Goal: Communication & Community: Answer question/provide support

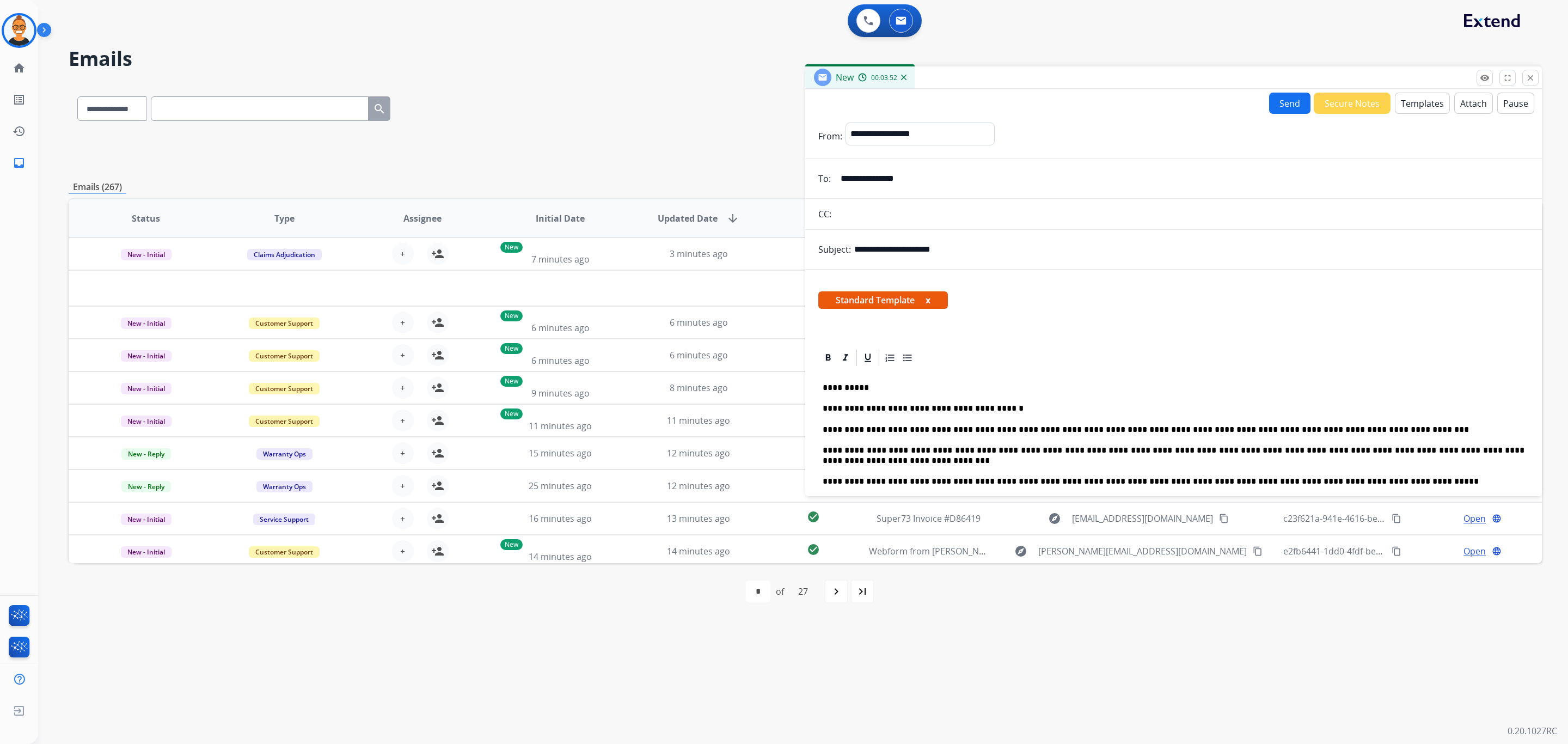
select select "**********"
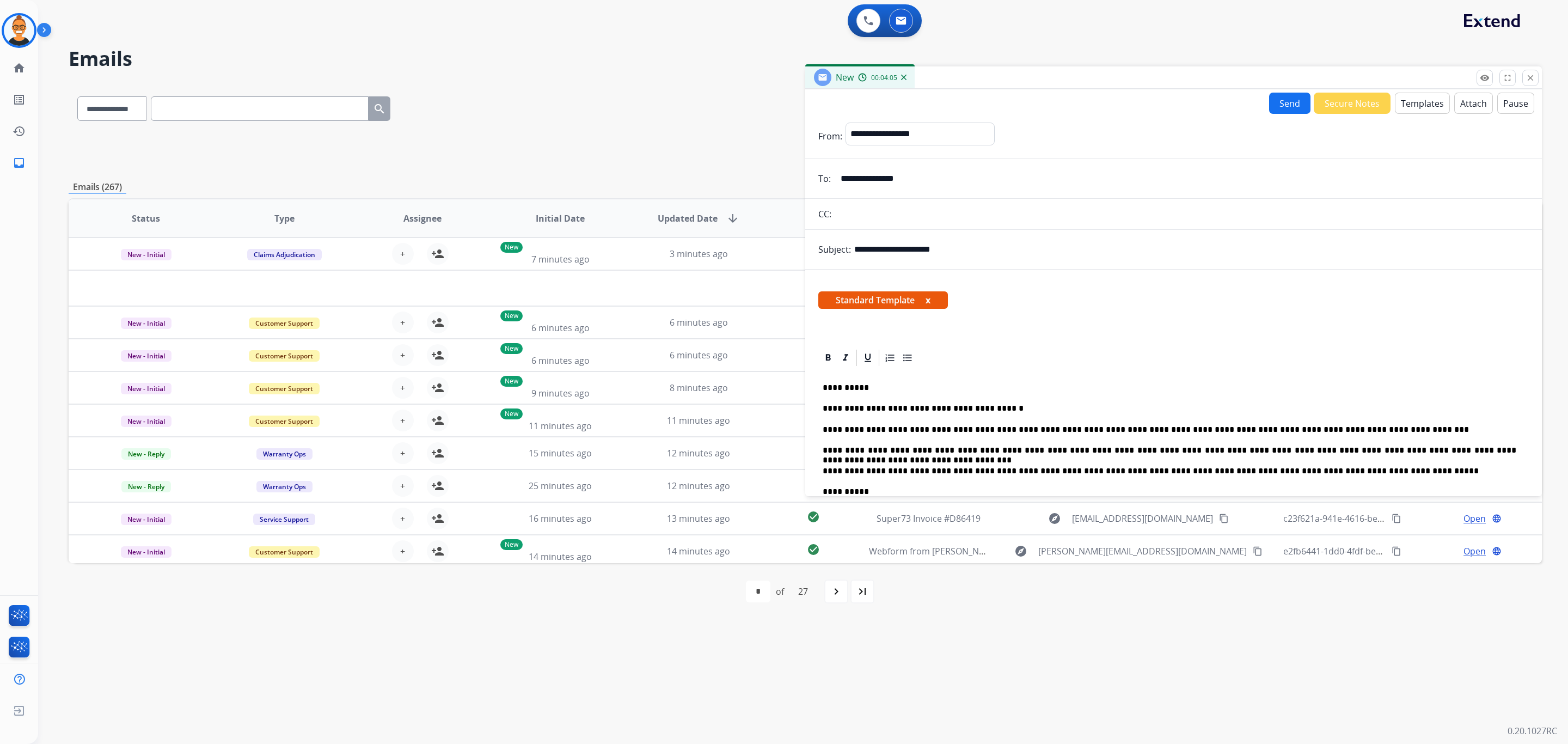
scroll to position [82, 0]
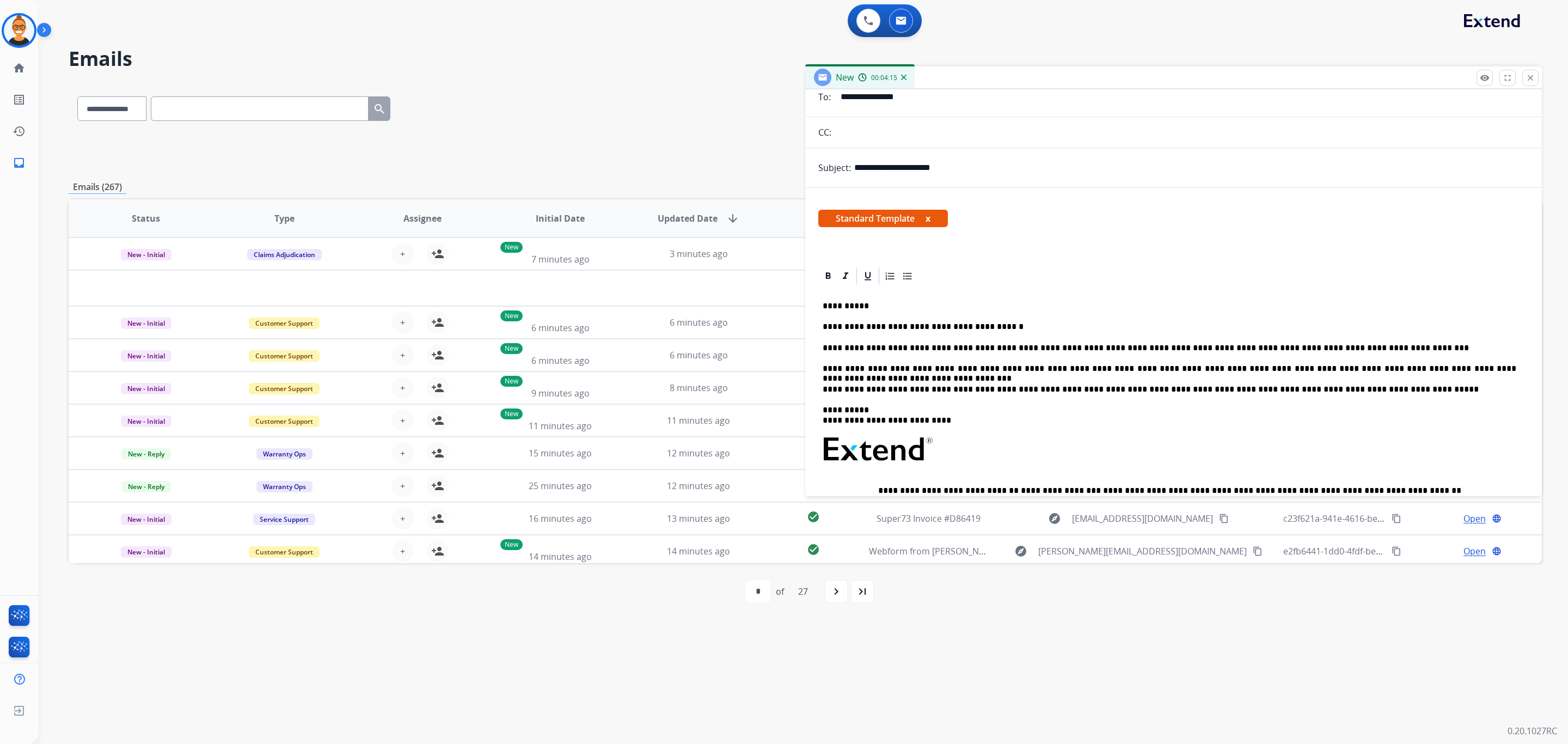
click at [1147, 346] on p "**********" at bounding box center [1170, 348] width 694 height 10
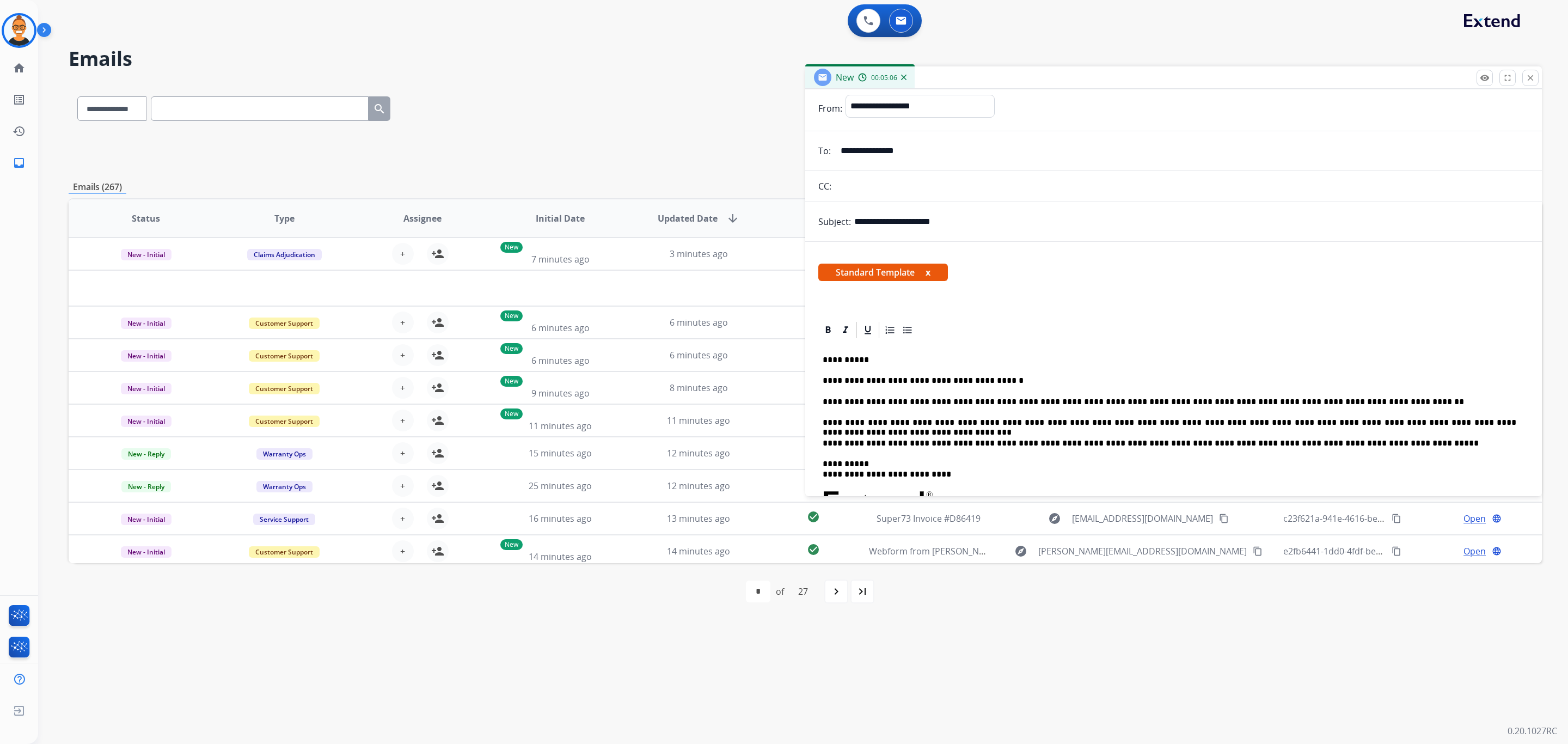
scroll to position [0, 0]
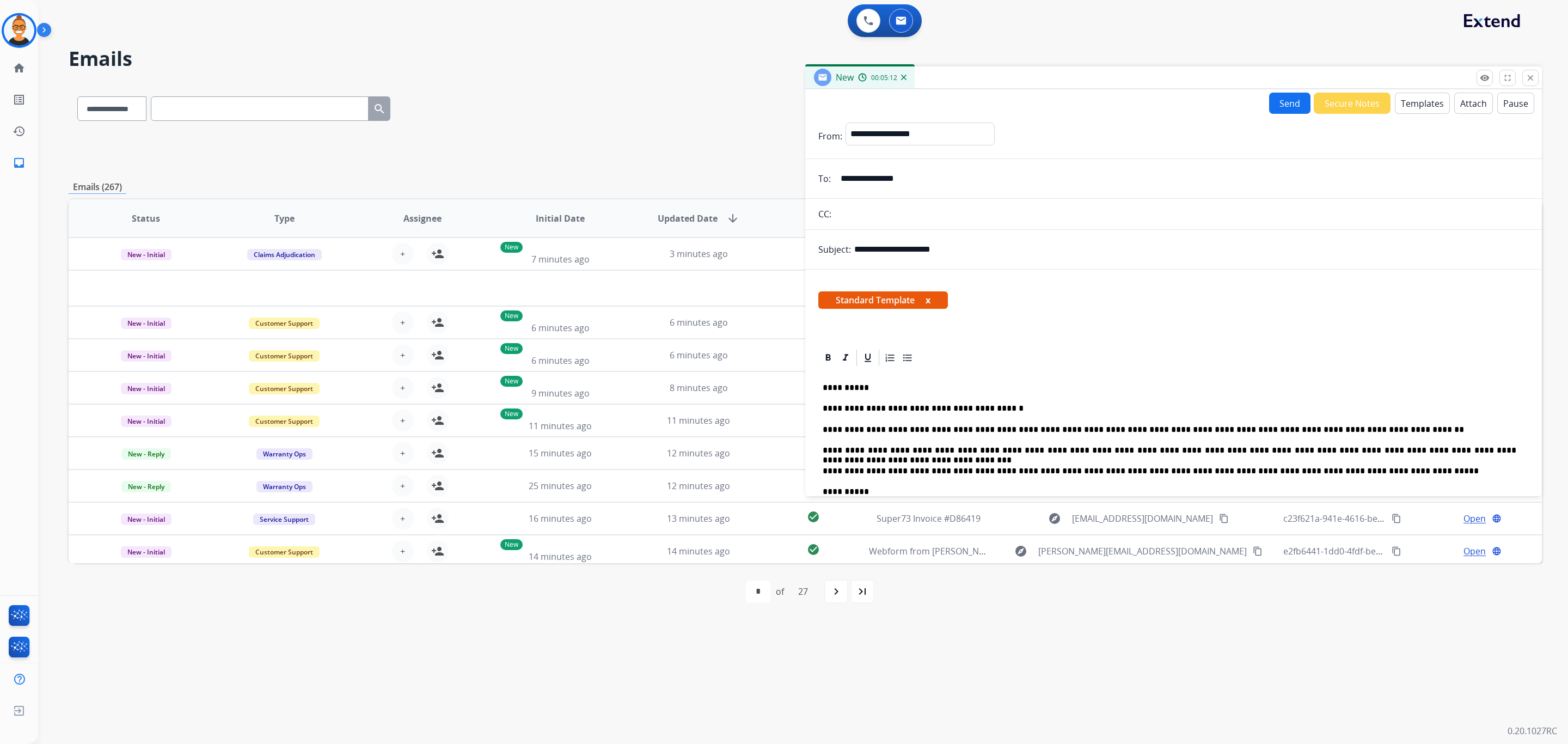
click at [1272, 99] on button "Send" at bounding box center [1289, 103] width 41 height 21
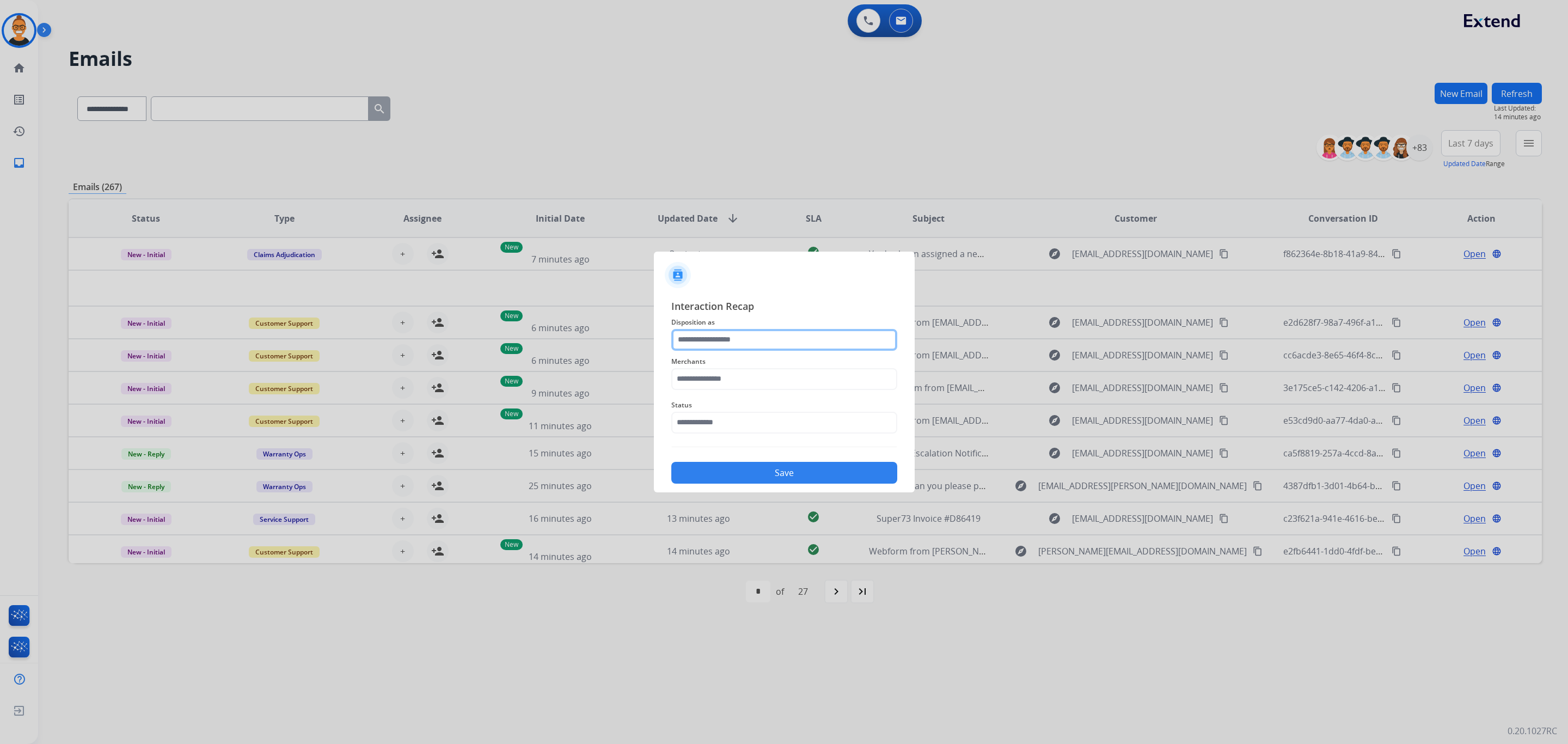
click at [731, 344] on input "text" at bounding box center [784, 340] width 226 height 22
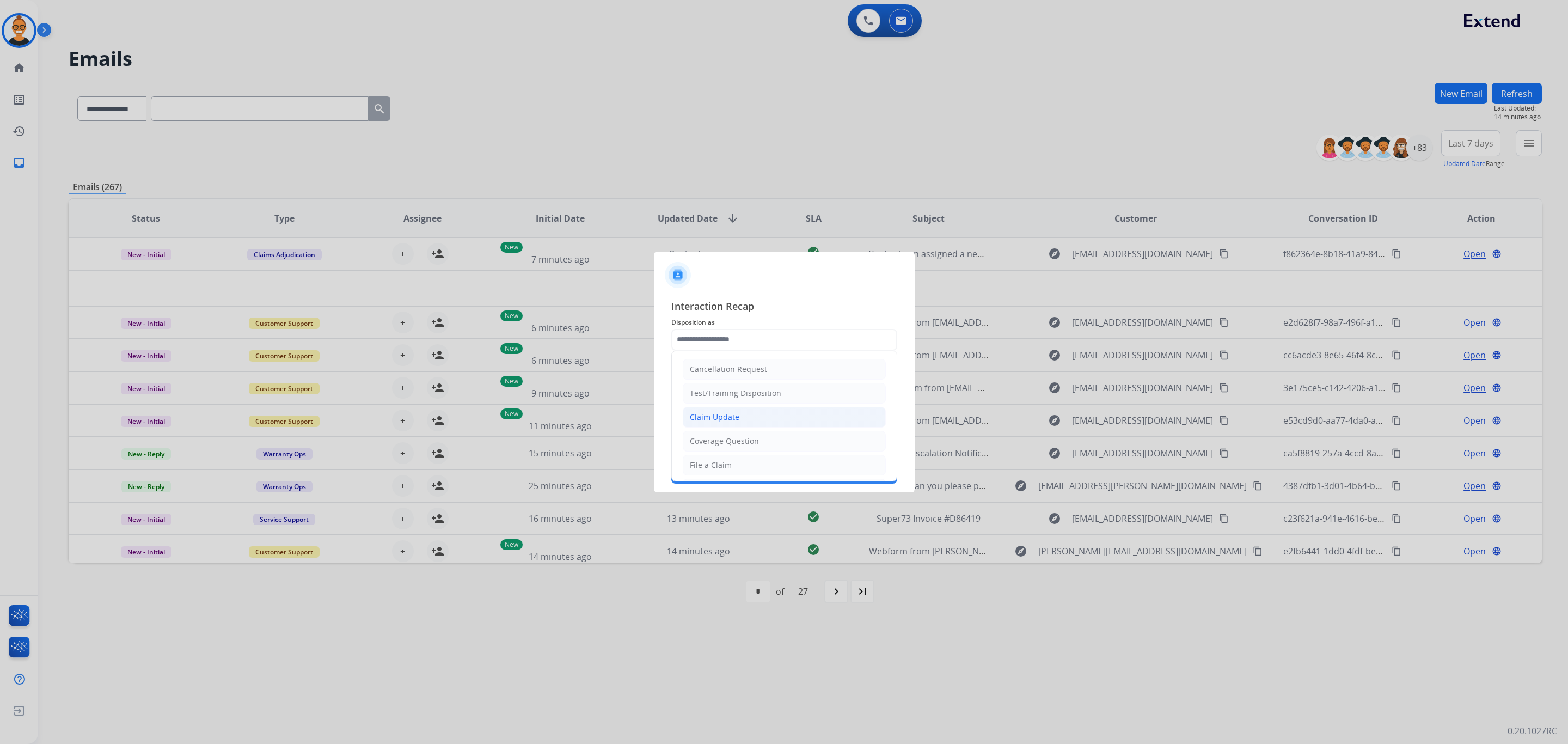
click at [724, 415] on div "Claim Update" at bounding box center [715, 417] width 49 height 11
type input "**********"
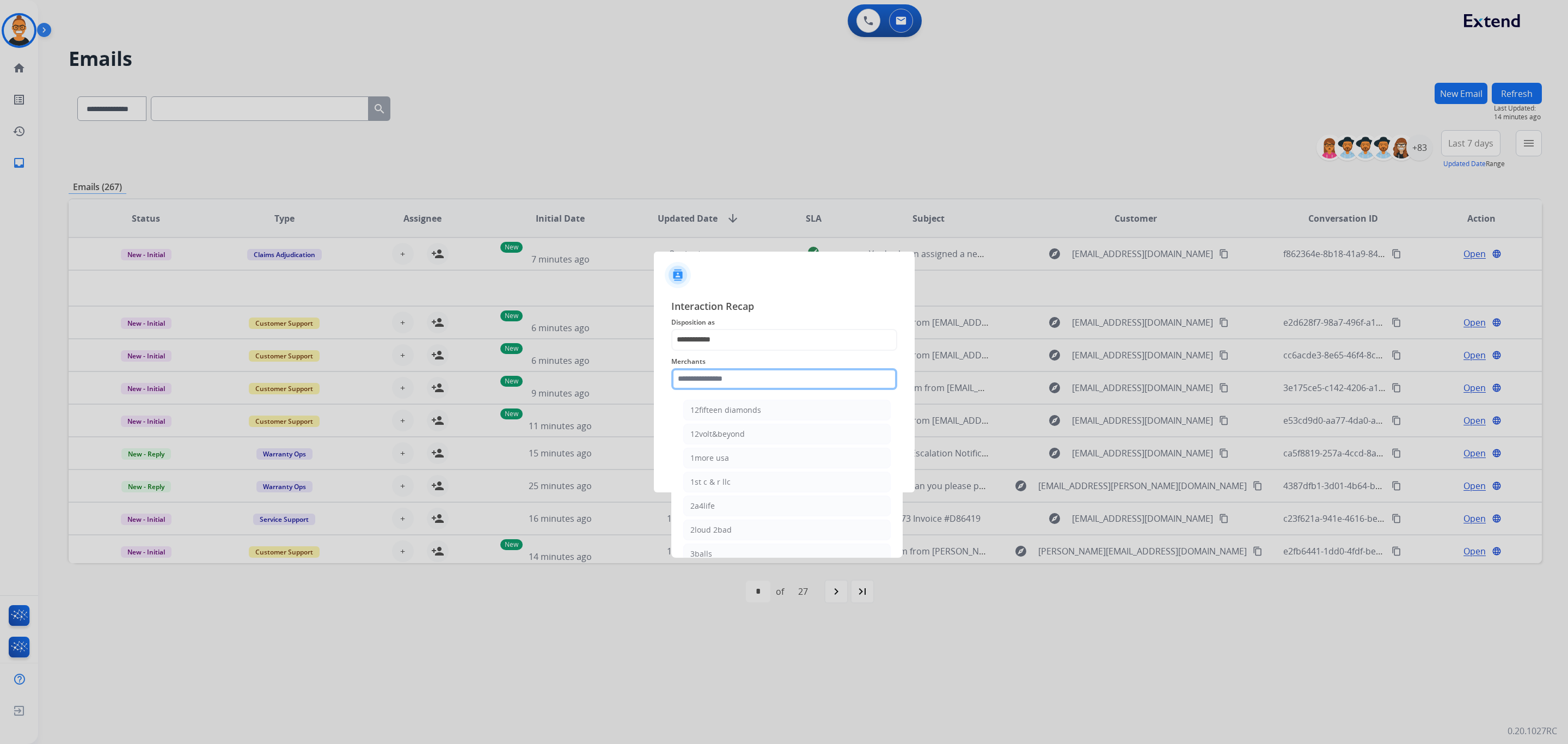
click at [716, 381] on input "text" at bounding box center [784, 379] width 226 height 22
click at [719, 433] on div "Bbwheels" at bounding box center [708, 434] width 35 height 11
type input "********"
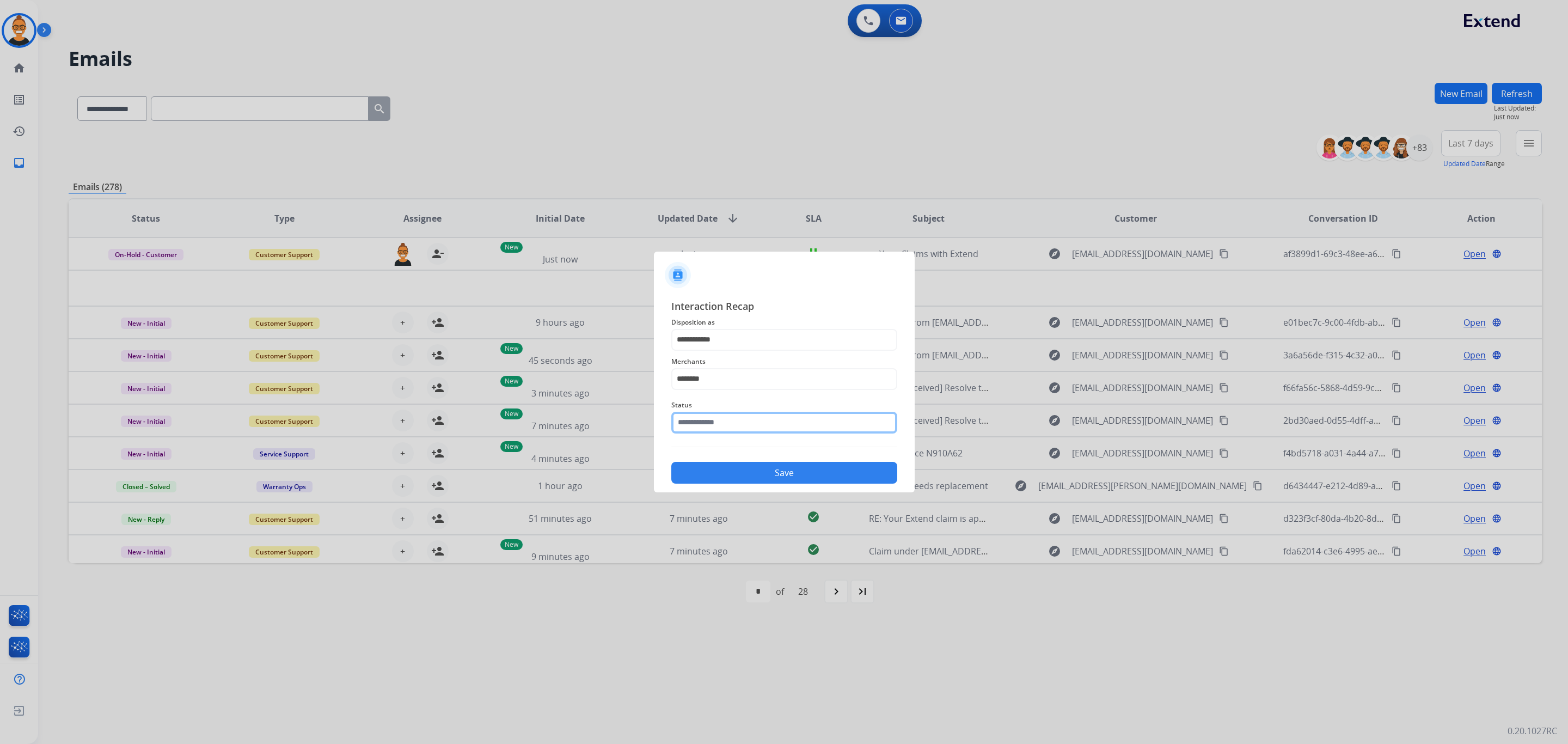
click at [719, 433] on input "text" at bounding box center [784, 423] width 226 height 22
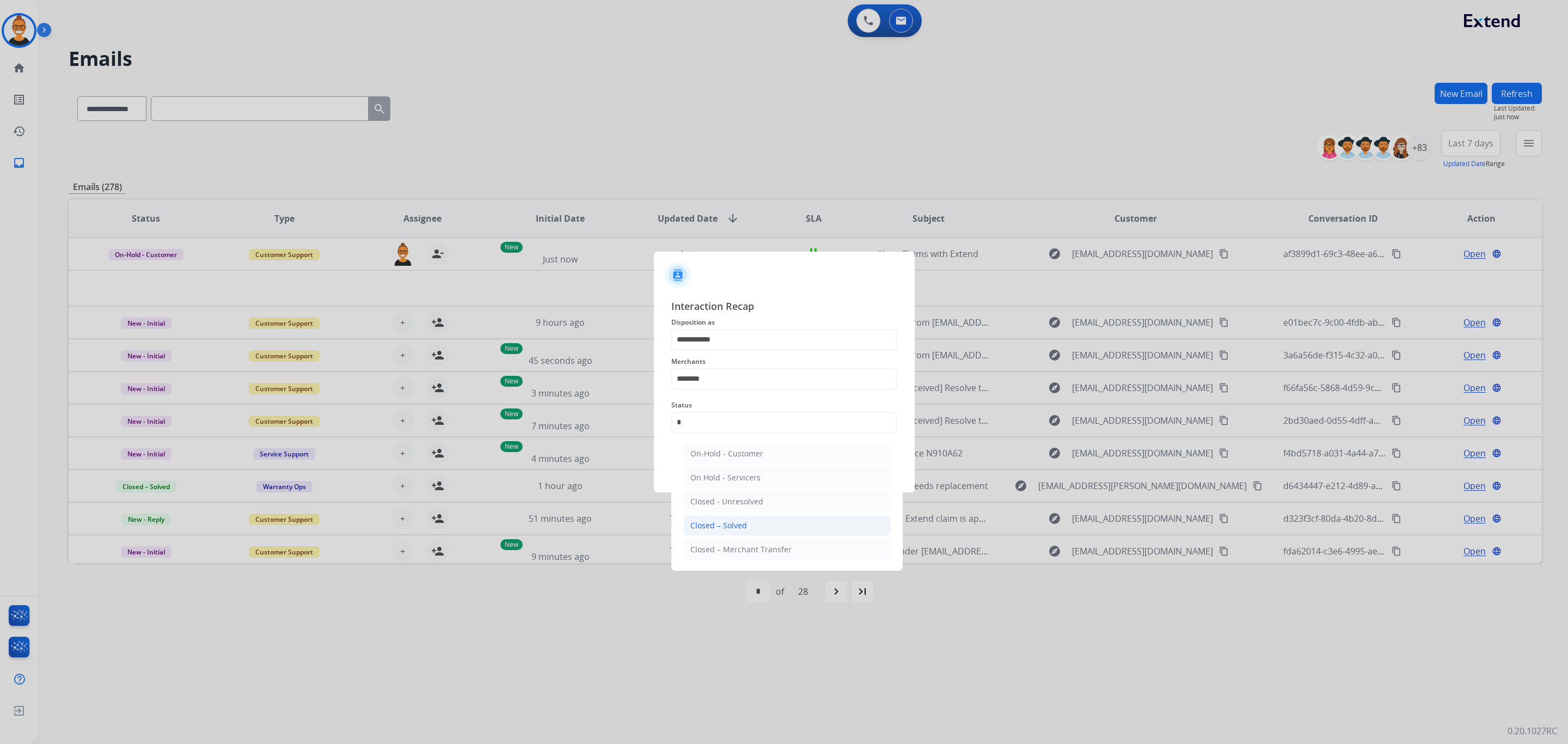
click at [726, 531] on div "Closed – Solved" at bounding box center [719, 526] width 57 height 11
type input "**********"
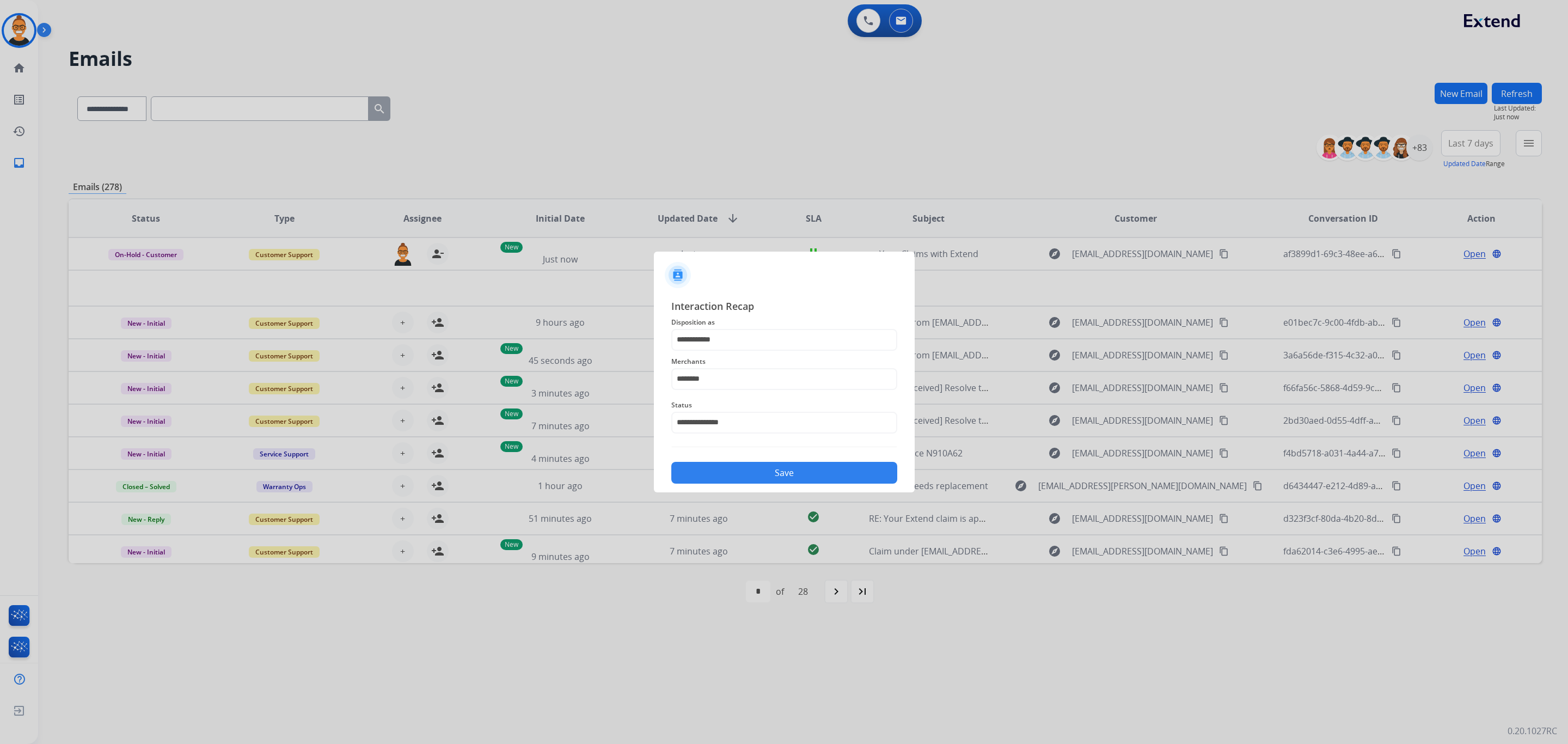
click at [747, 482] on button "Save" at bounding box center [784, 473] width 226 height 22
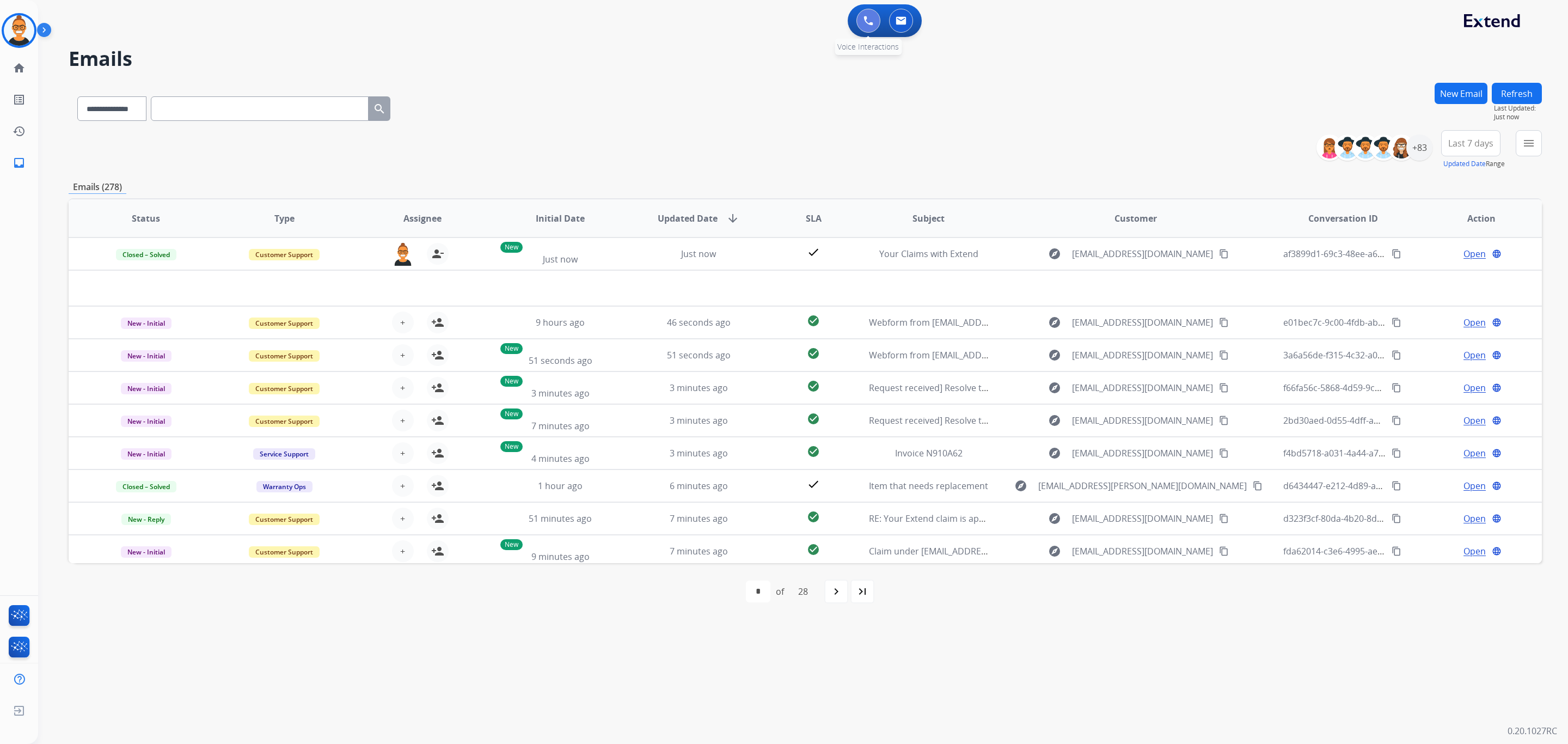
click at [866, 11] on button at bounding box center [869, 21] width 24 height 24
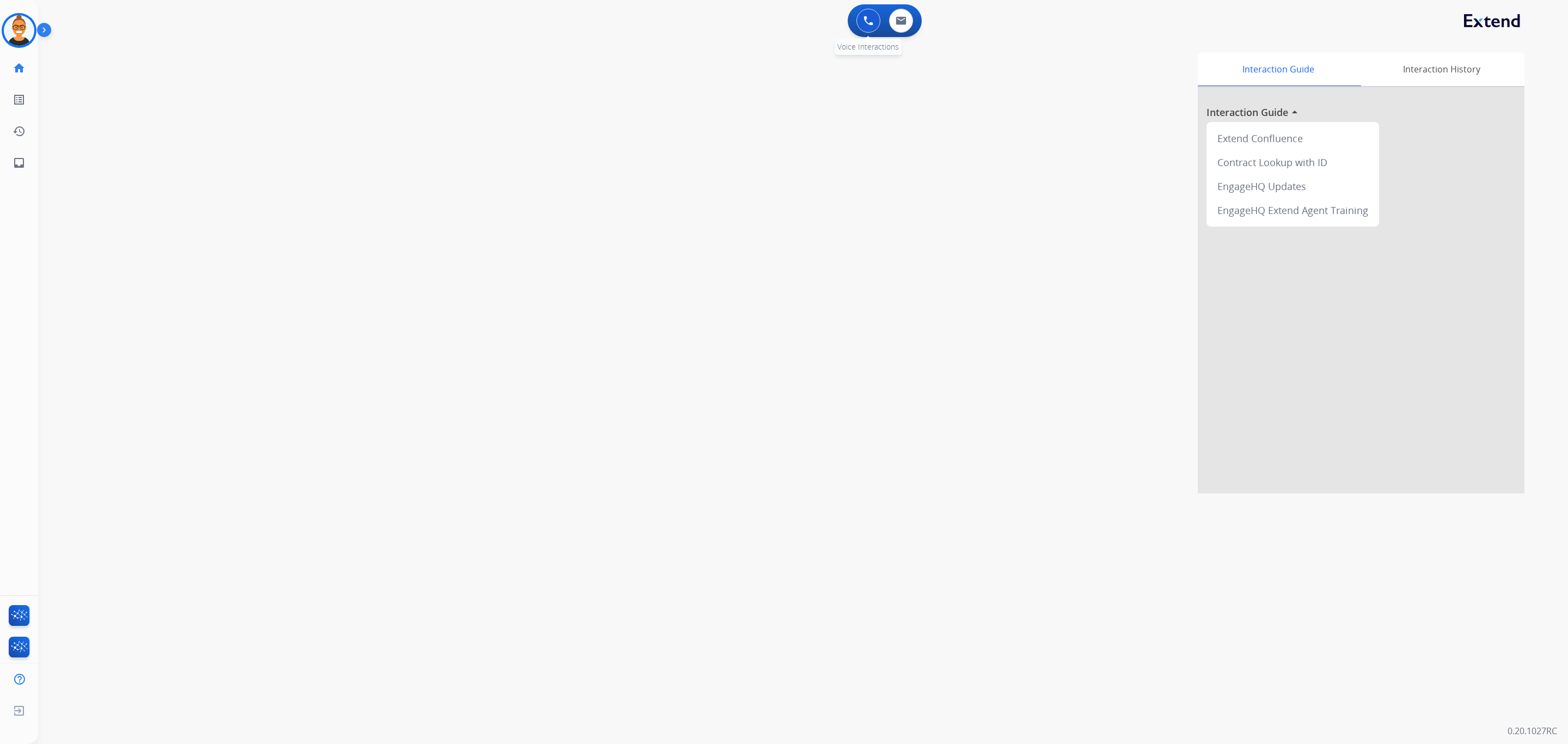
click at [874, 22] on button at bounding box center [869, 21] width 24 height 24
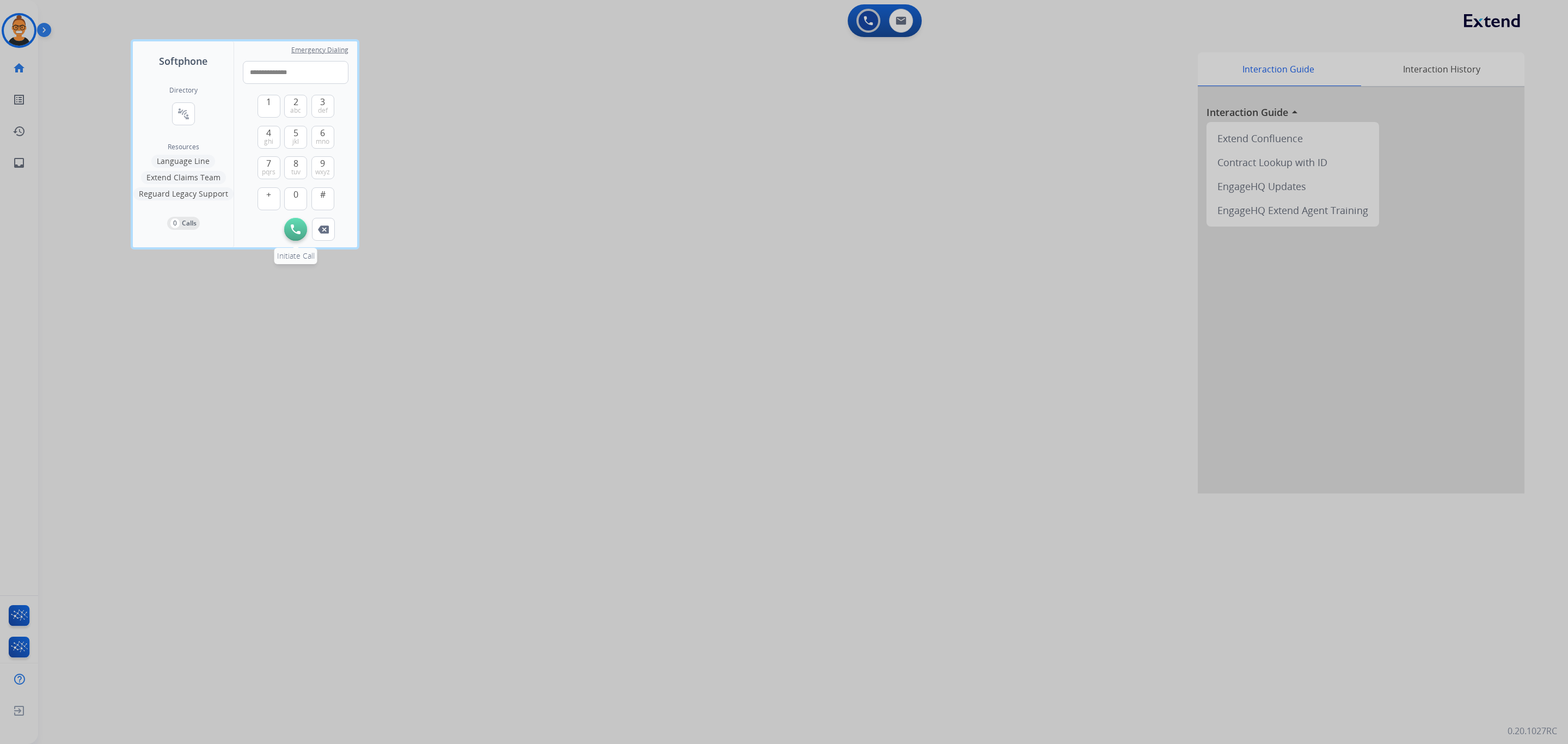
type input "**********"
click at [301, 230] on img at bounding box center [296, 230] width 10 height 10
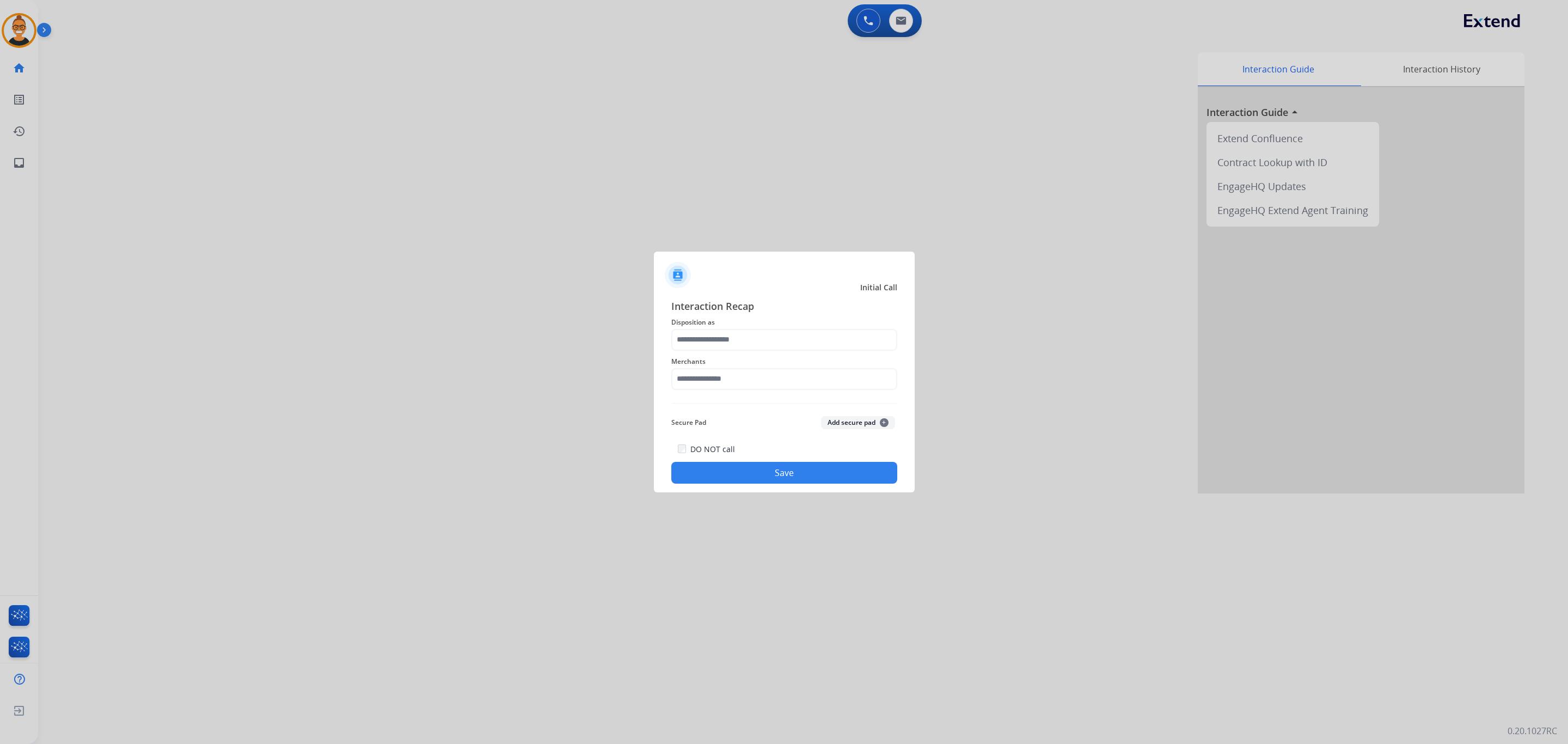
click at [204, 84] on div at bounding box center [784, 372] width 1568 height 744
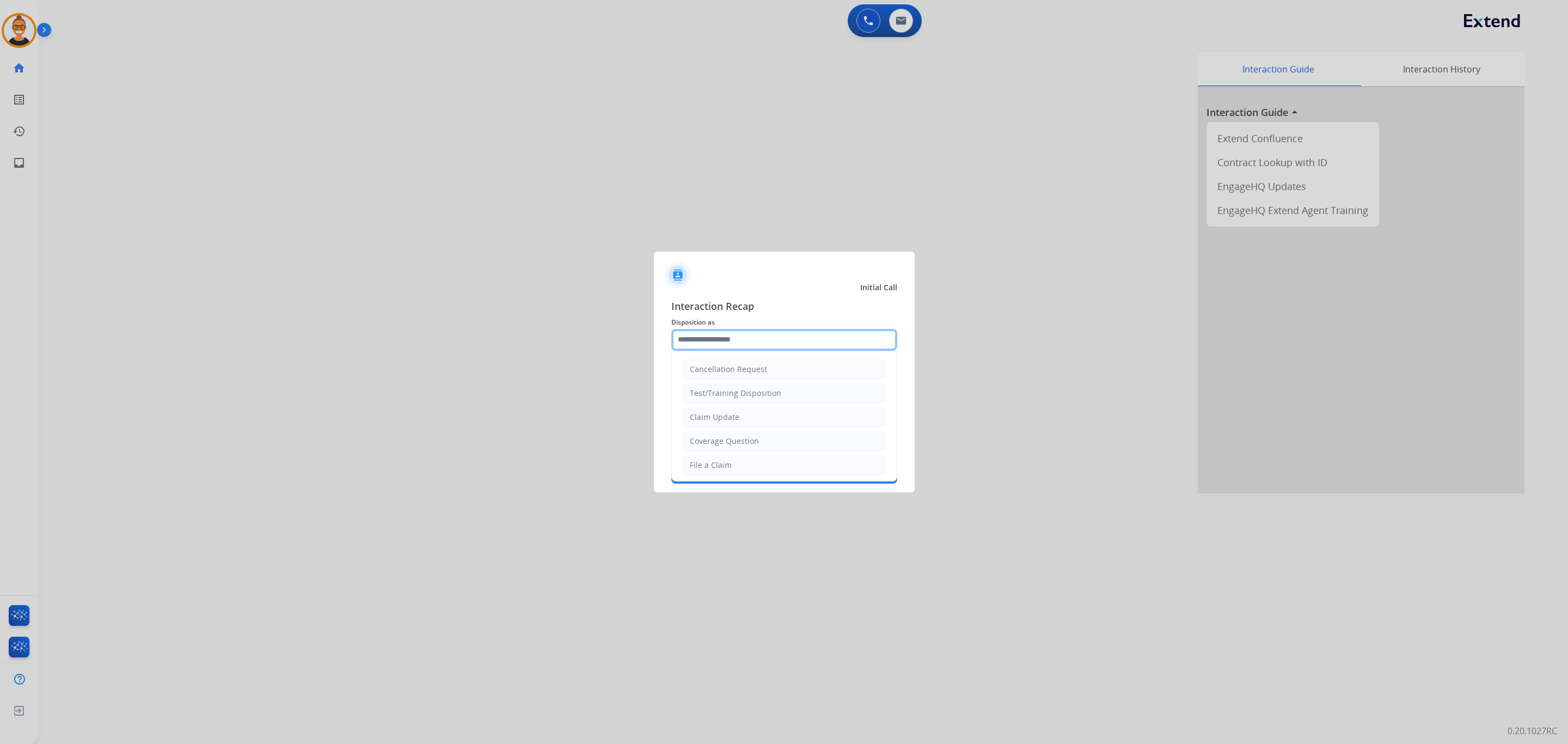
click at [773, 343] on input "text" at bounding box center [784, 340] width 226 height 22
click at [747, 433] on div "Virtual or Tremendous Card Support" at bounding box center [757, 431] width 134 height 11
type input "**********"
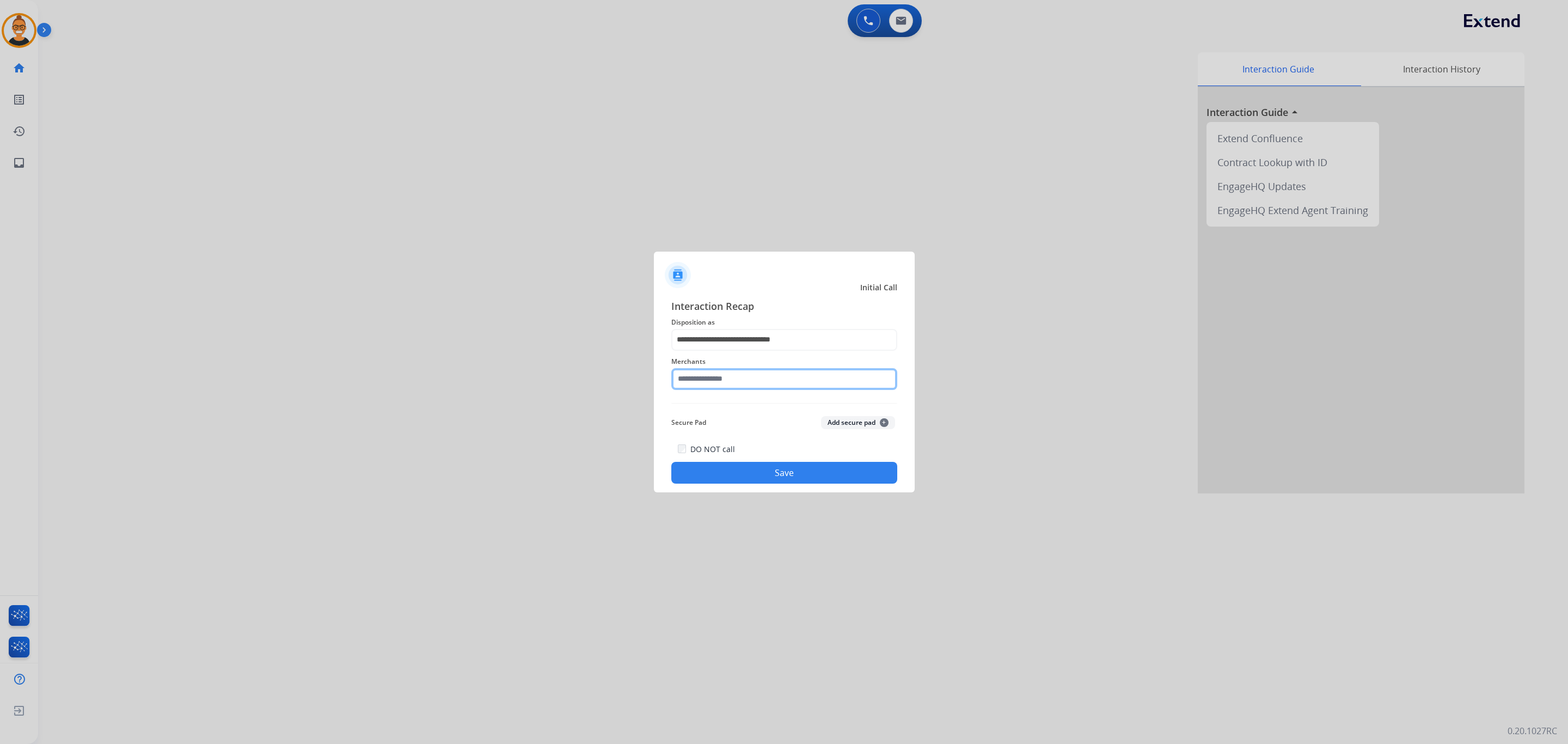
click at [718, 380] on input "text" at bounding box center [784, 379] width 226 height 22
click at [712, 414] on div "Bbwheels" at bounding box center [708, 410] width 35 height 11
type input "********"
click at [715, 420] on div "Secure Pad Add secure pad +" at bounding box center [784, 423] width 226 height 22
click at [734, 464] on button "Save" at bounding box center [784, 473] width 226 height 22
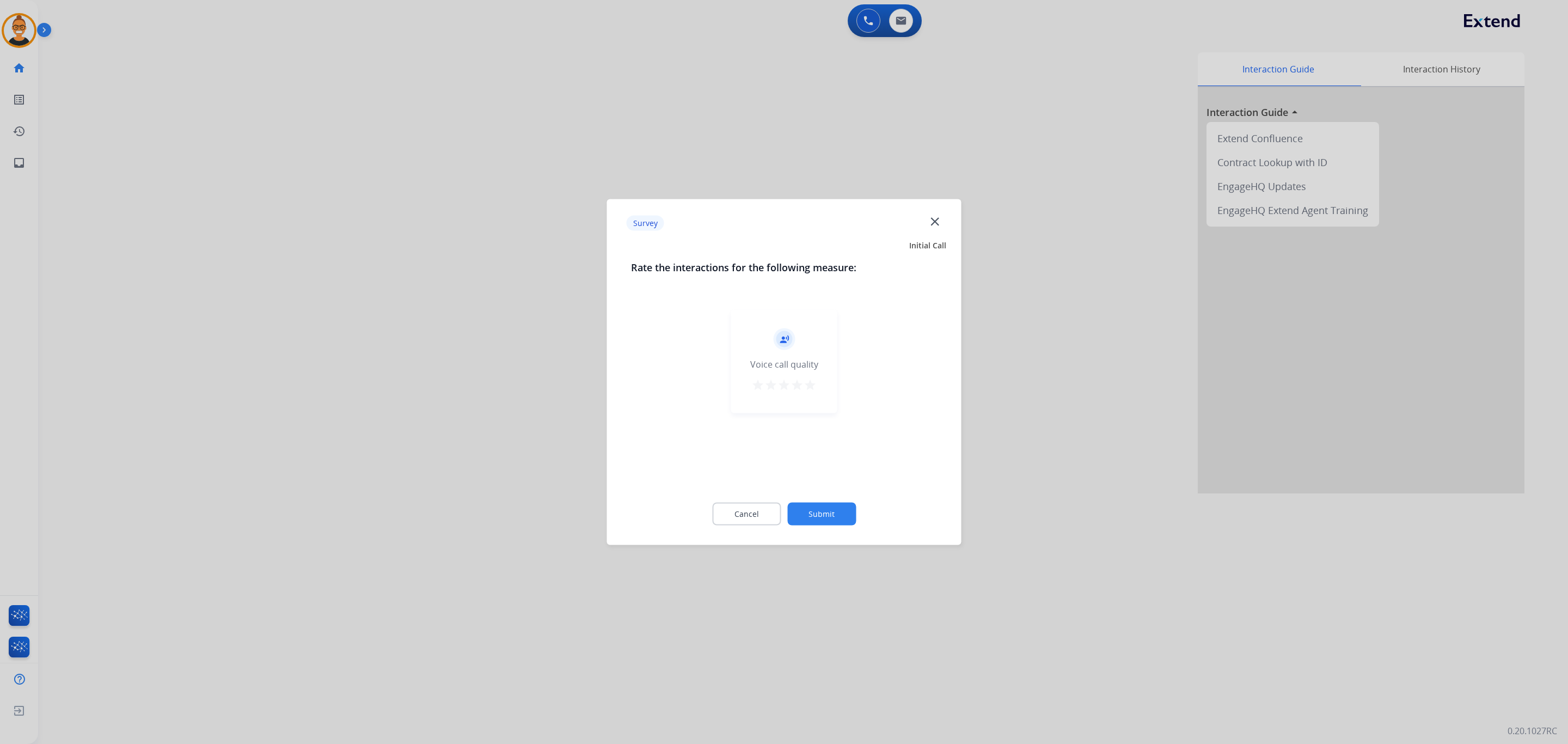
click at [822, 520] on button "Submit" at bounding box center [822, 514] width 69 height 23
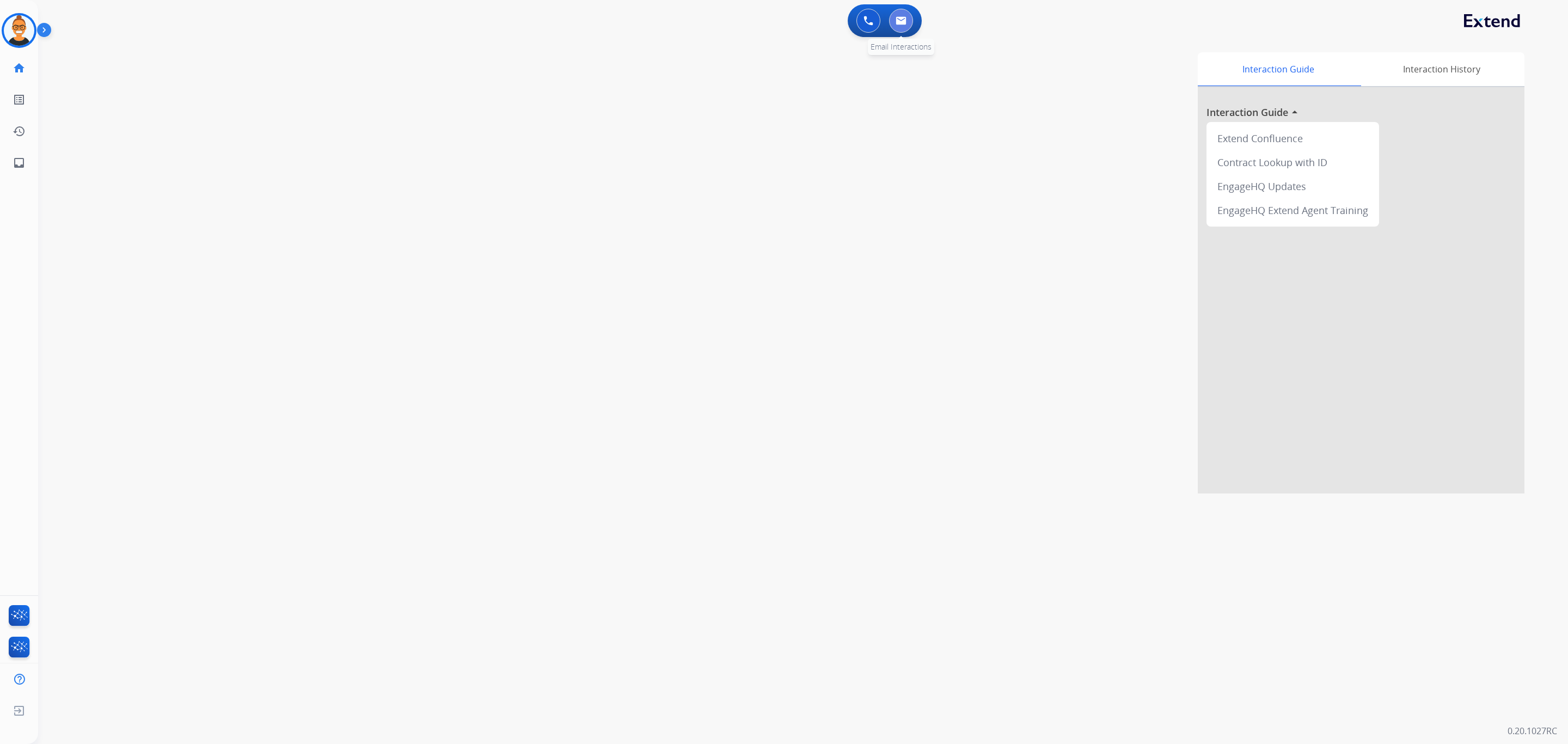
click at [901, 24] on img at bounding box center [901, 20] width 11 height 9
select select "**********"
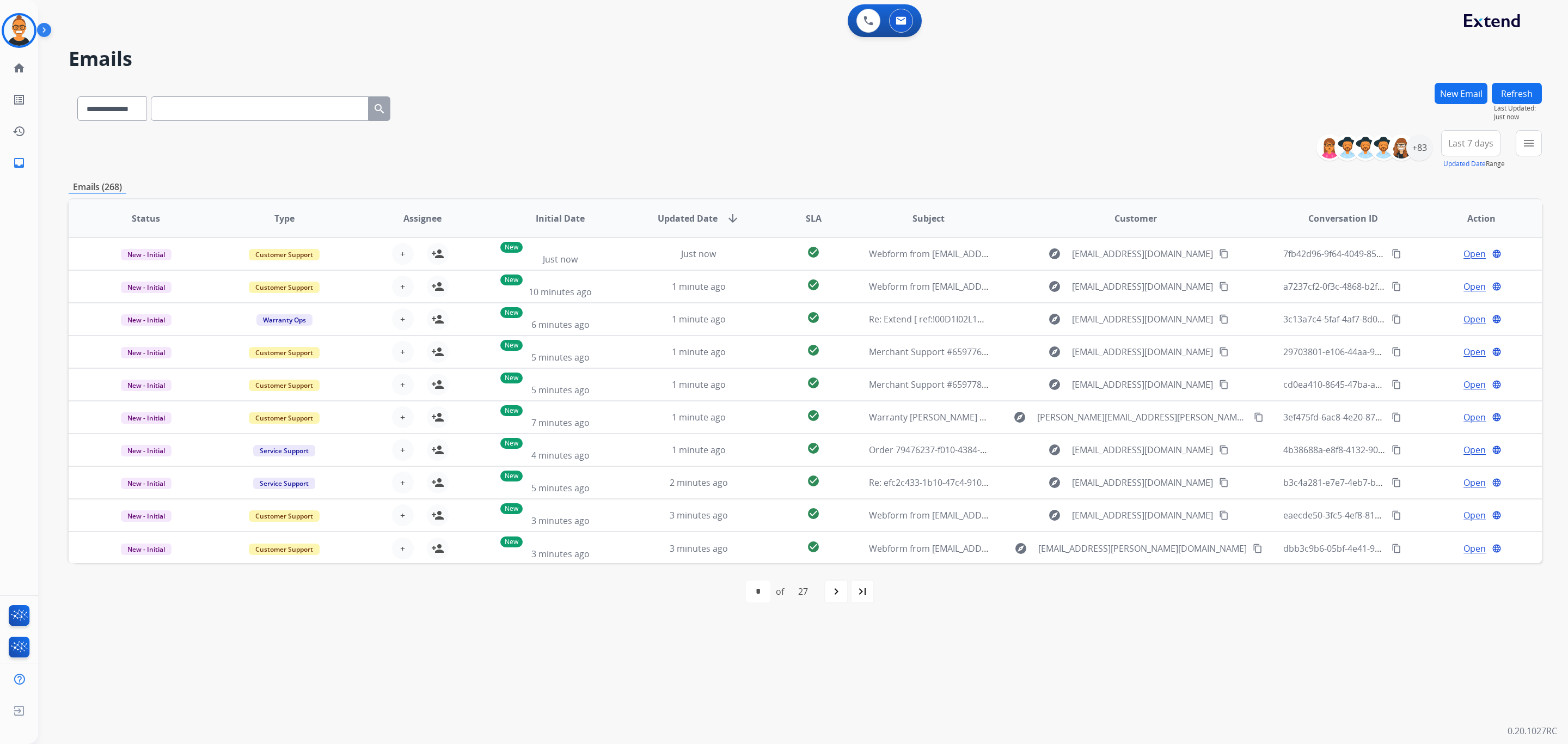
click at [583, 153] on div "**********" at bounding box center [806, 150] width 1474 height 39
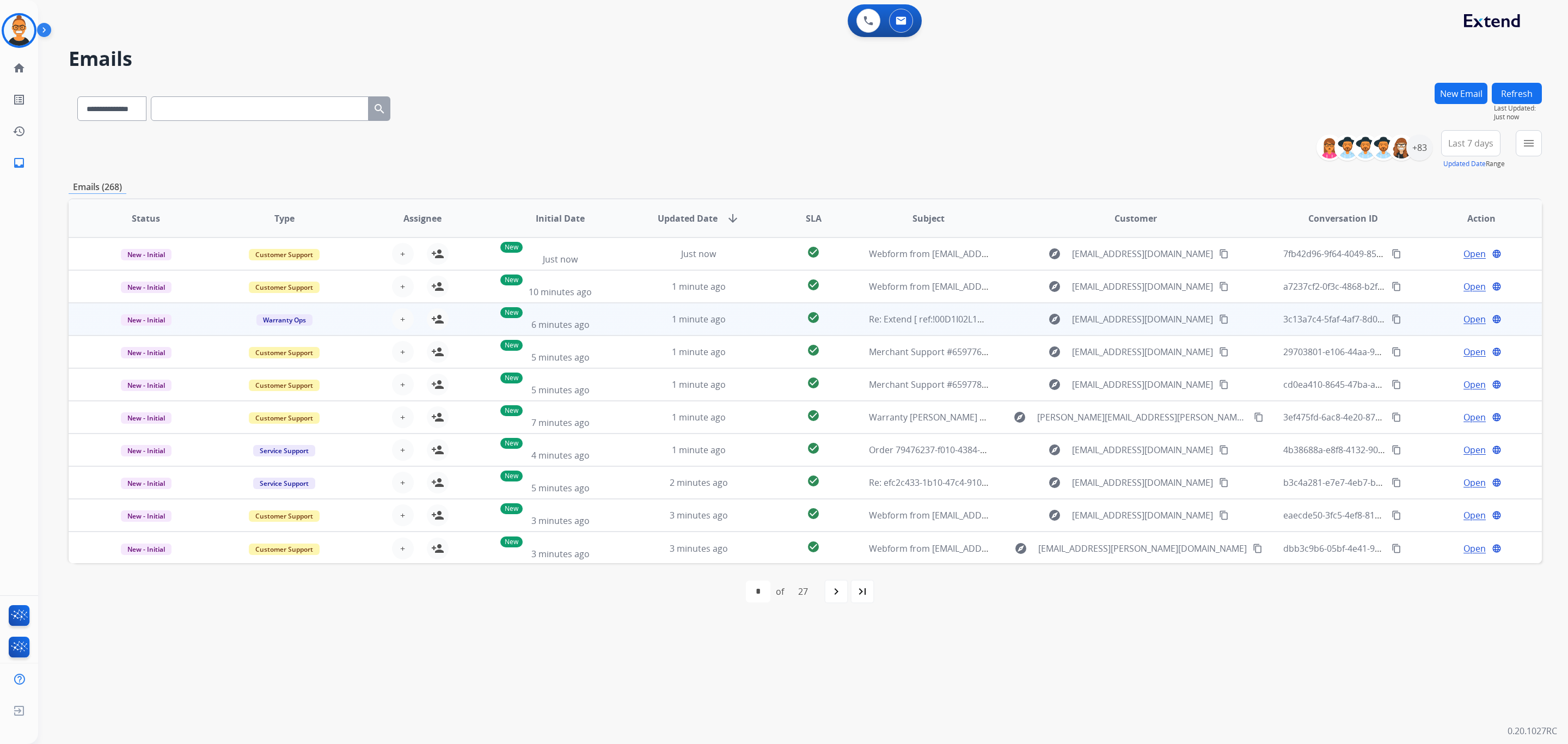
click at [750, 309] on td "1 minute ago" at bounding box center [690, 319] width 138 height 32
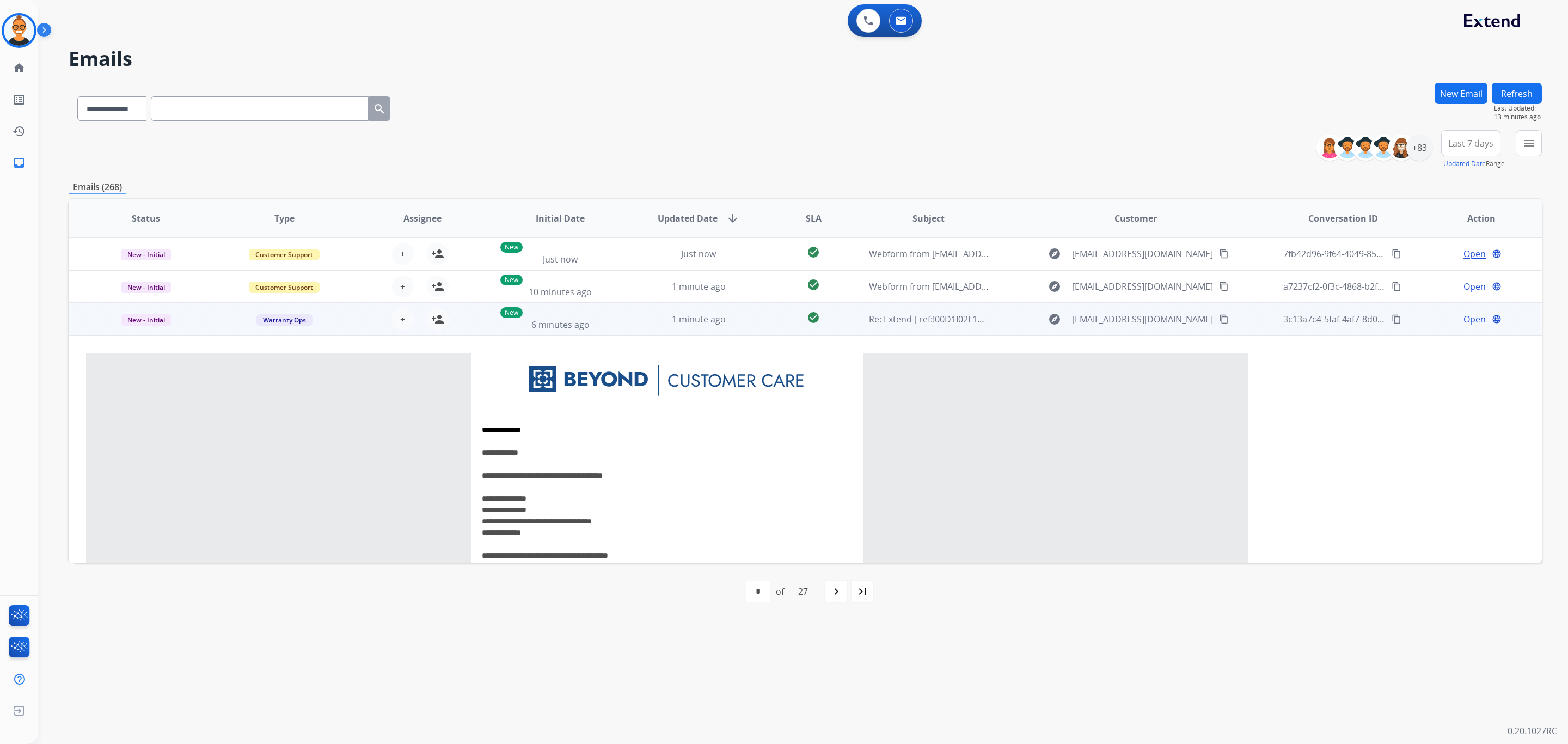
click at [763, 311] on td "check_circle" at bounding box center [805, 319] width 92 height 32
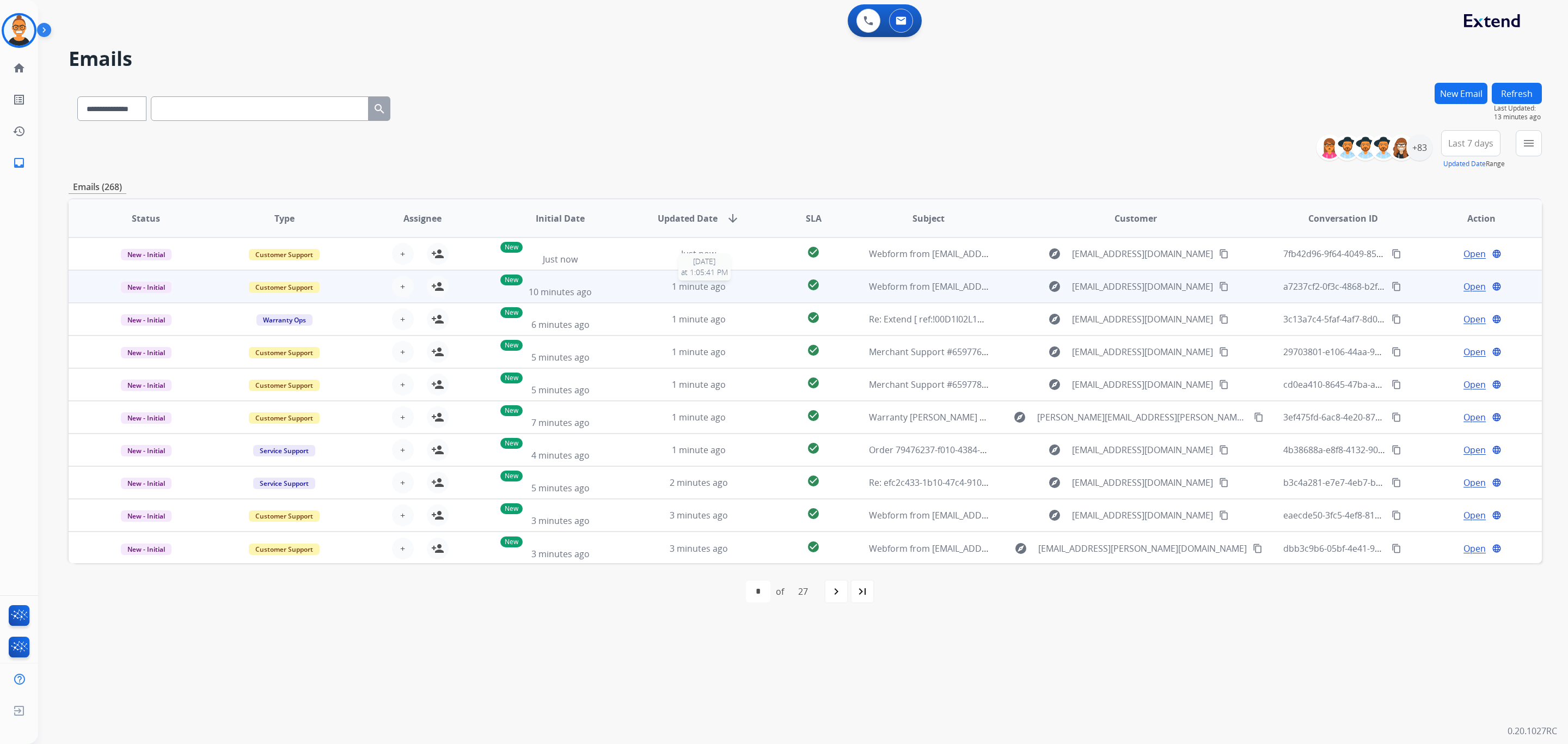
click at [752, 285] on div "1 minute ago" at bounding box center [699, 286] width 120 height 13
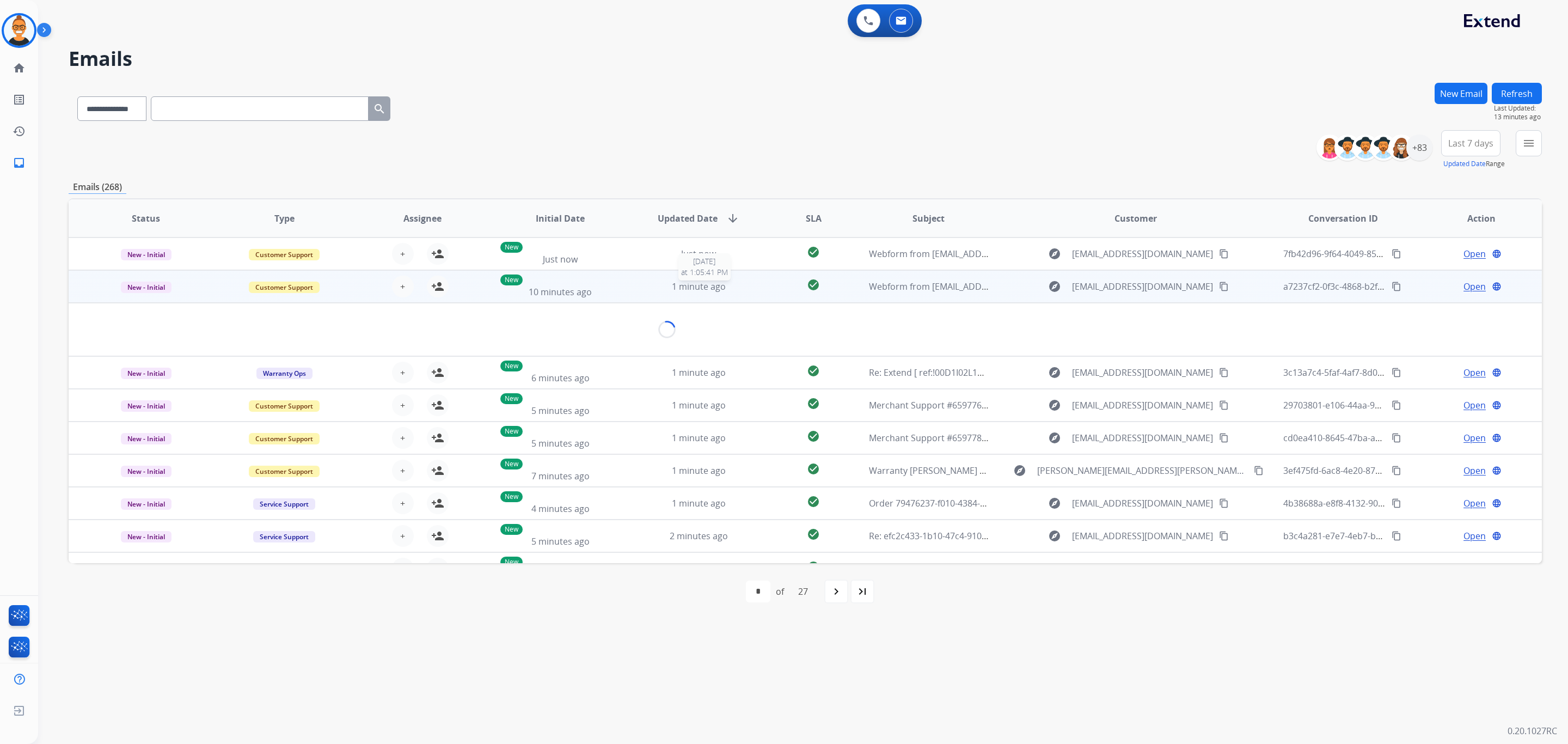
scroll to position [32, 0]
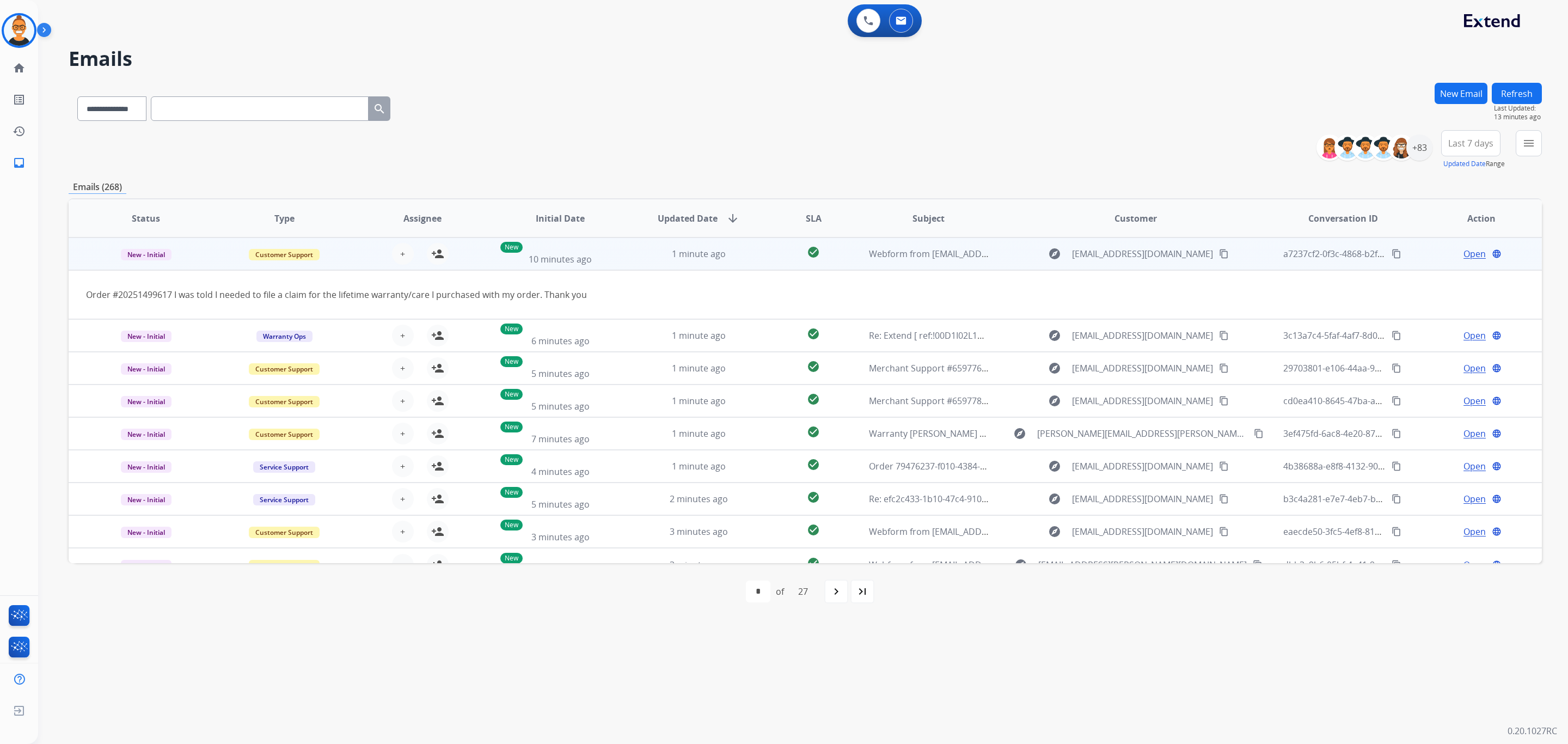
click at [752, 262] on td "1 minute ago" at bounding box center [690, 254] width 138 height 32
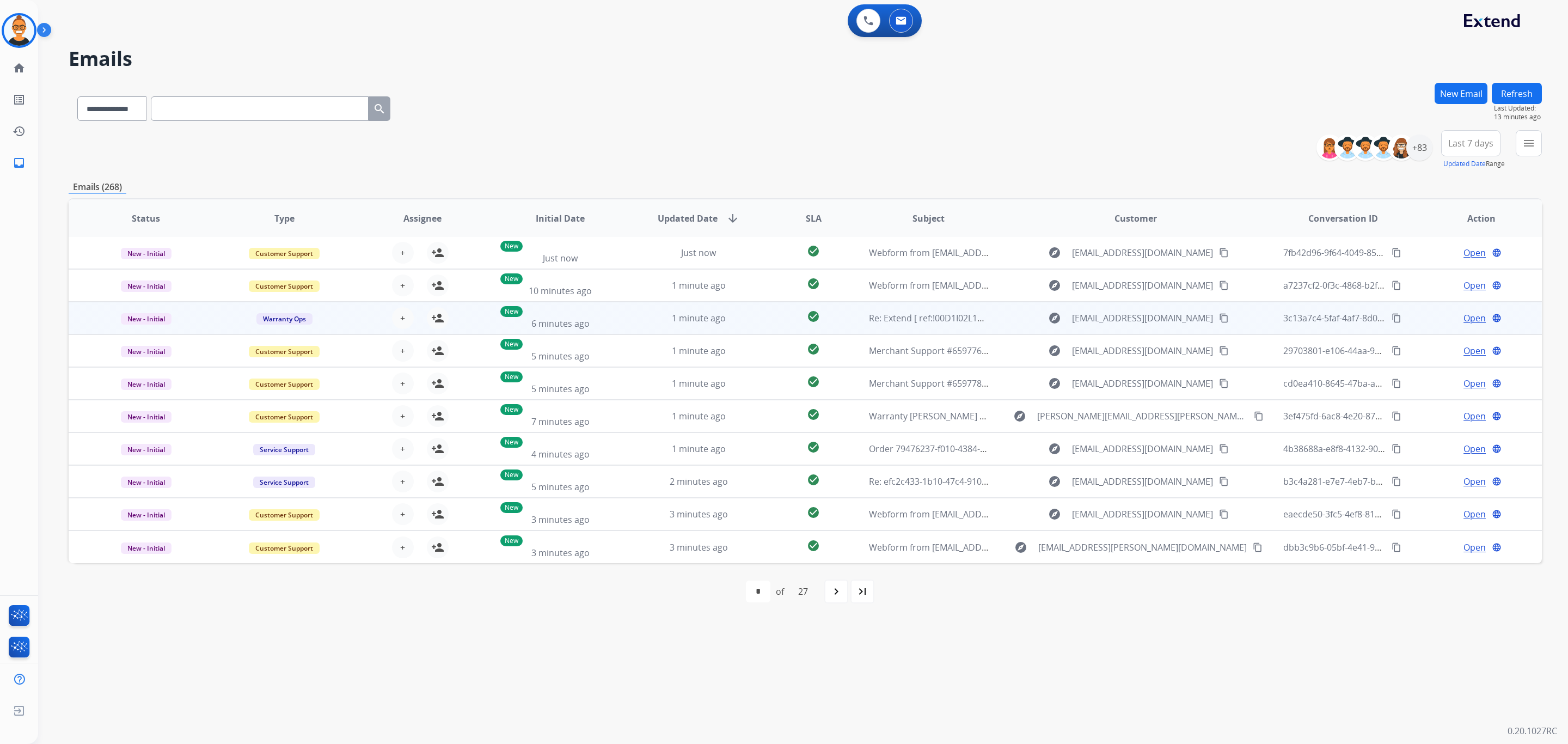
scroll to position [1, 0]
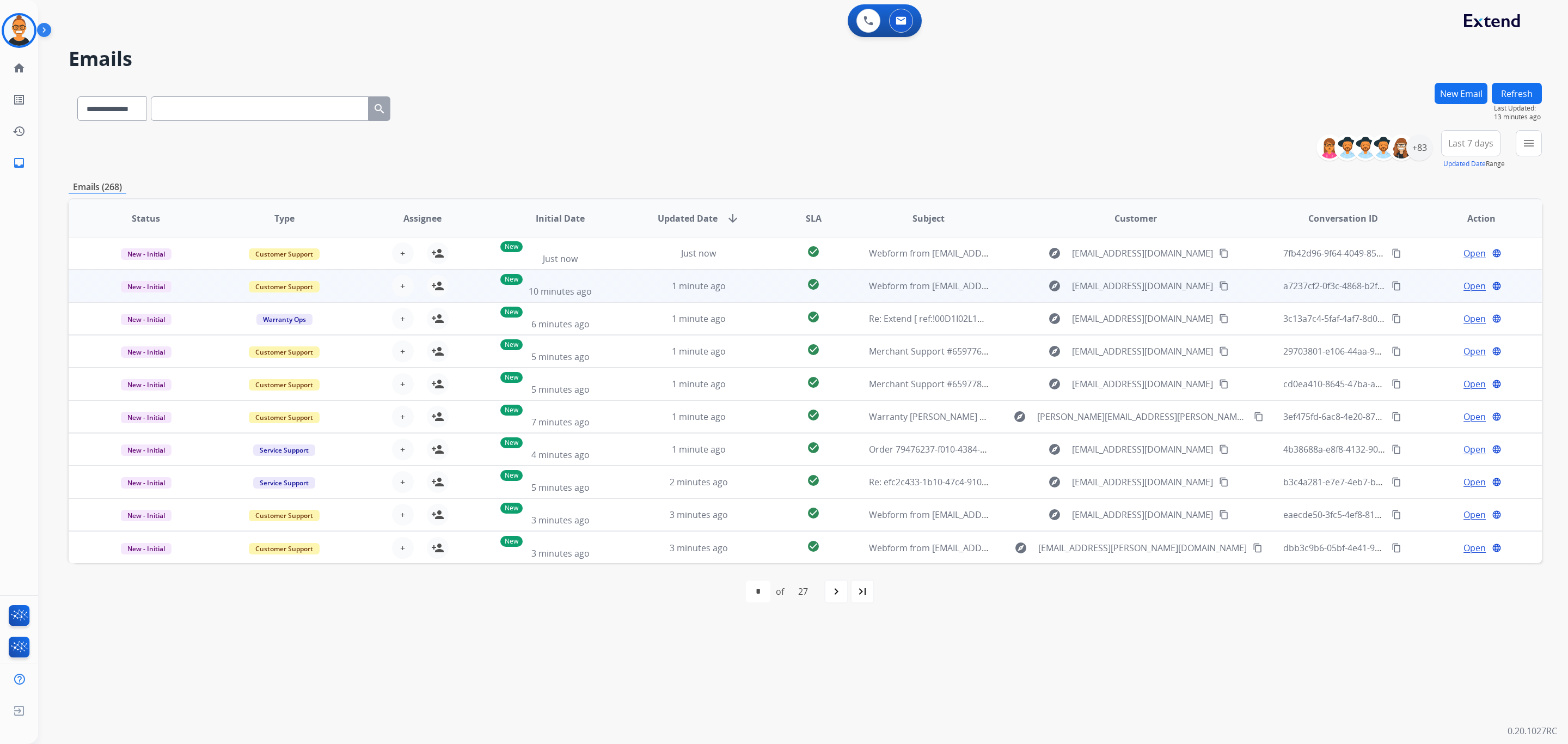
click at [1463, 290] on span "Open" at bounding box center [1474, 286] width 22 height 13
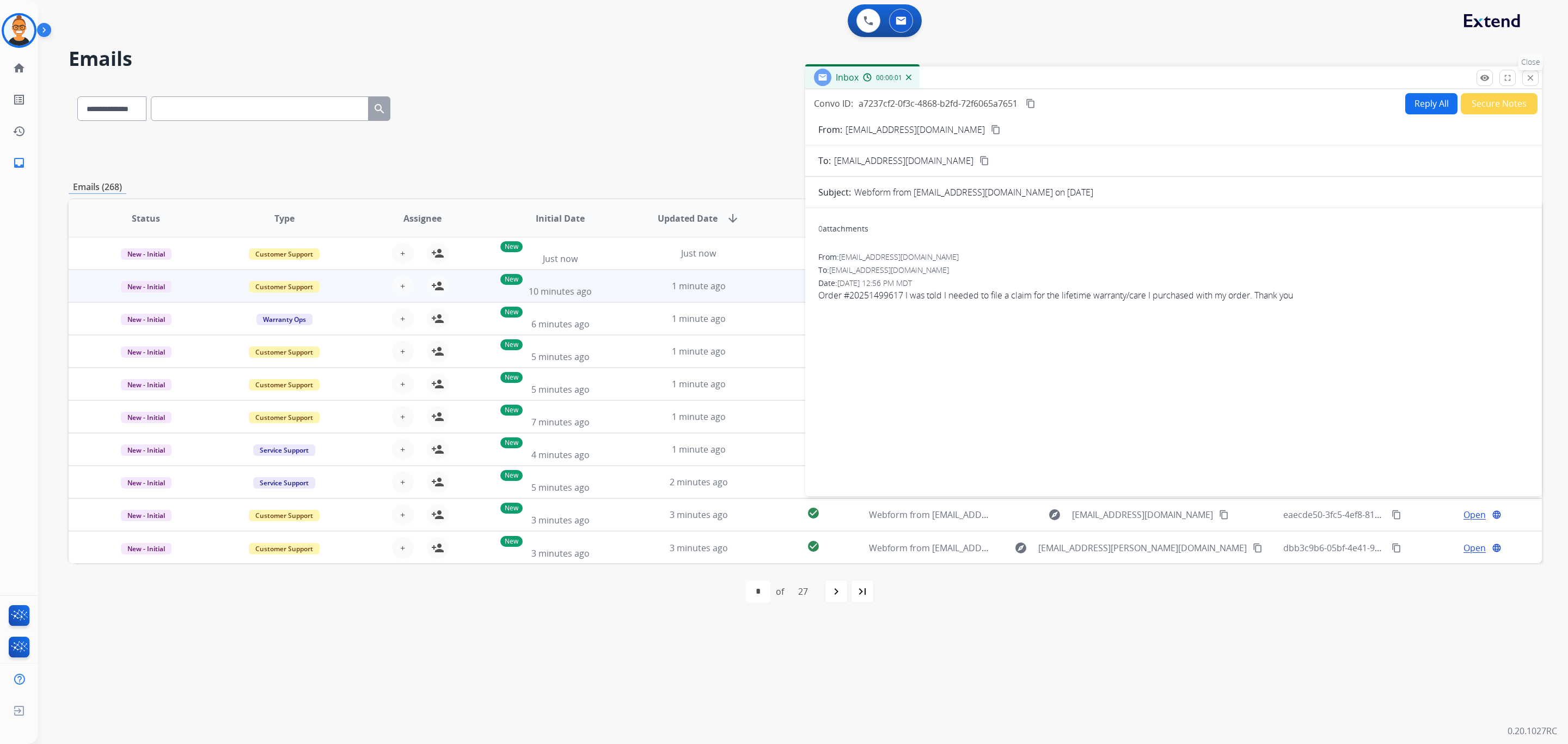
click at [1534, 80] on button "close Close" at bounding box center [1531, 78] width 16 height 16
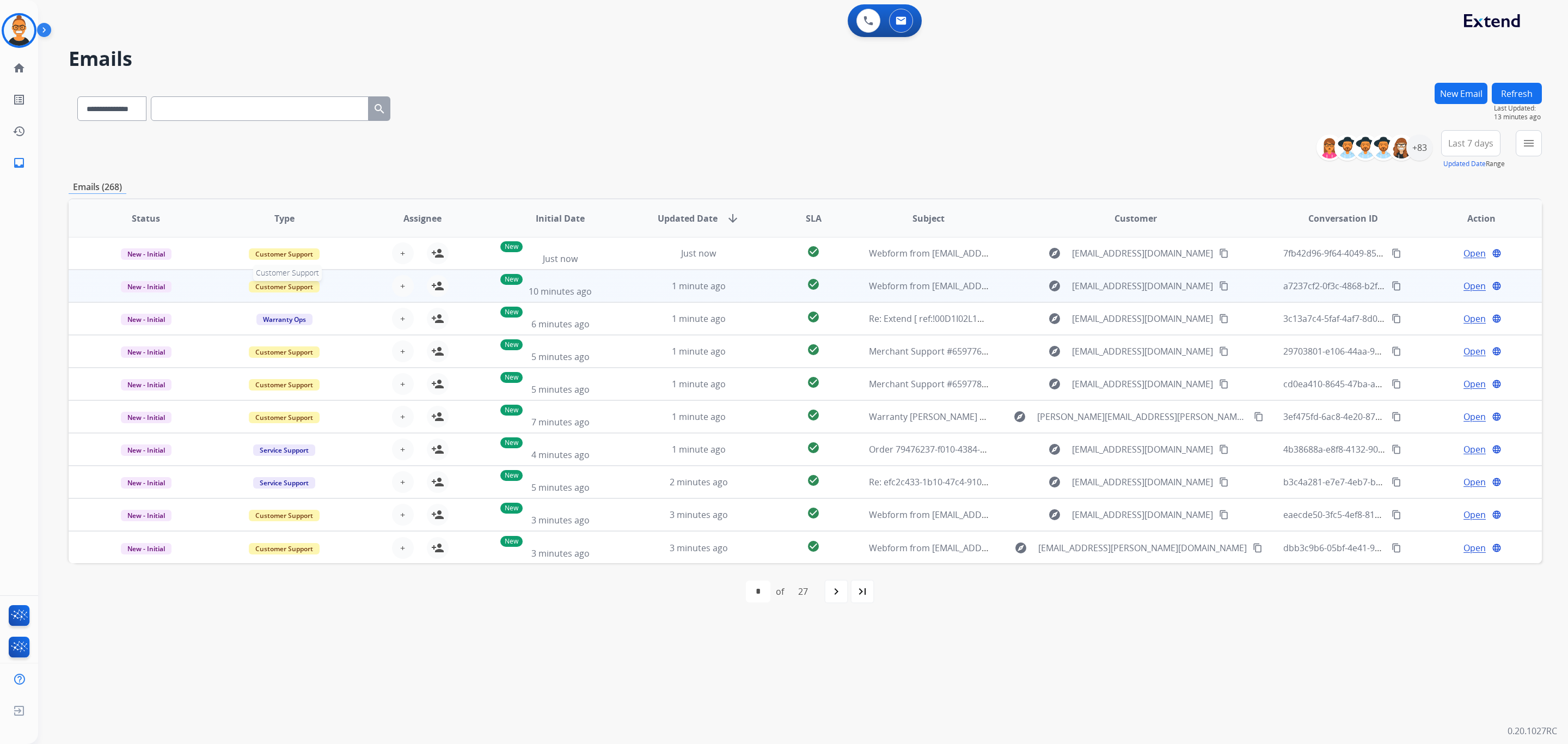
click at [283, 284] on span "Customer Support" at bounding box center [284, 286] width 71 height 11
click at [370, 309] on p "Customer Support" at bounding box center [362, 311] width 72 height 16
click at [1447, 142] on button "Last 7 days" at bounding box center [1471, 143] width 59 height 26
click at [1447, 273] on div "Last 90 days" at bounding box center [1467, 275] width 60 height 16
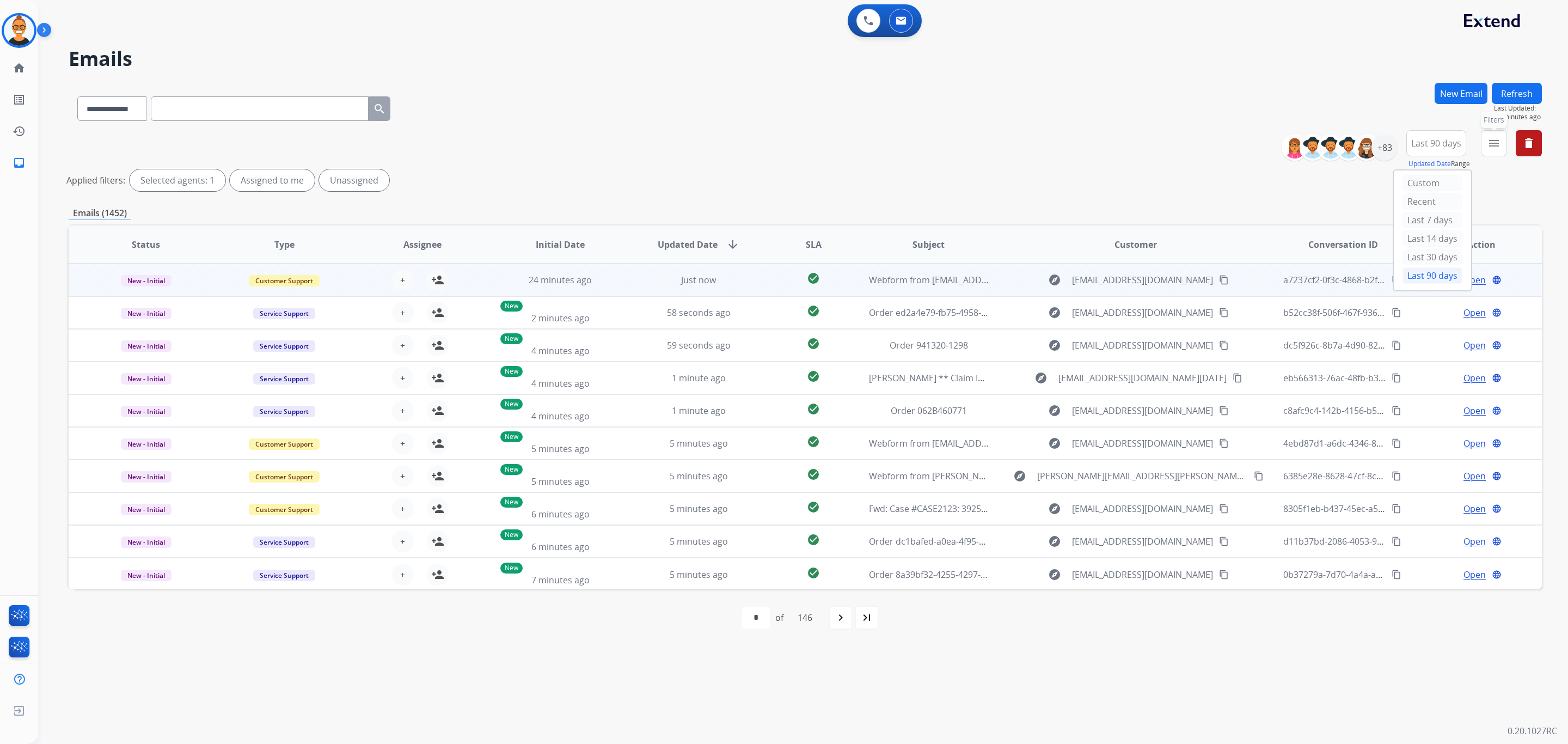
click at [1488, 148] on mat-icon "menu" at bounding box center [1494, 143] width 13 height 13
click at [1399, 263] on label "Warranty Ops" at bounding box center [1415, 262] width 63 height 10
click at [1401, 344] on label "Open - All" at bounding box center [1407, 342] width 49 height 10
click at [1424, 366] on button "Apply" at bounding box center [1419, 372] width 37 height 20
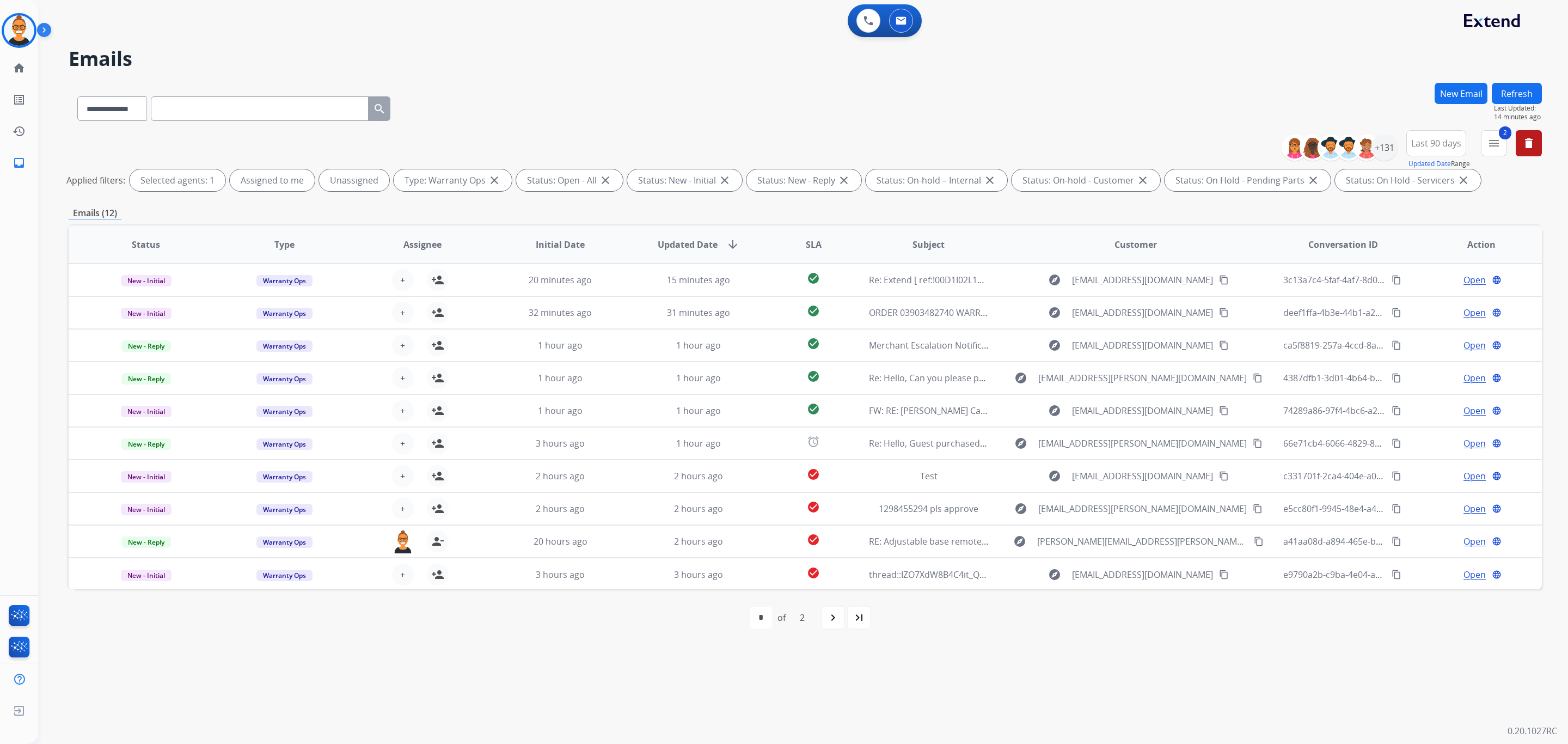
click at [593, 76] on div "**********" at bounding box center [789, 392] width 1504 height 705
click at [623, 85] on div "**********" at bounding box center [806, 107] width 1474 height 47
click at [714, 83] on div "**********" at bounding box center [806, 107] width 1474 height 47
click at [696, 77] on div "**********" at bounding box center [789, 392] width 1504 height 705
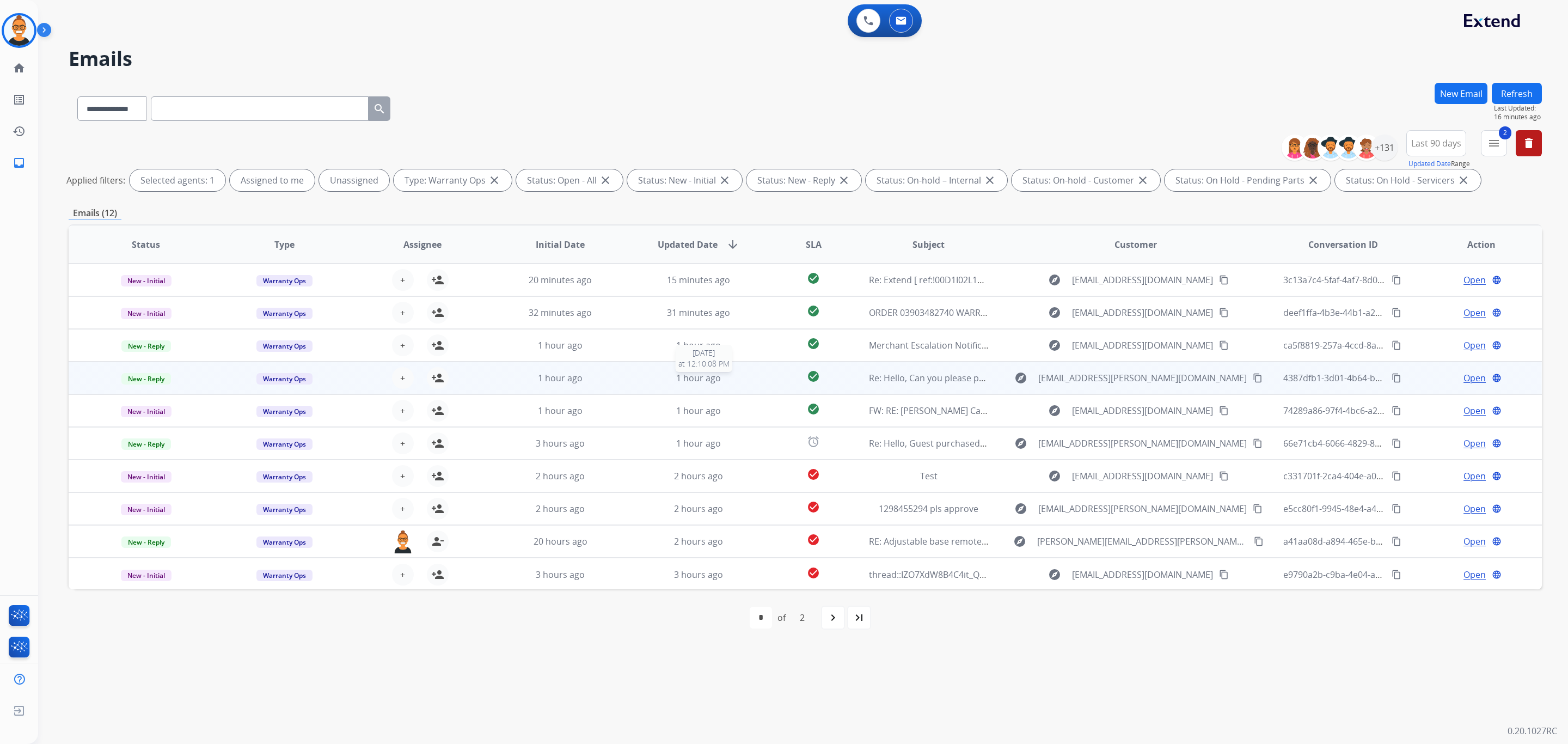
click at [738, 381] on div "1 hour ago" at bounding box center [699, 377] width 120 height 13
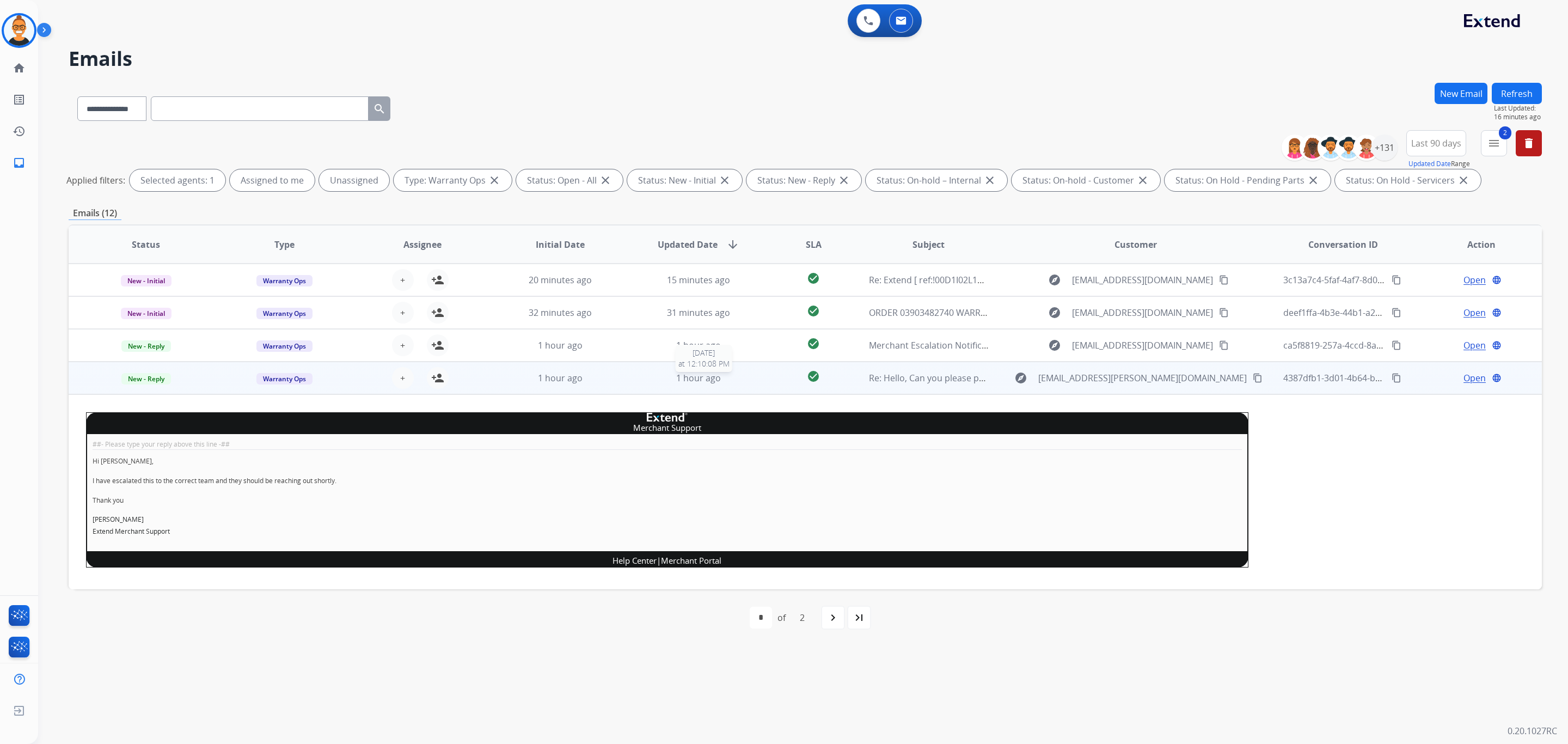
scroll to position [98, 0]
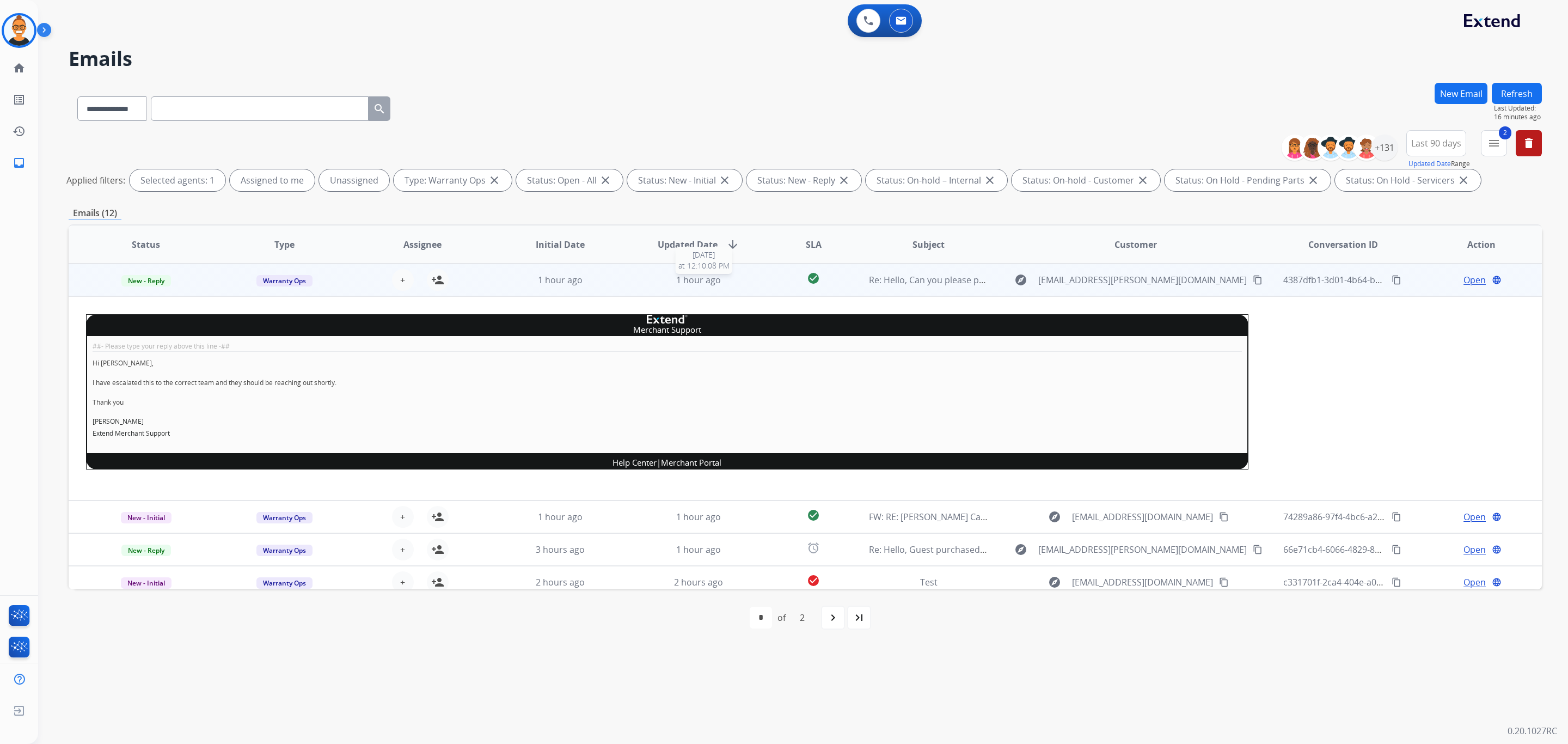
click at [744, 285] on div "1 hour ago" at bounding box center [699, 280] width 120 height 13
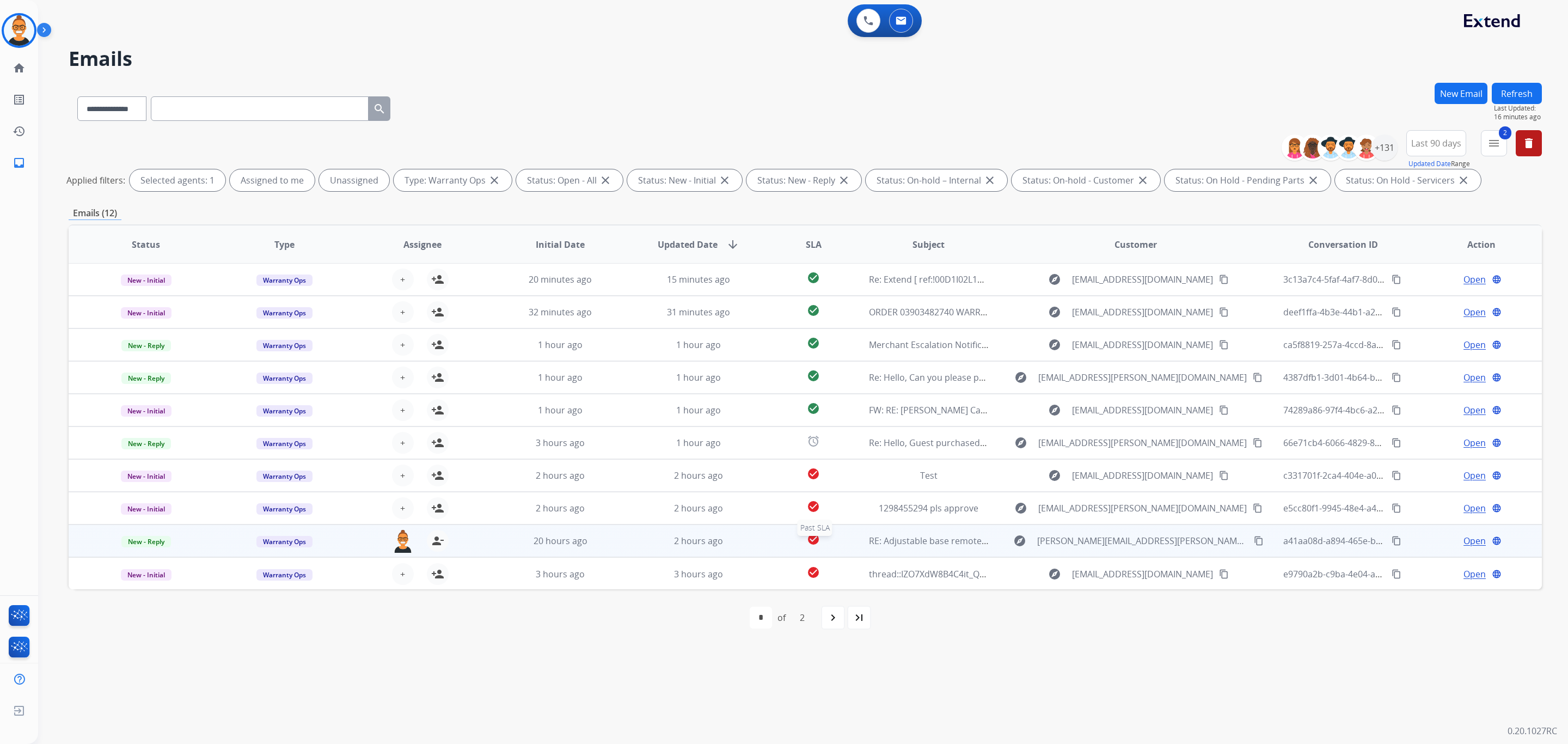
scroll to position [0, 0]
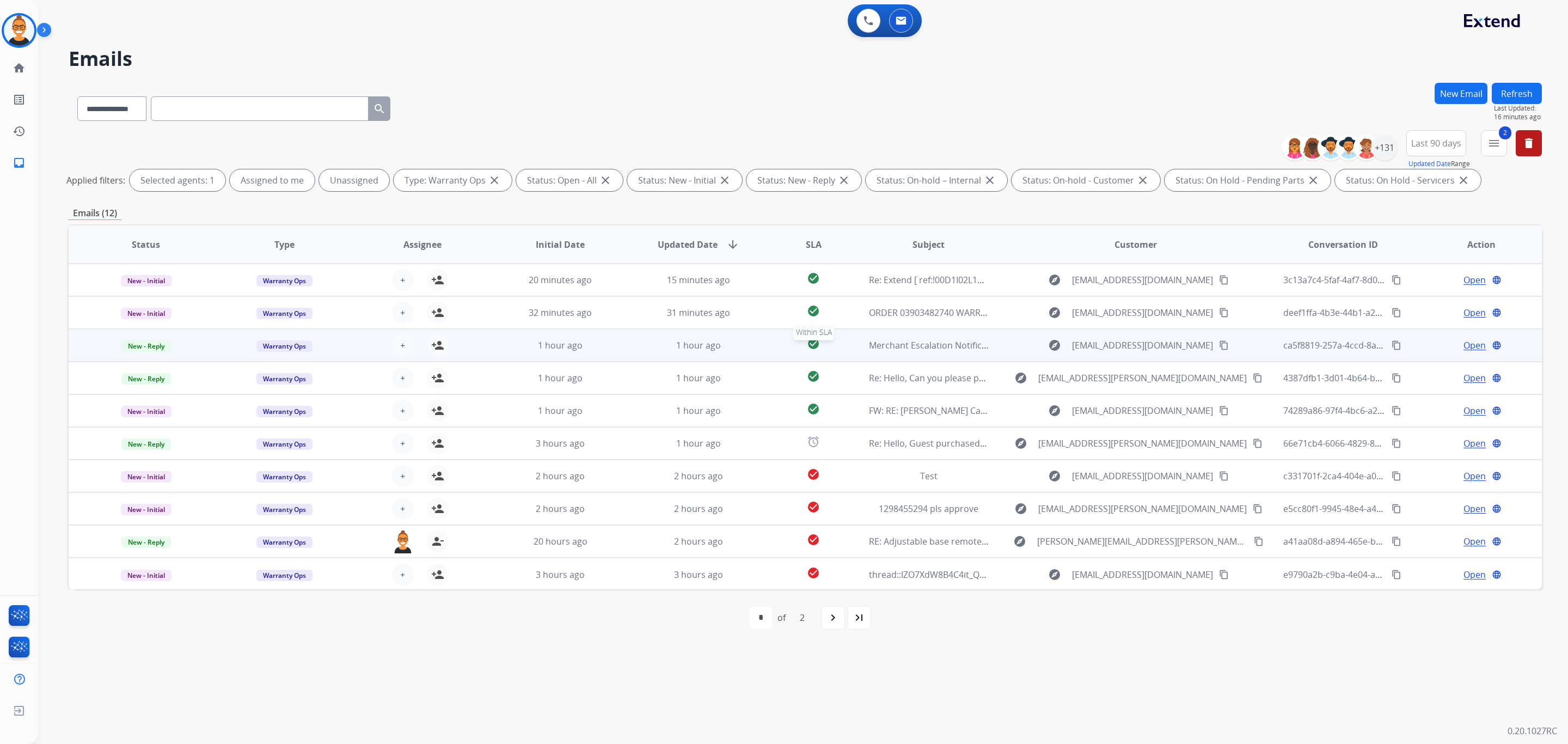
click at [833, 349] on div "check_circle" at bounding box center [814, 346] width 74 height 16
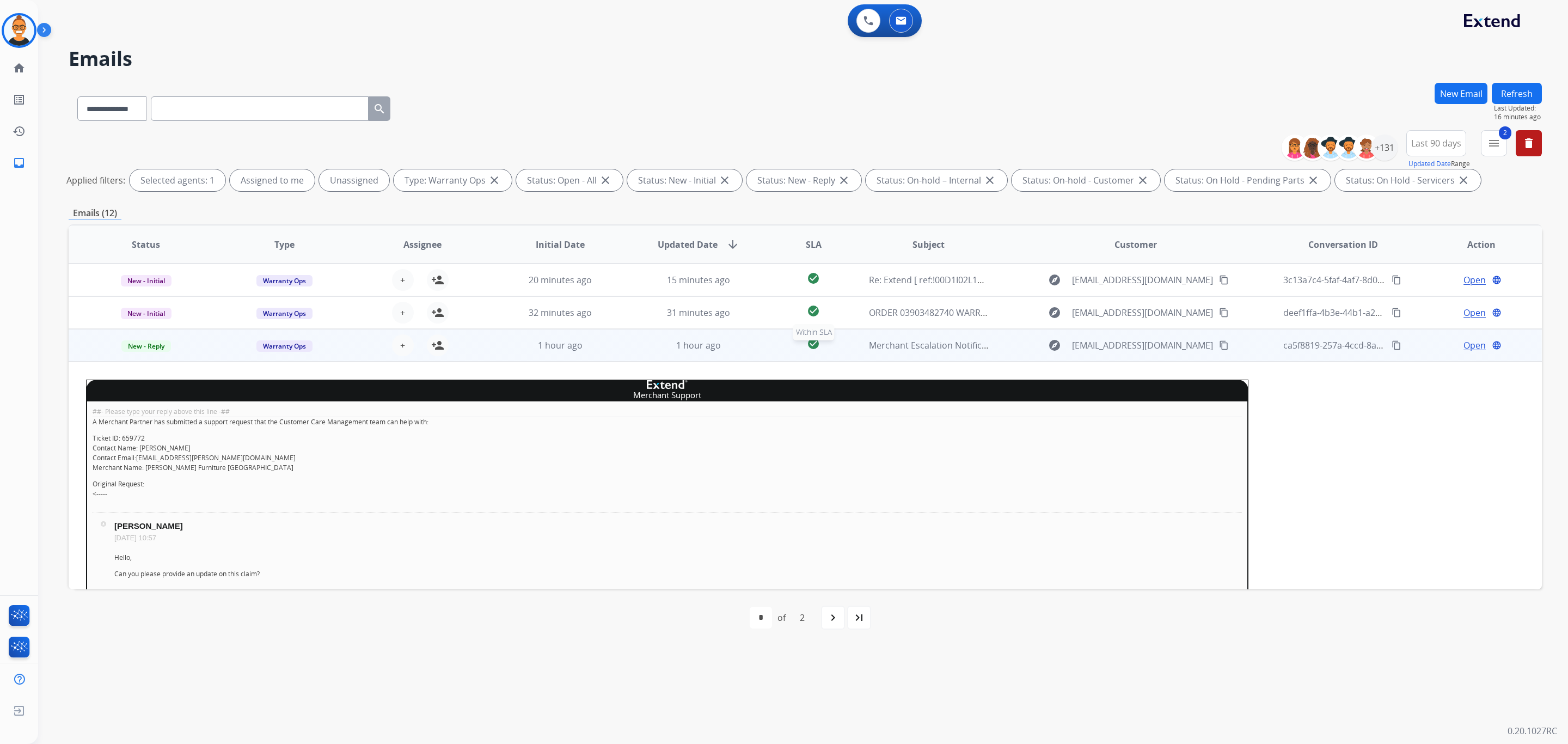
scroll to position [65, 0]
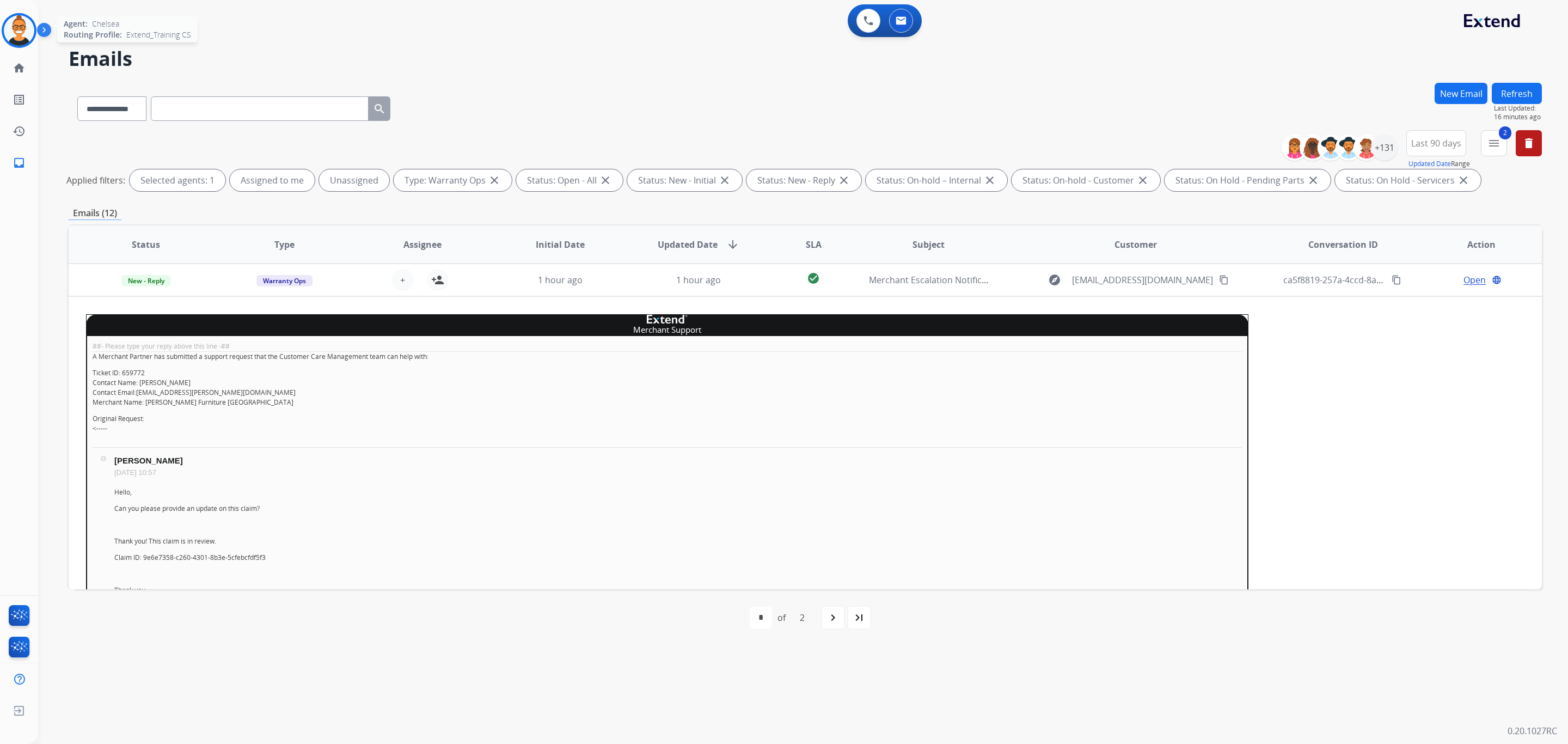
click at [10, 40] on img at bounding box center [19, 30] width 30 height 30
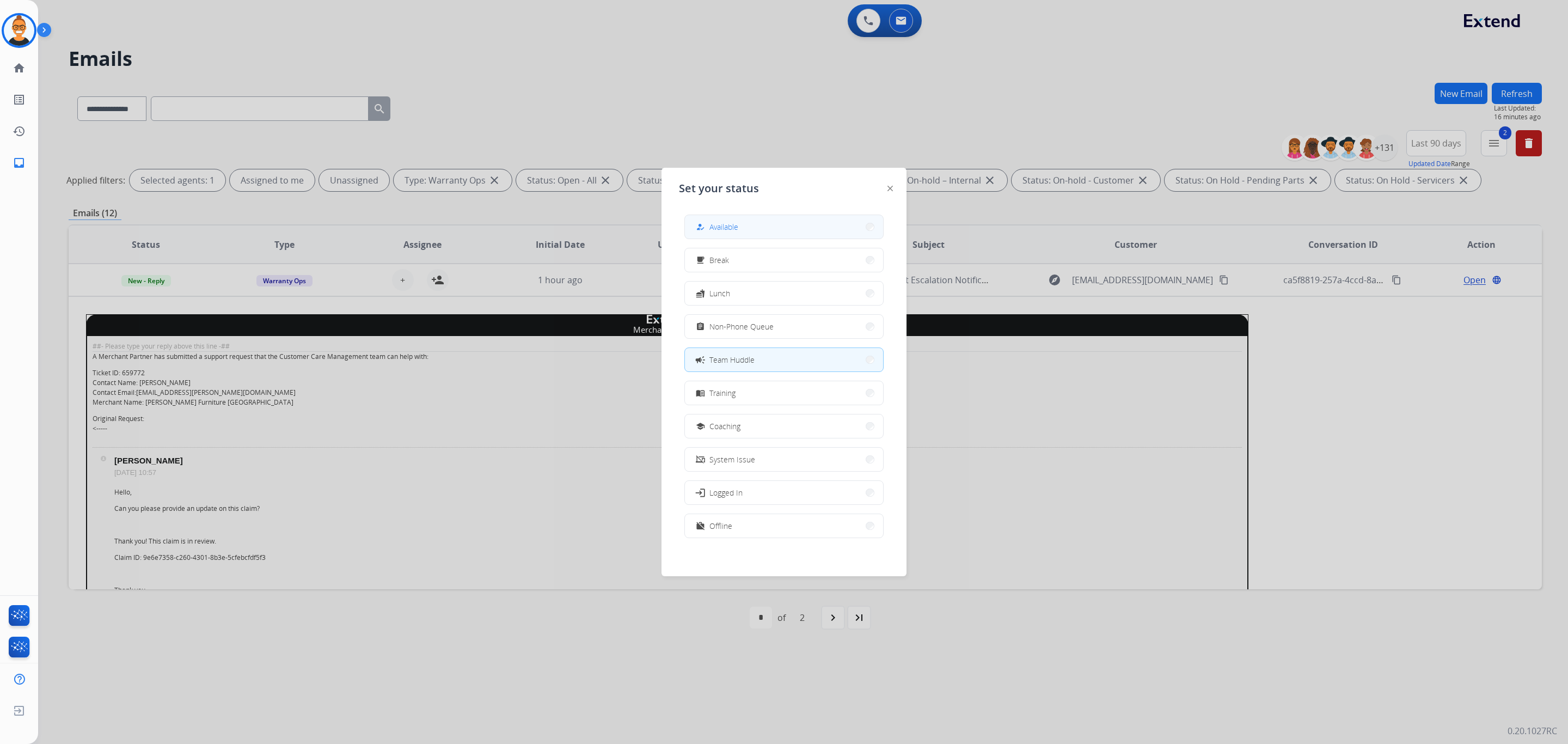
click at [776, 225] on button "how_to_reg Available" at bounding box center [784, 227] width 198 height 24
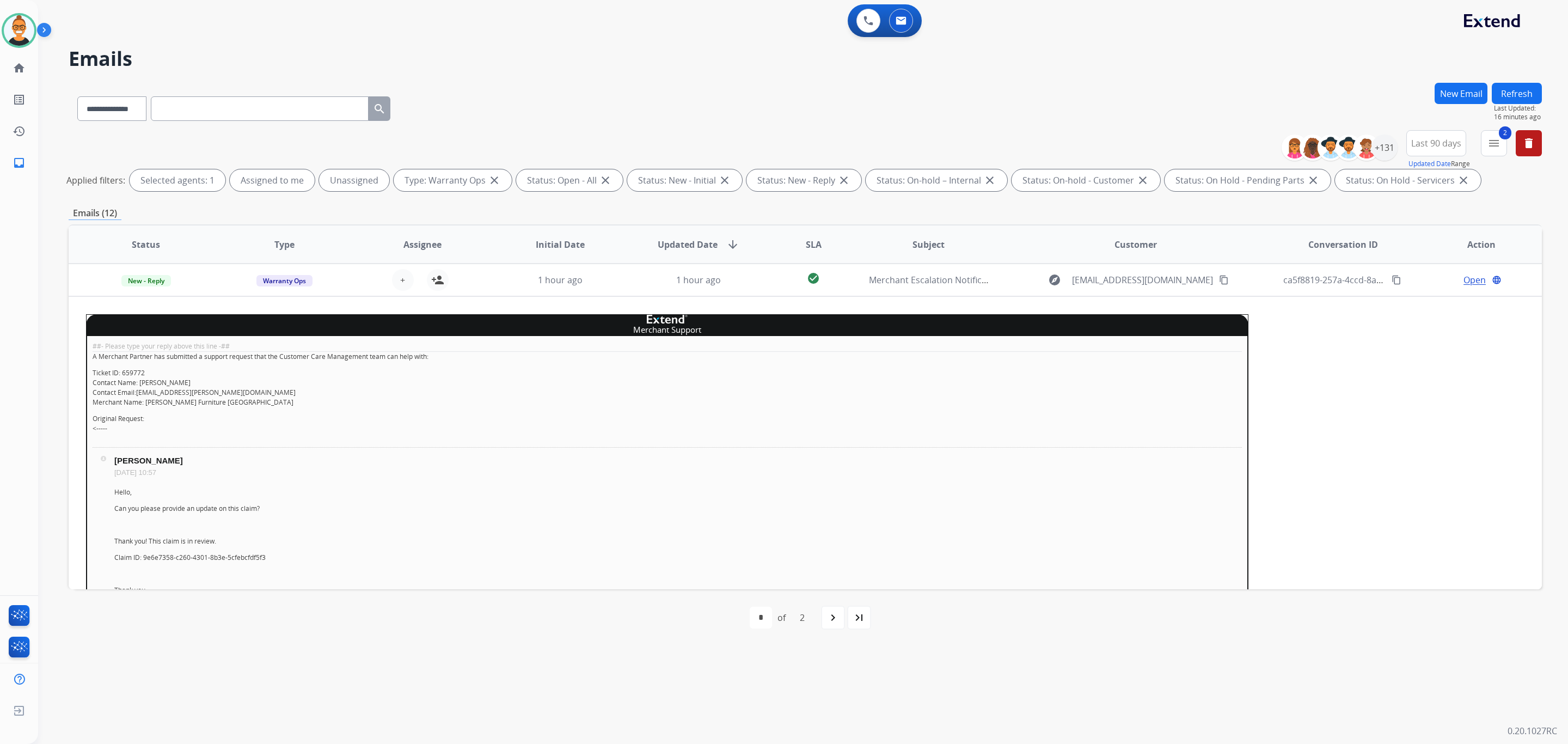
click at [692, 115] on div "**********" at bounding box center [806, 107] width 1474 height 47
click at [172, 113] on input "text" at bounding box center [260, 109] width 218 height 24
paste input "**********"
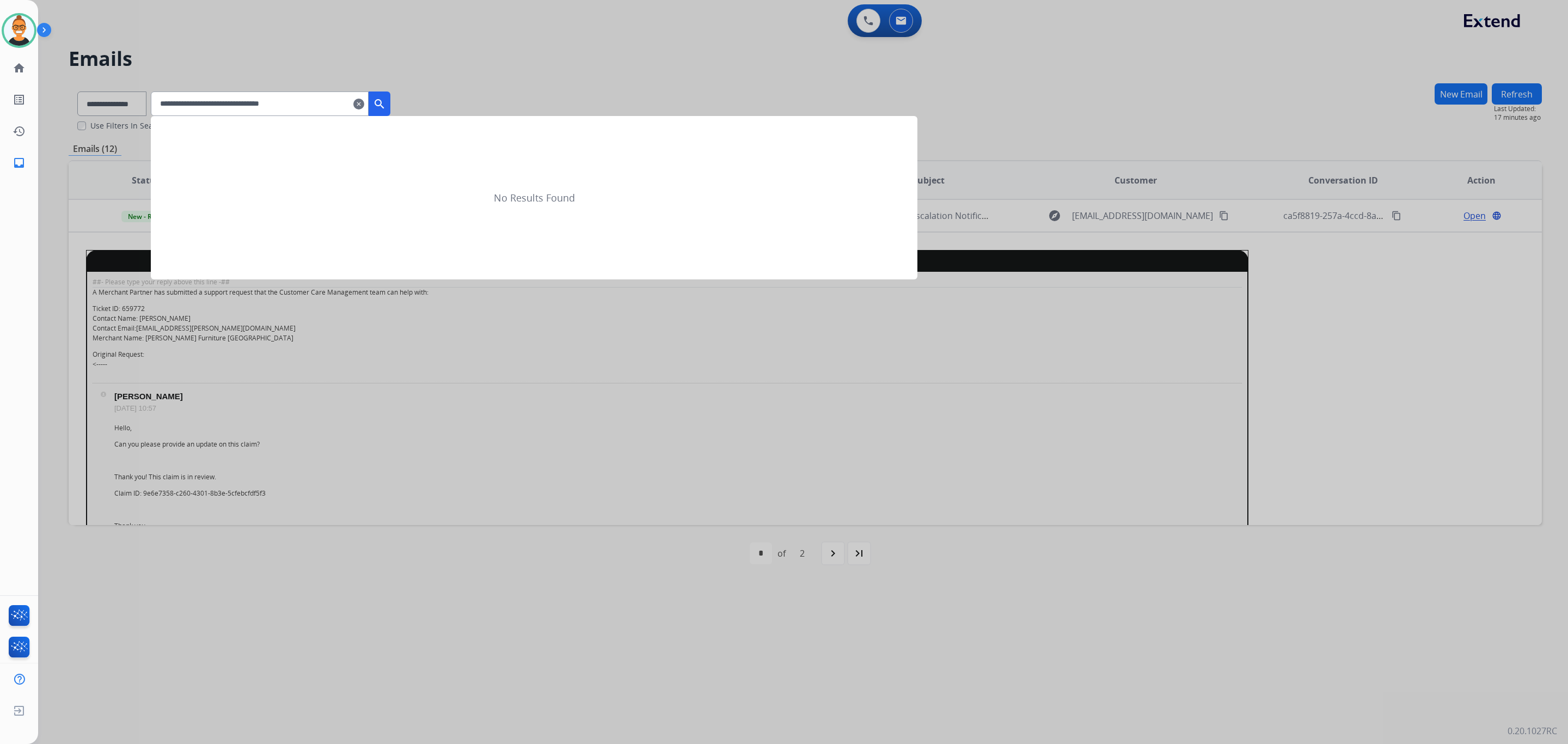
type input "**********"
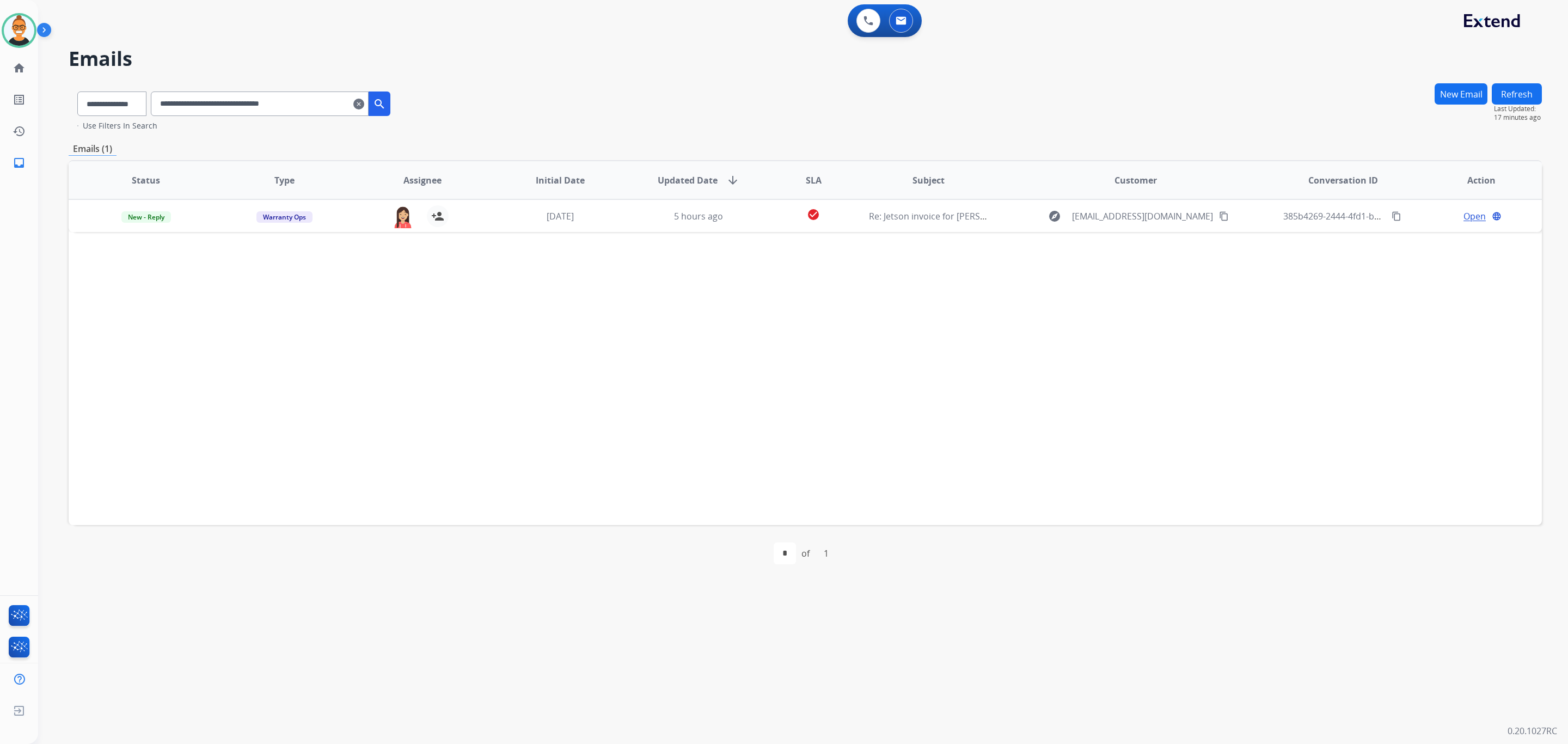
scroll to position [0, 0]
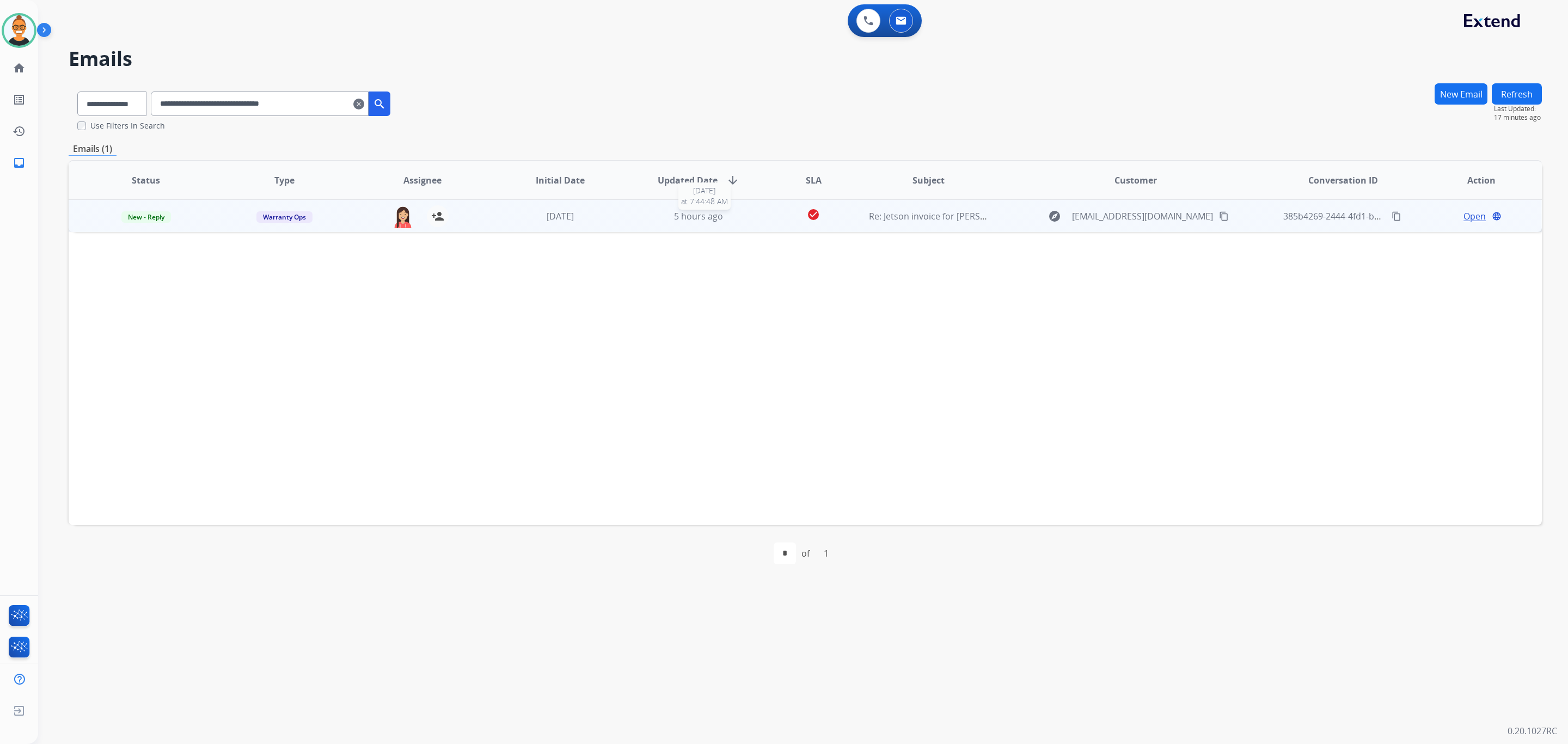
click at [752, 211] on div "5 hours ago" at bounding box center [699, 216] width 120 height 13
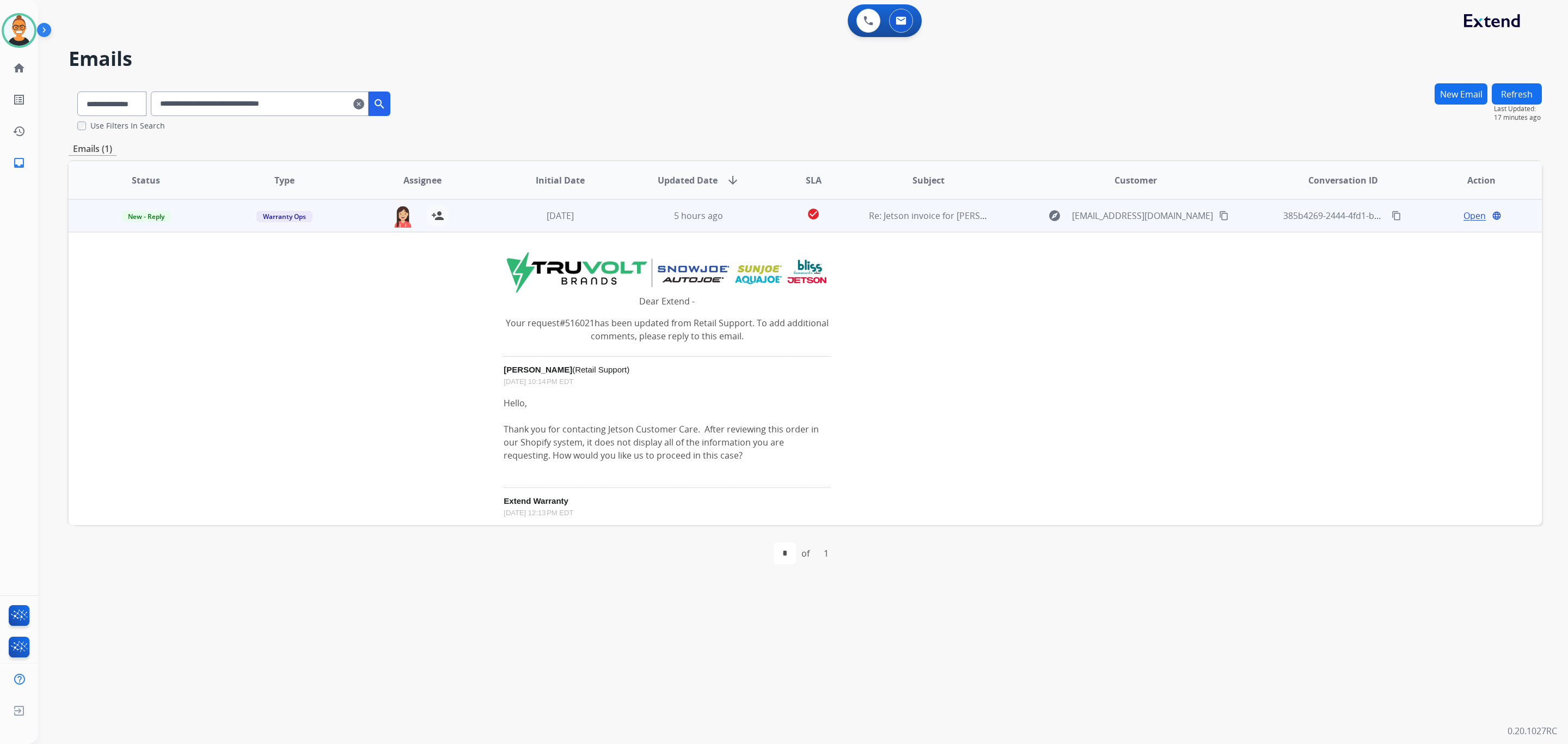
click at [1467, 217] on span "Open" at bounding box center [1474, 215] width 22 height 13
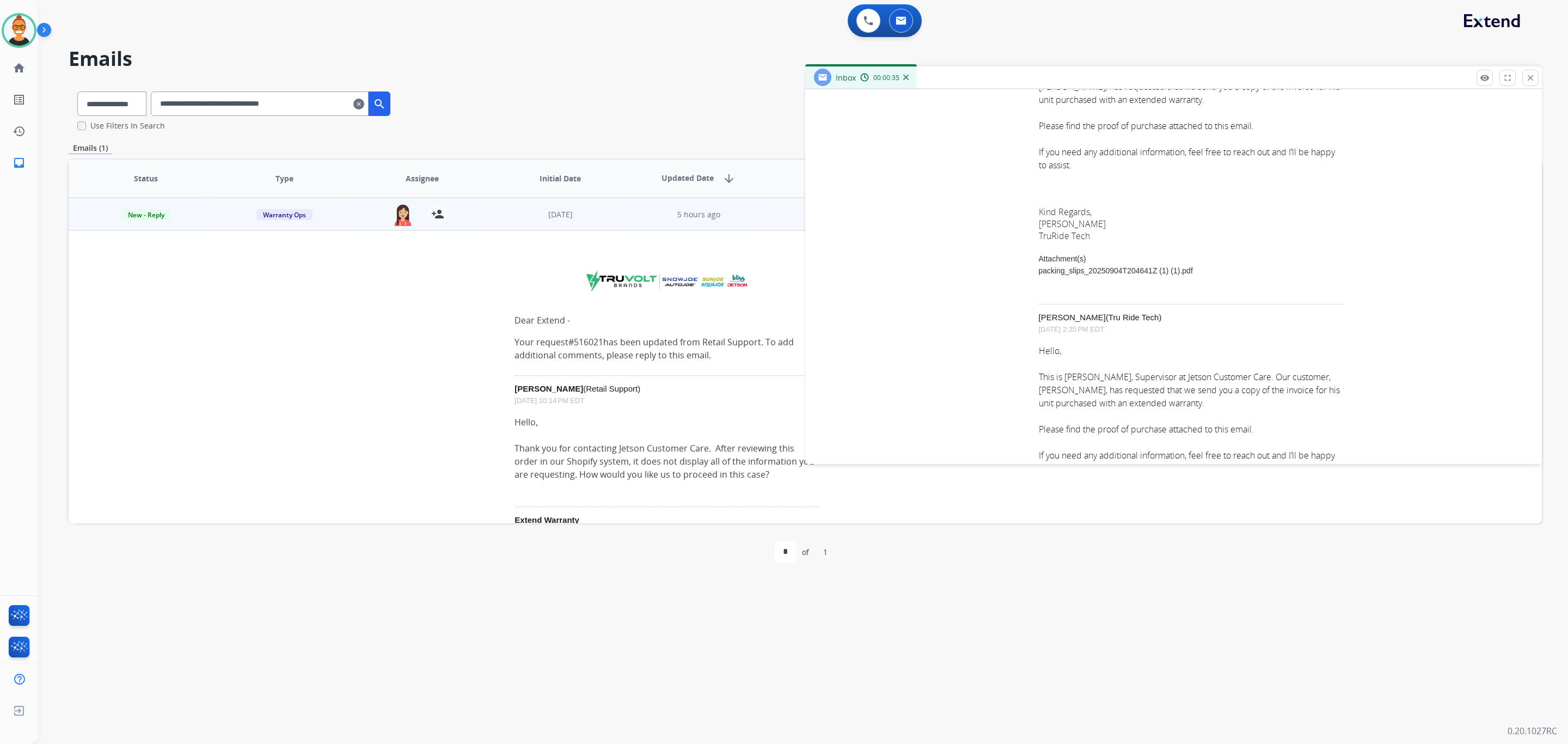
scroll to position [3515, 0]
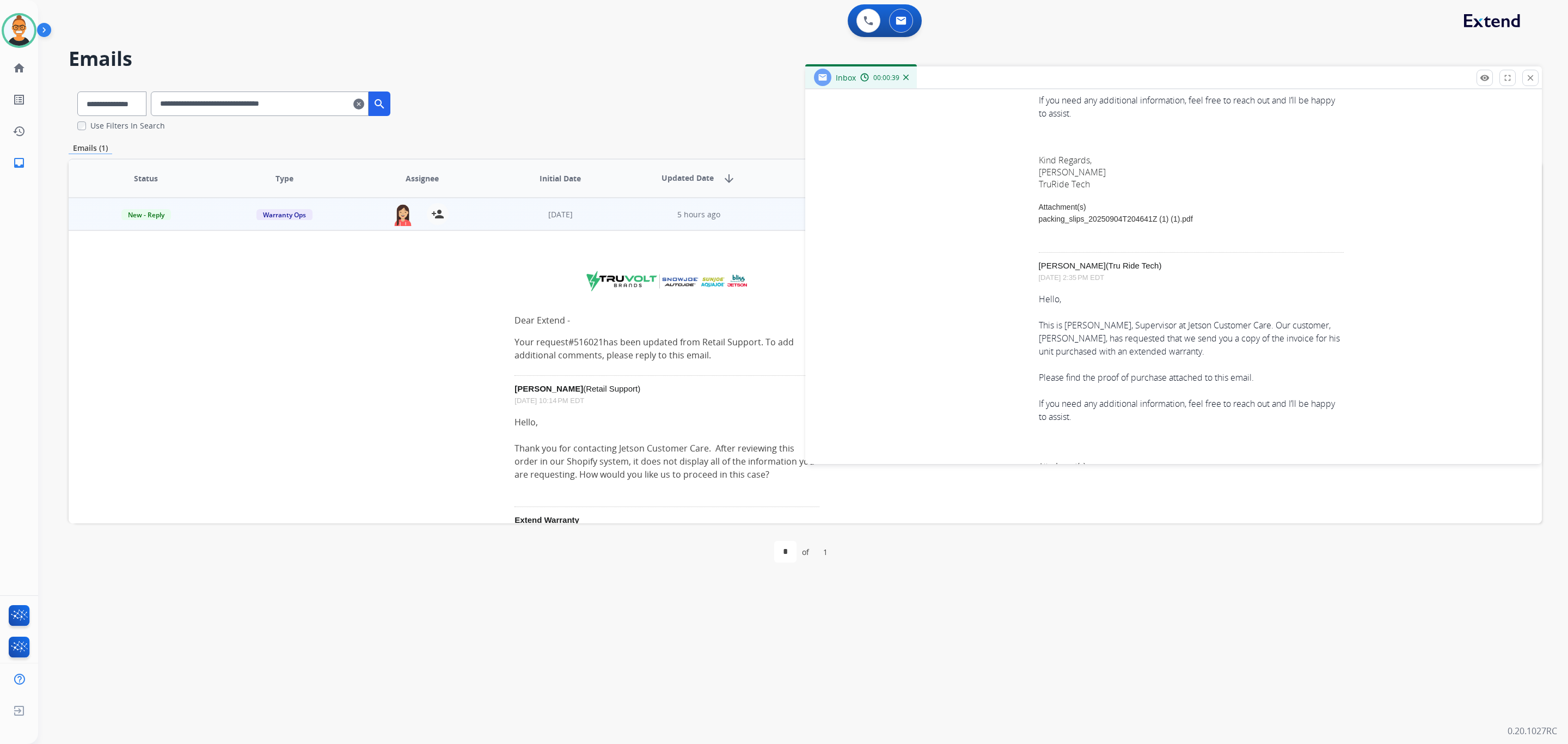
click at [1121, 215] on link "packing_slips_20250904T204641Z (1) (1).pdf" at bounding box center [1116, 219] width 154 height 9
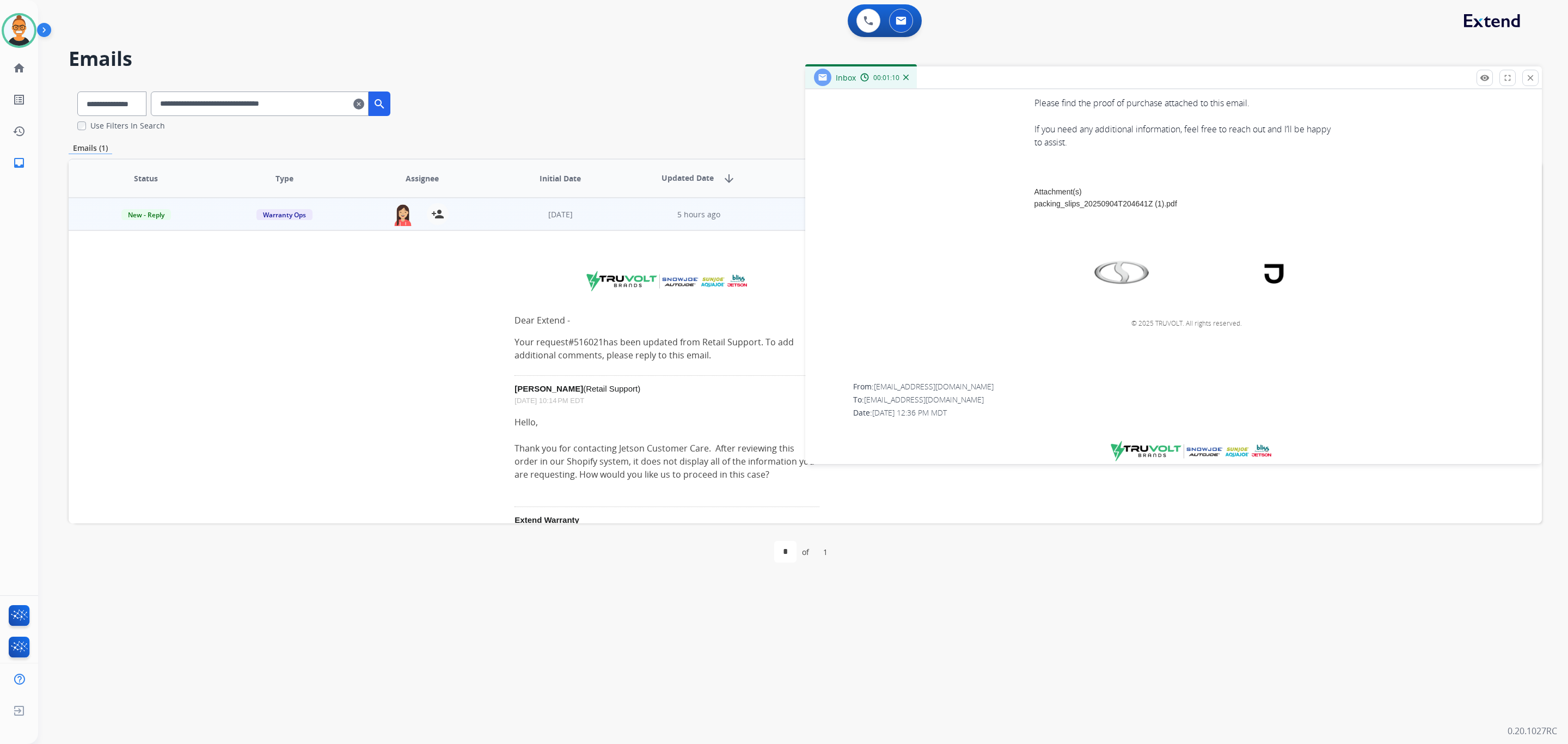
scroll to position [2861, 0]
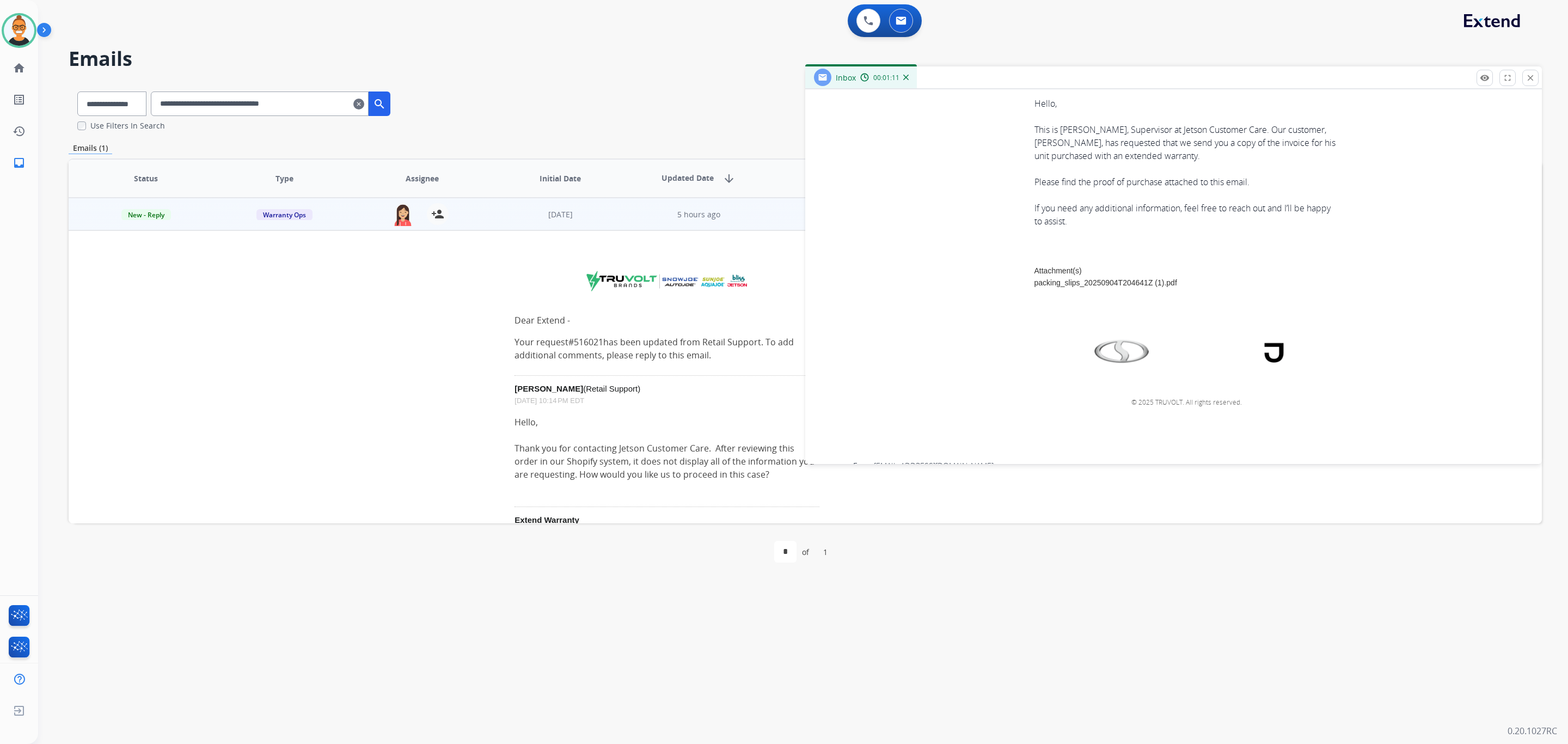
click at [1098, 278] on link "packing_slips_20250904T204641Z (1).pdf" at bounding box center [1105, 282] width 142 height 9
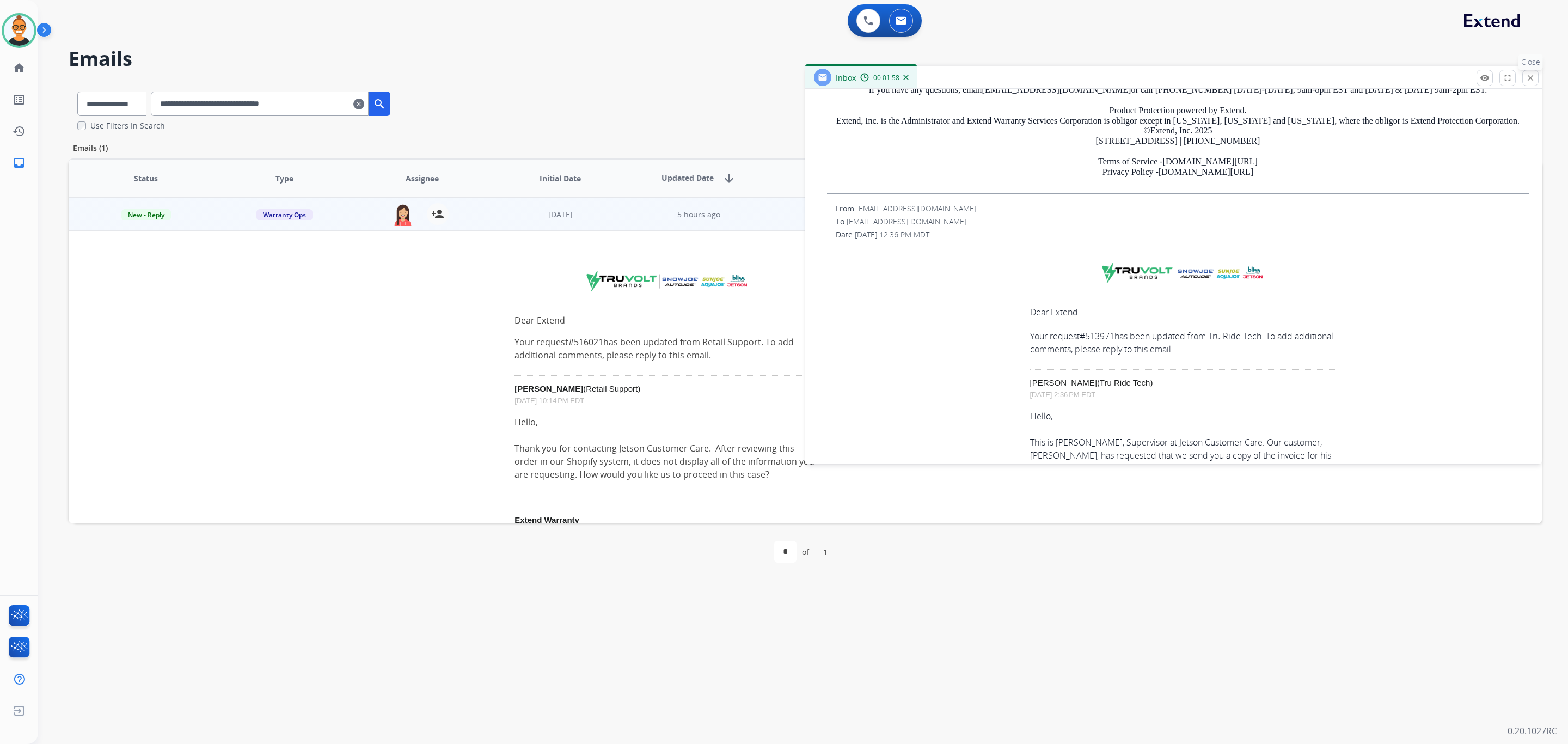
scroll to position [1389, 0]
click at [1525, 78] on mat-icon "close" at bounding box center [1530, 78] width 10 height 10
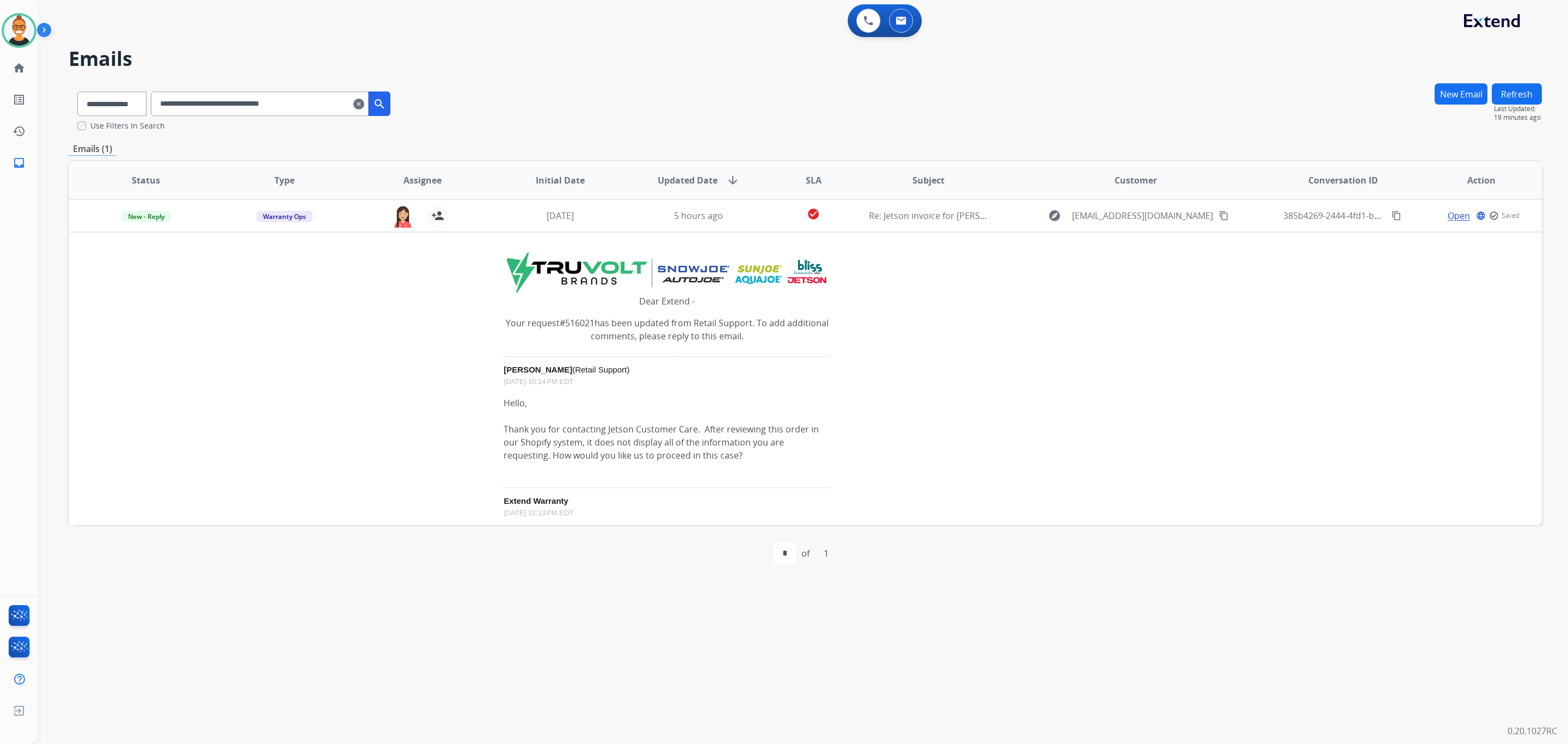
click at [364, 101] on mat-icon "clear" at bounding box center [359, 103] width 11 height 13
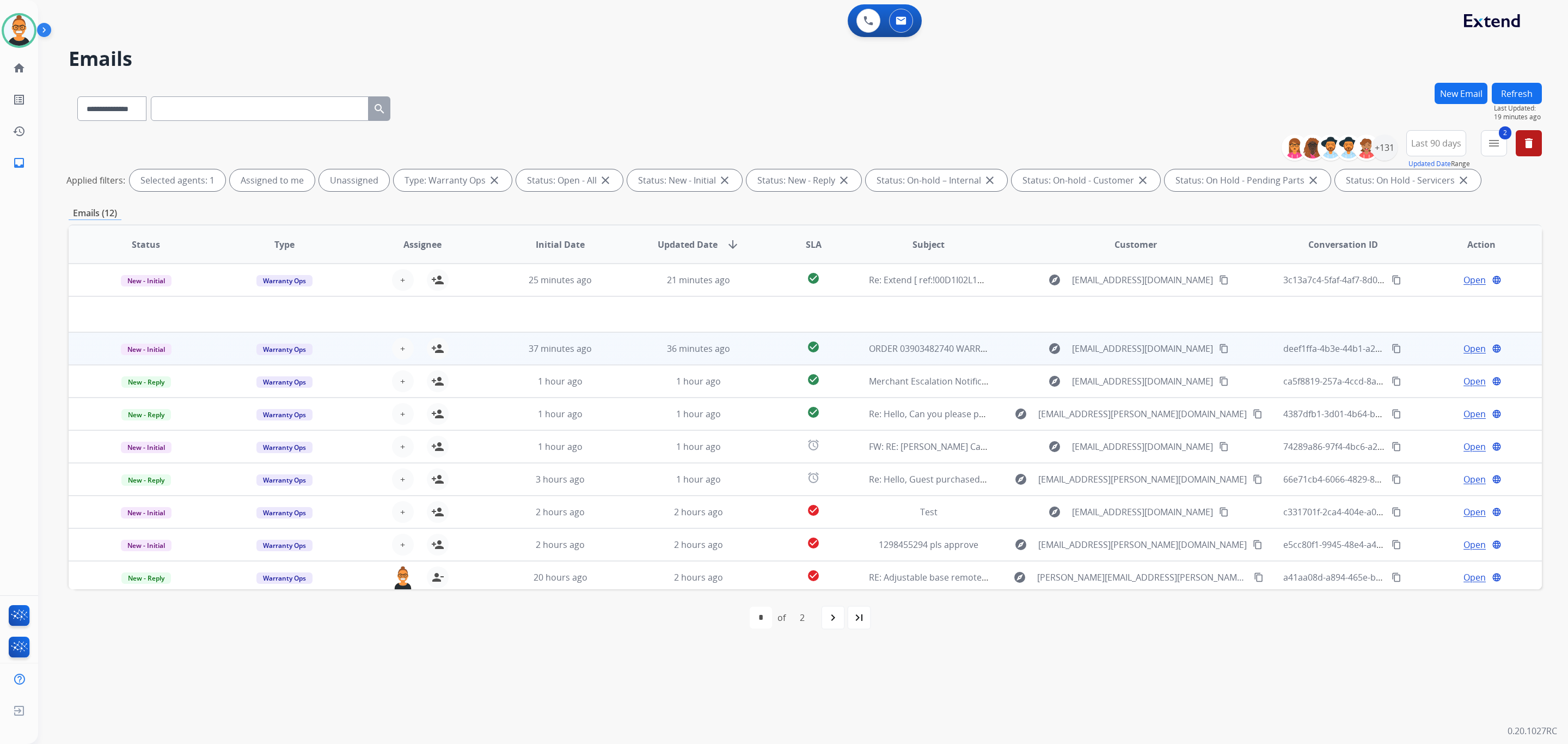
click at [777, 337] on td "check_circle" at bounding box center [805, 348] width 92 height 32
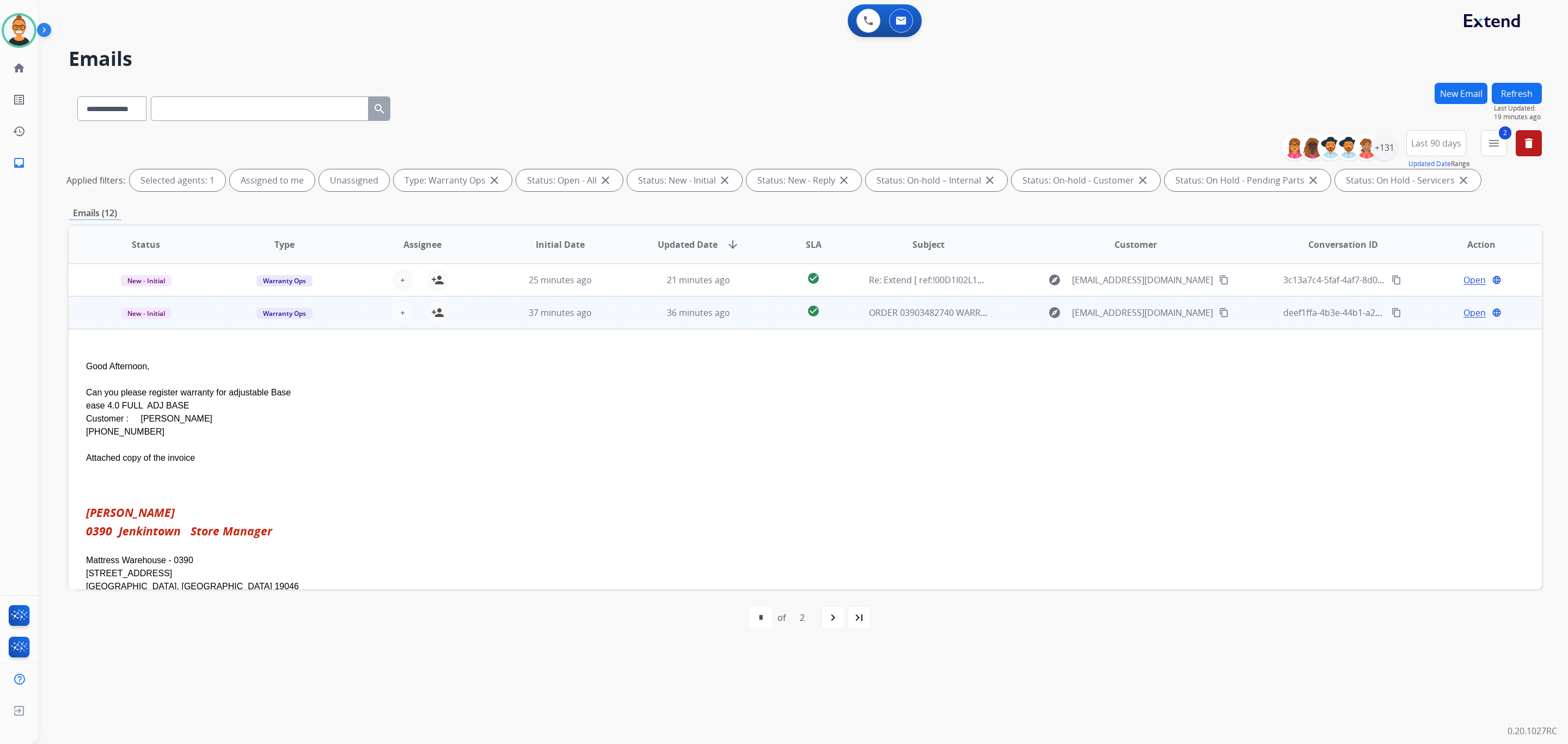
scroll to position [32, 0]
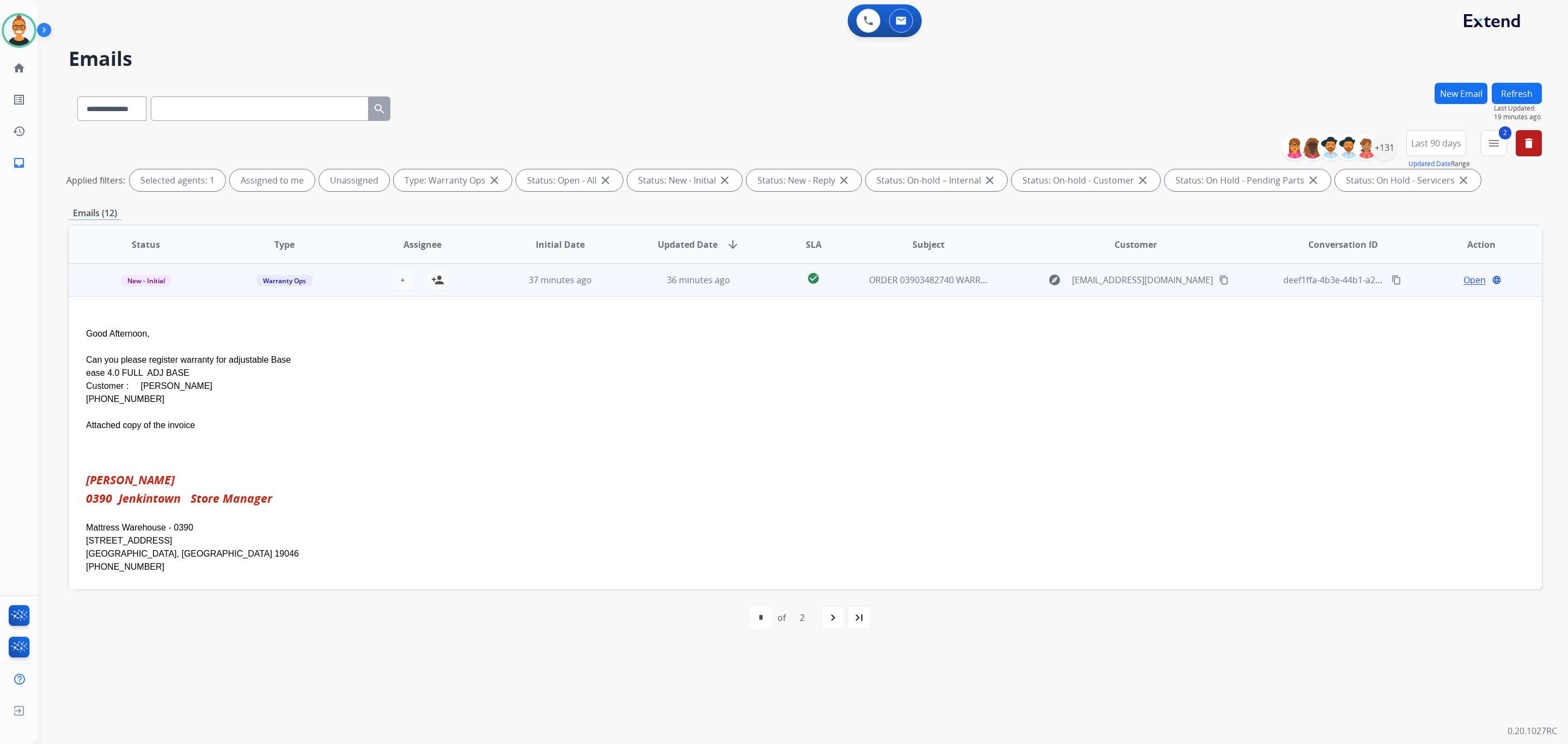
click at [1467, 281] on span "Open" at bounding box center [1474, 280] width 22 height 13
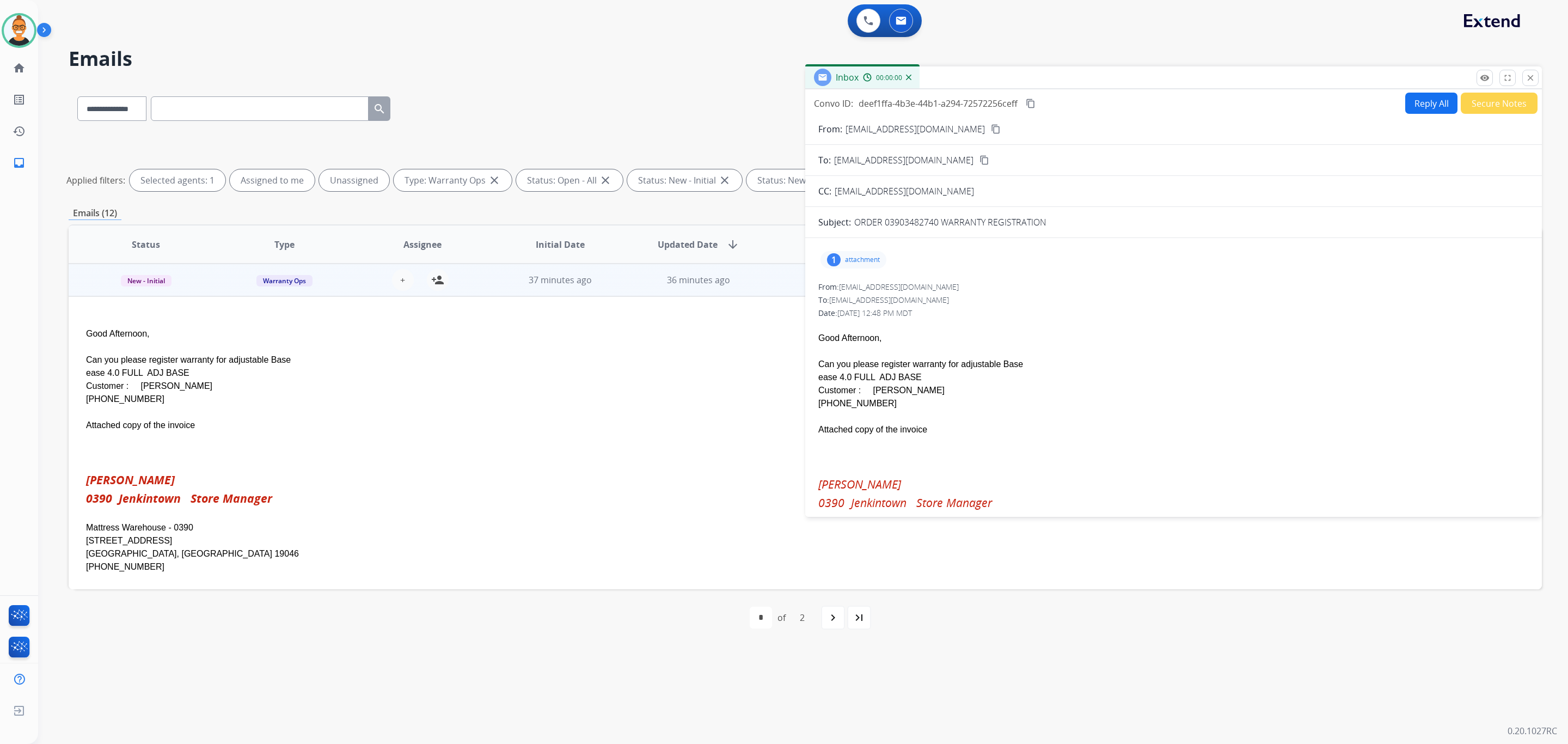
click at [863, 253] on div "1 attachment" at bounding box center [853, 260] width 66 height 18
click at [977, 284] on mat-icon "download" at bounding box center [978, 288] width 10 height 10
click at [1534, 76] on mat-icon "close" at bounding box center [1530, 78] width 10 height 10
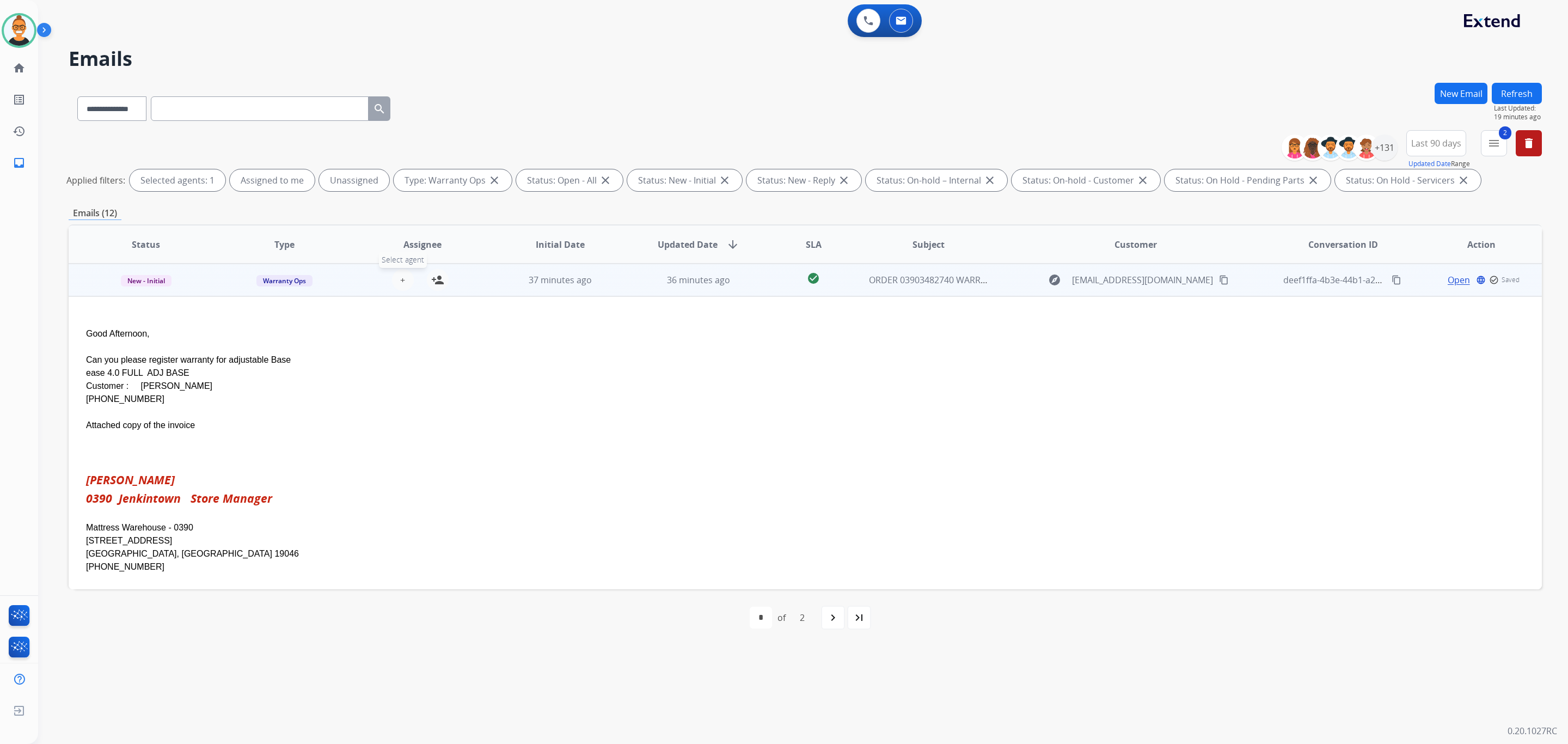
click at [400, 275] on span "+" at bounding box center [402, 280] width 5 height 13
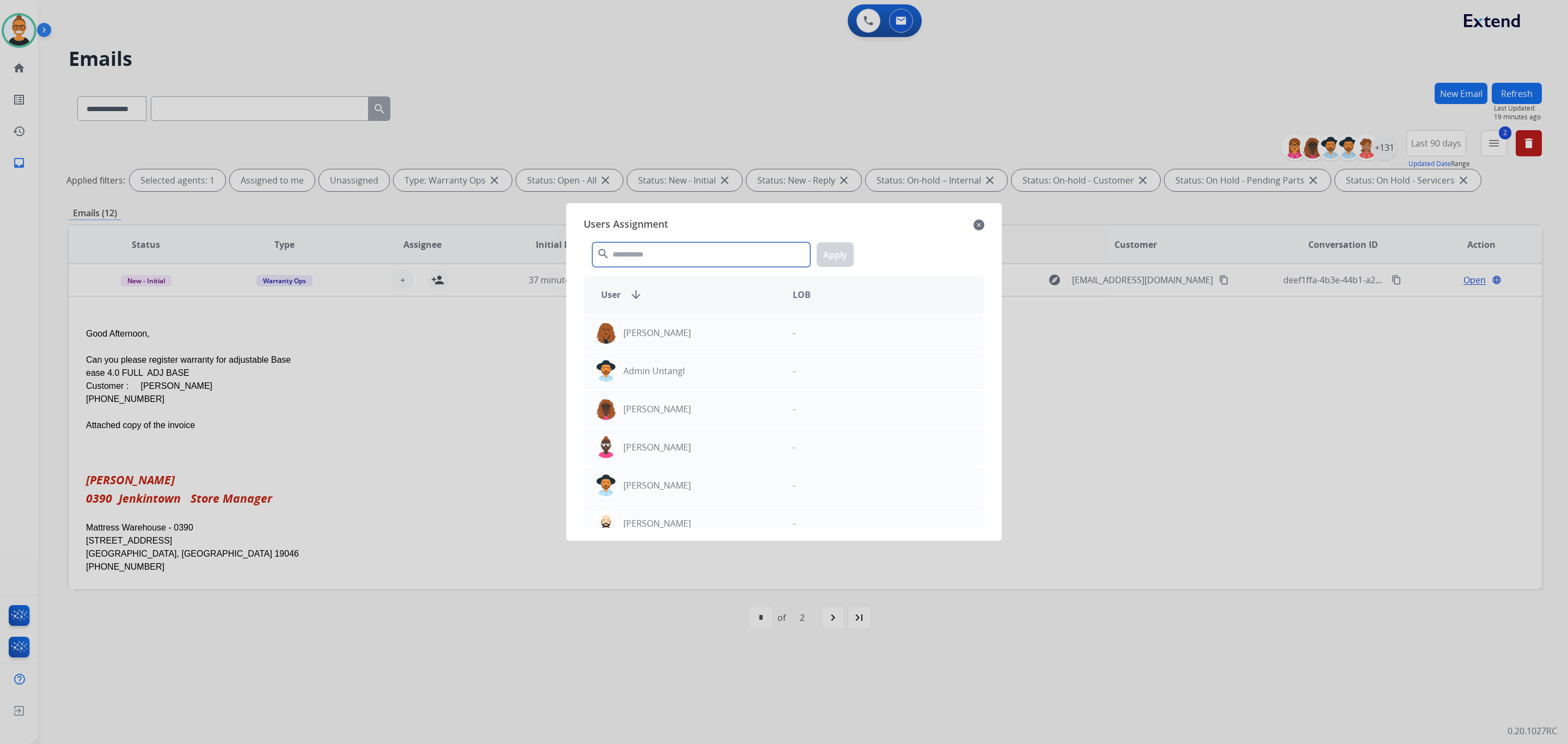
click at [680, 252] on input "text" at bounding box center [701, 255] width 218 height 24
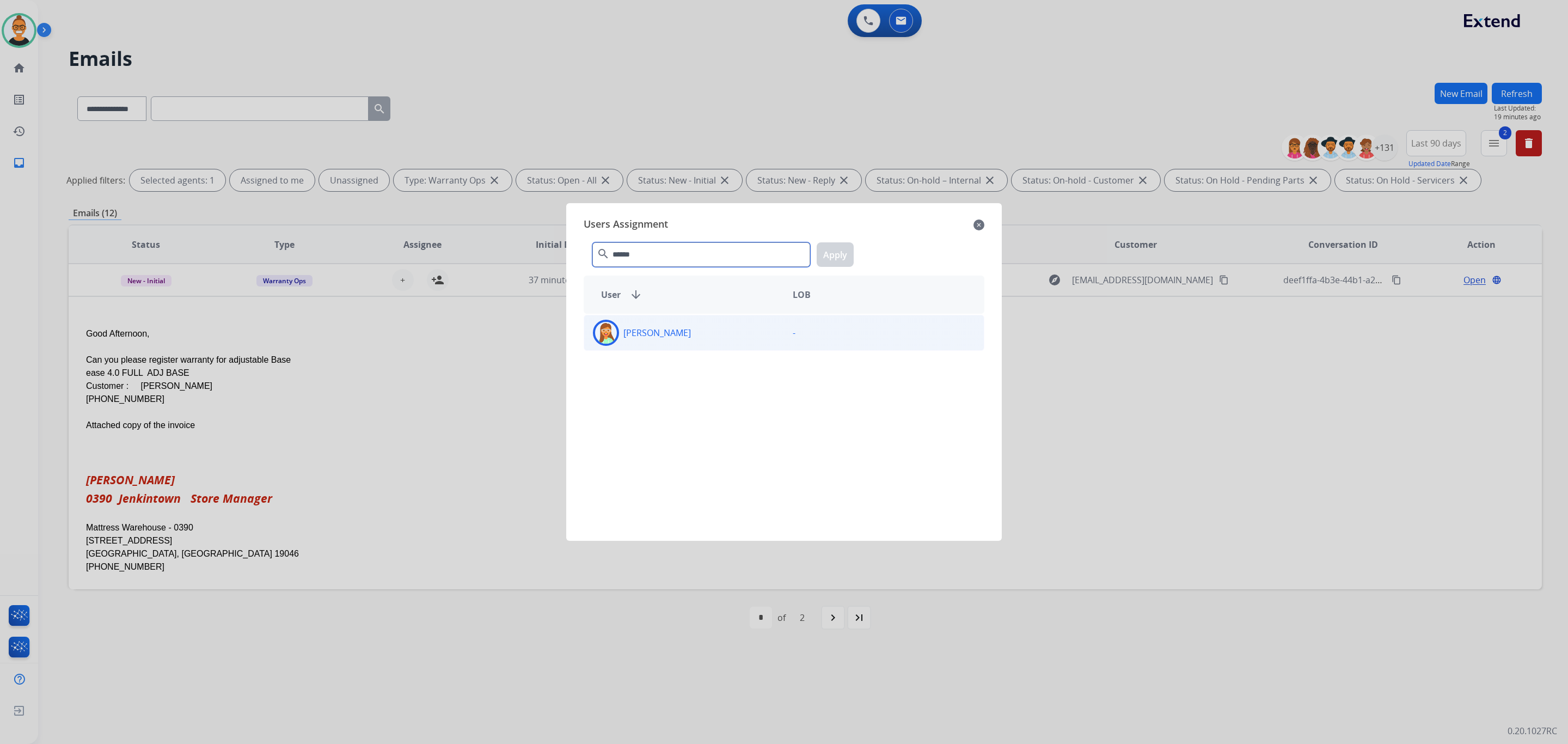
type input "******"
click at [833, 337] on div "-" at bounding box center [884, 333] width 200 height 26
click at [847, 254] on button "Apply" at bounding box center [835, 255] width 37 height 24
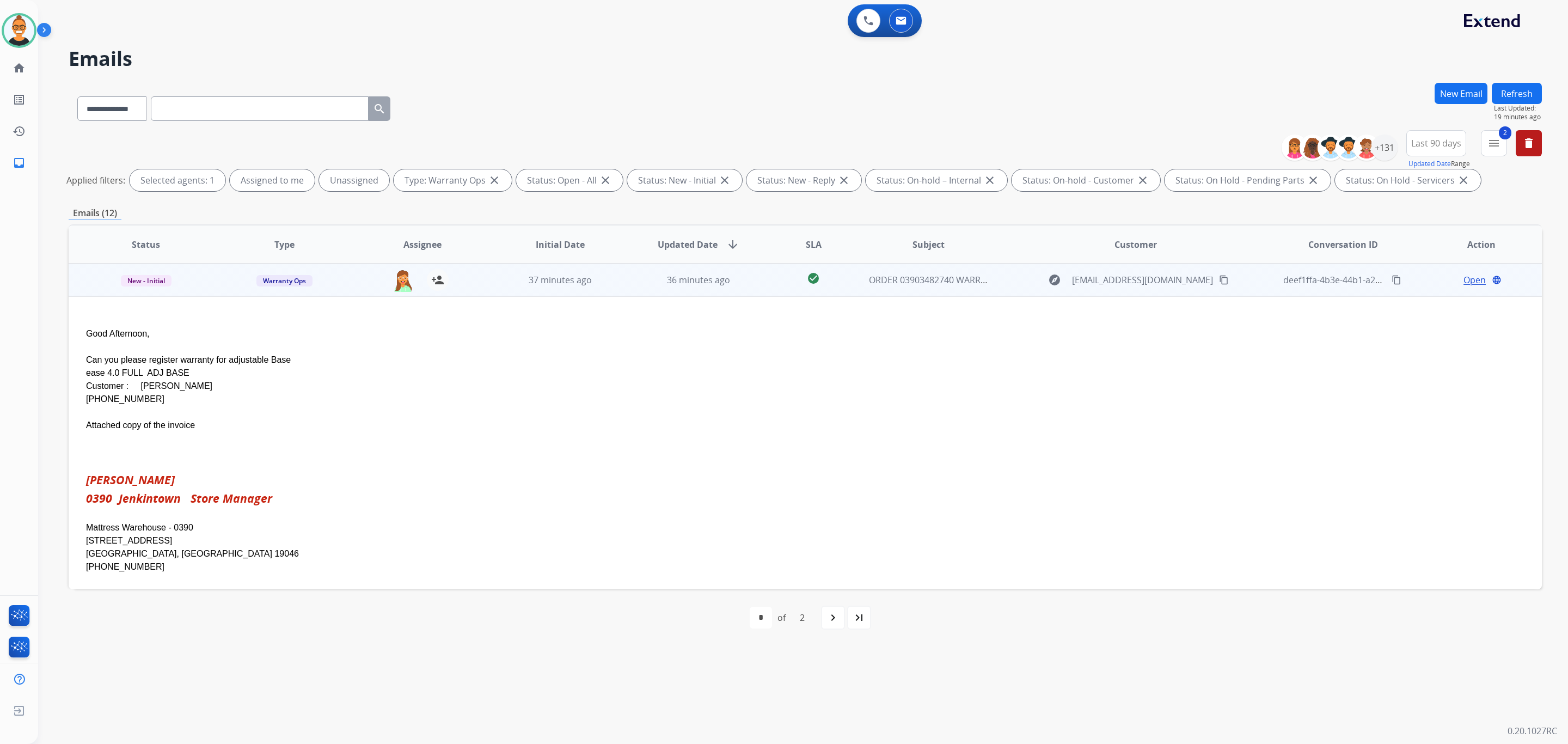
click at [692, 287] on td "36 minutes ago" at bounding box center [690, 280] width 138 height 32
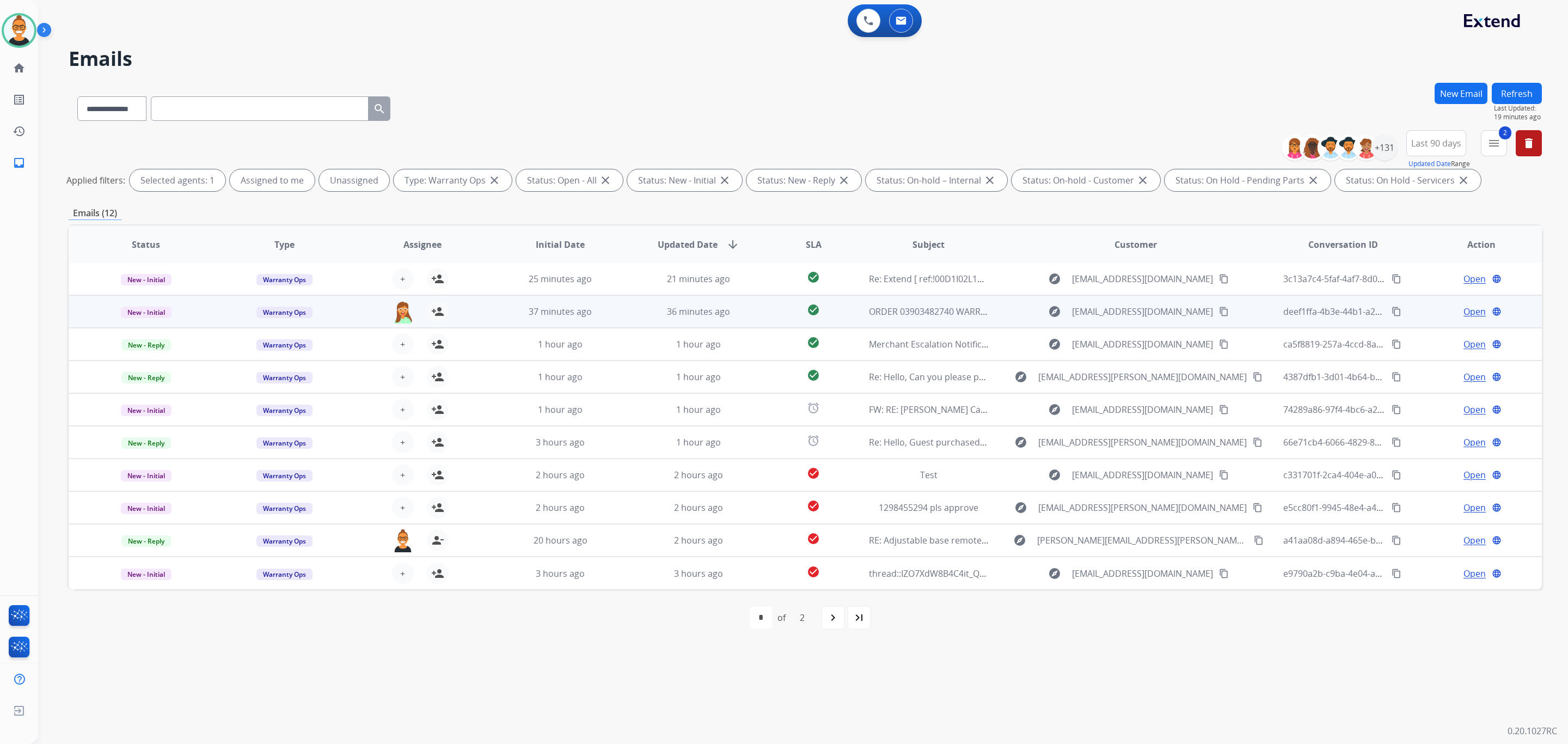
scroll to position [1, 0]
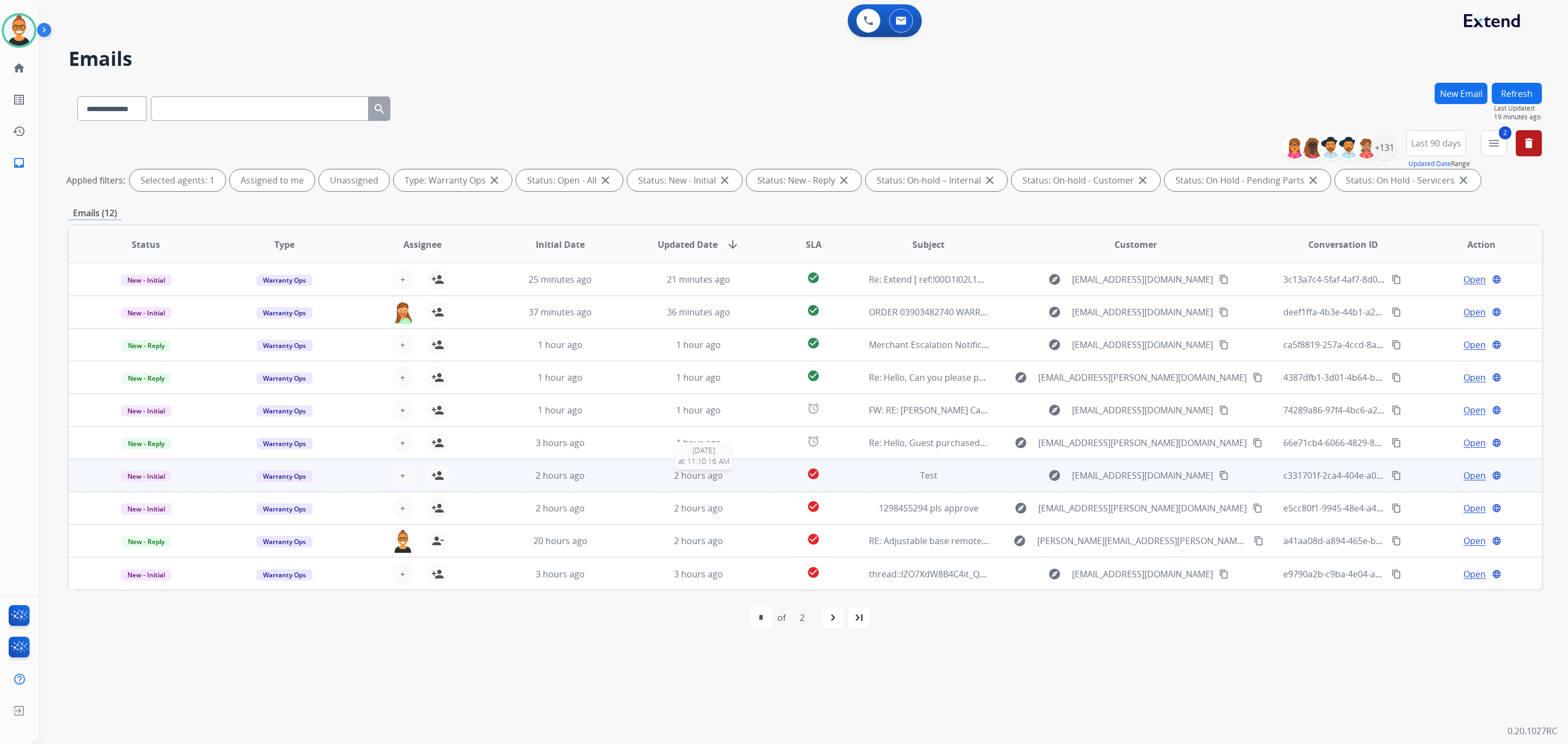
click at [726, 474] on div "2 hours ago" at bounding box center [699, 475] width 120 height 13
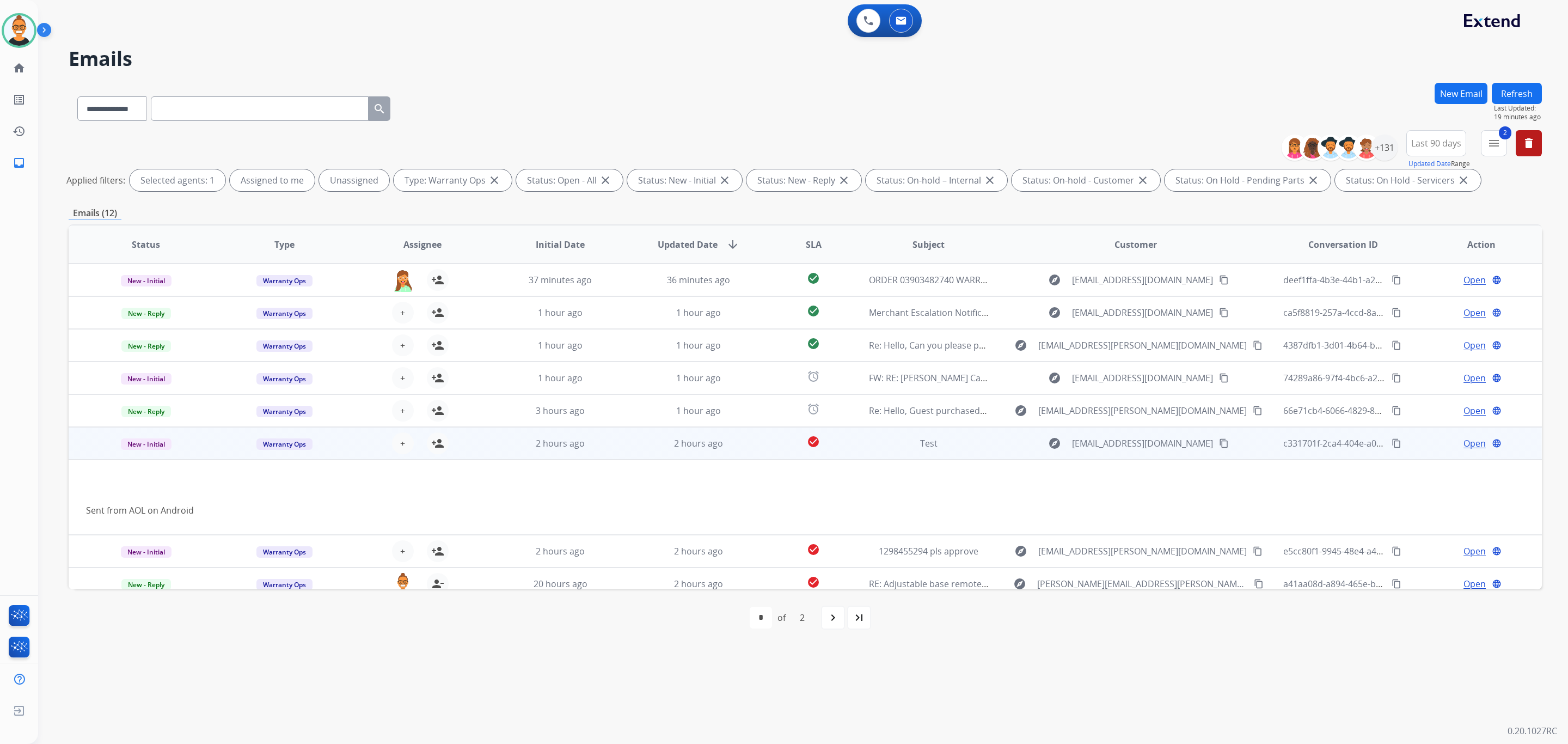
scroll to position [75, 0]
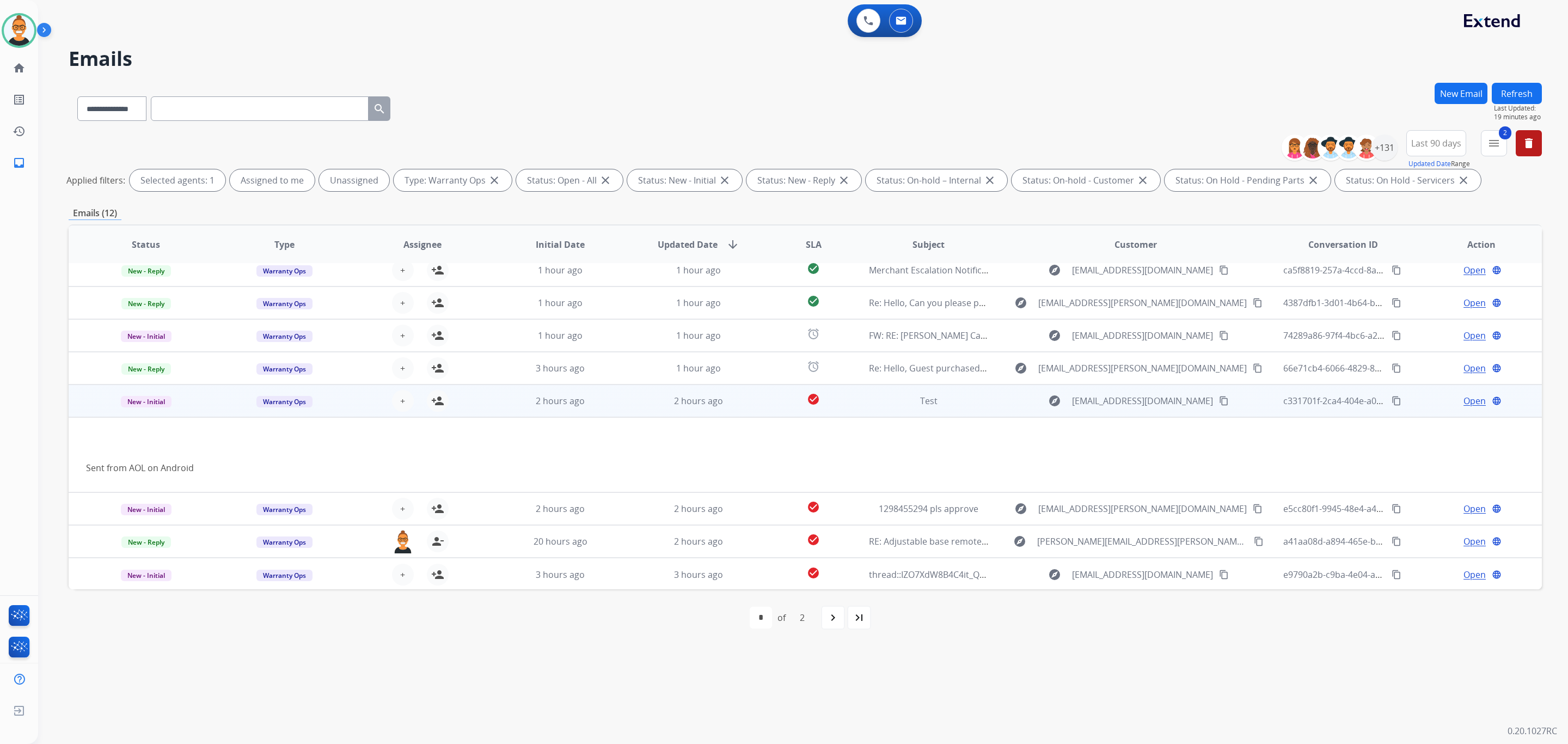
click at [1464, 404] on span "Open" at bounding box center [1474, 400] width 22 height 13
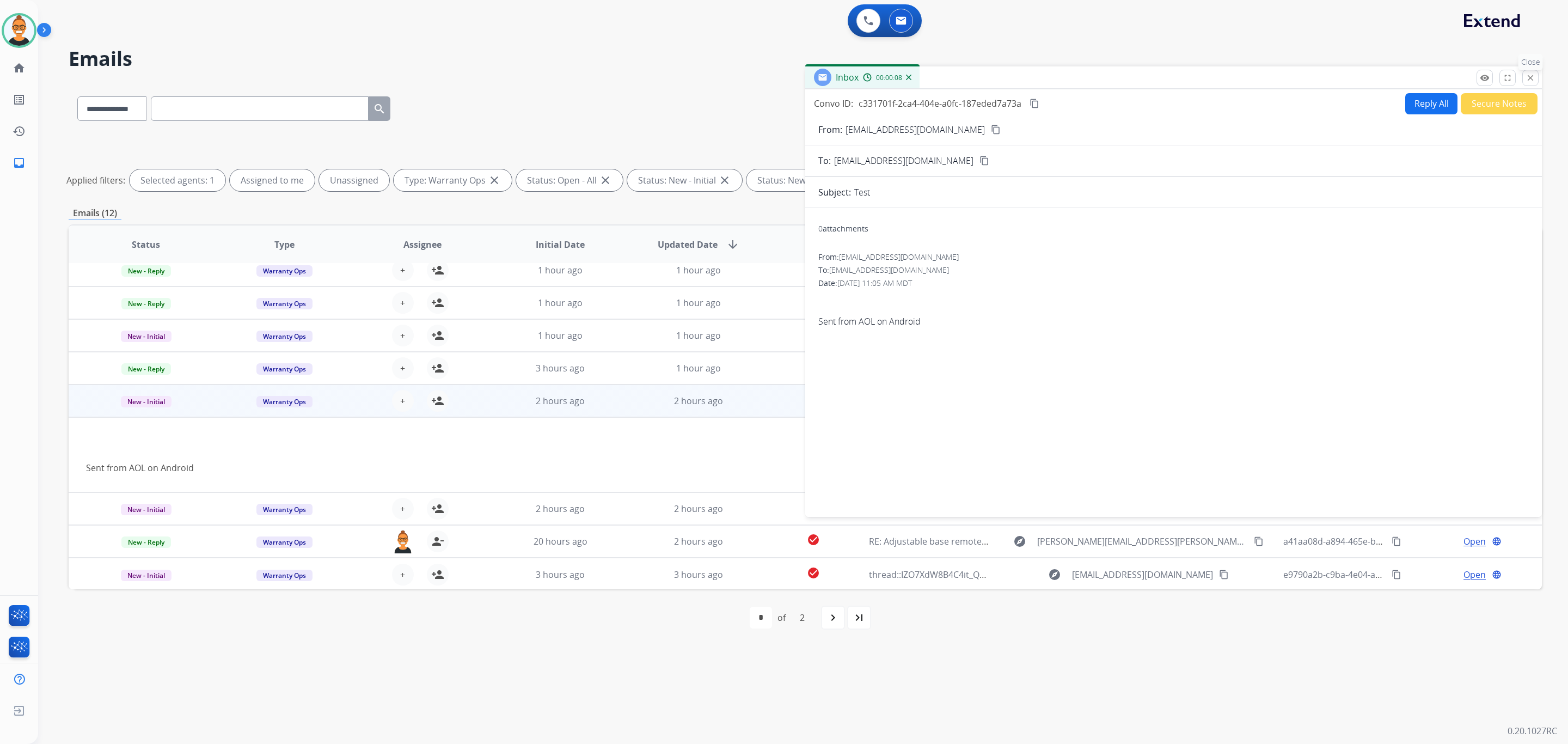
click at [1536, 80] on button "close Close" at bounding box center [1531, 78] width 16 height 16
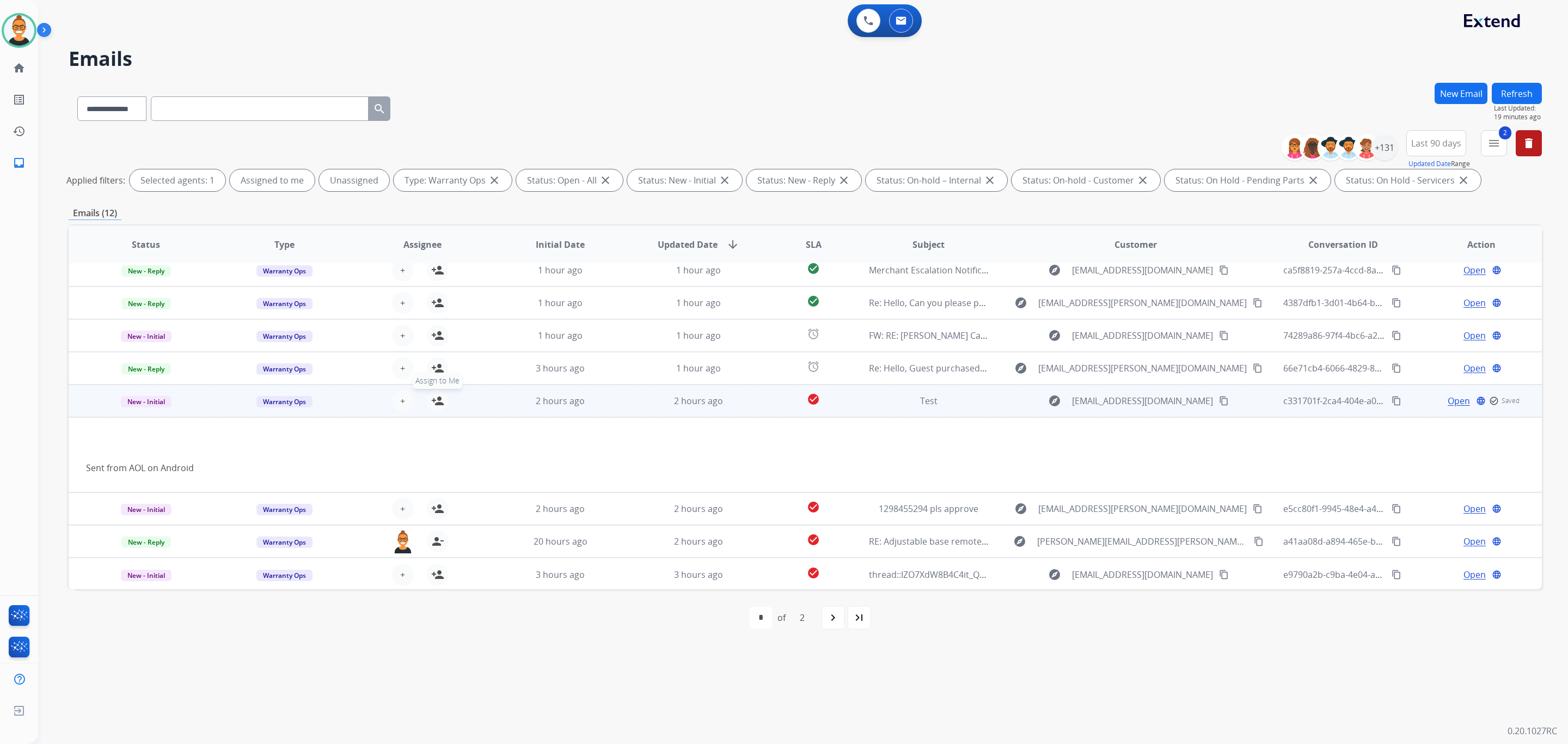
click at [440, 404] on mat-icon "person_add" at bounding box center [437, 400] width 13 height 13
click at [155, 397] on span "New - Initial" at bounding box center [146, 402] width 51 height 11
click at [223, 337] on p "Closed – Solved" at bounding box center [219, 340] width 63 height 16
click at [729, 414] on td "2 hours ago" at bounding box center [690, 401] width 138 height 32
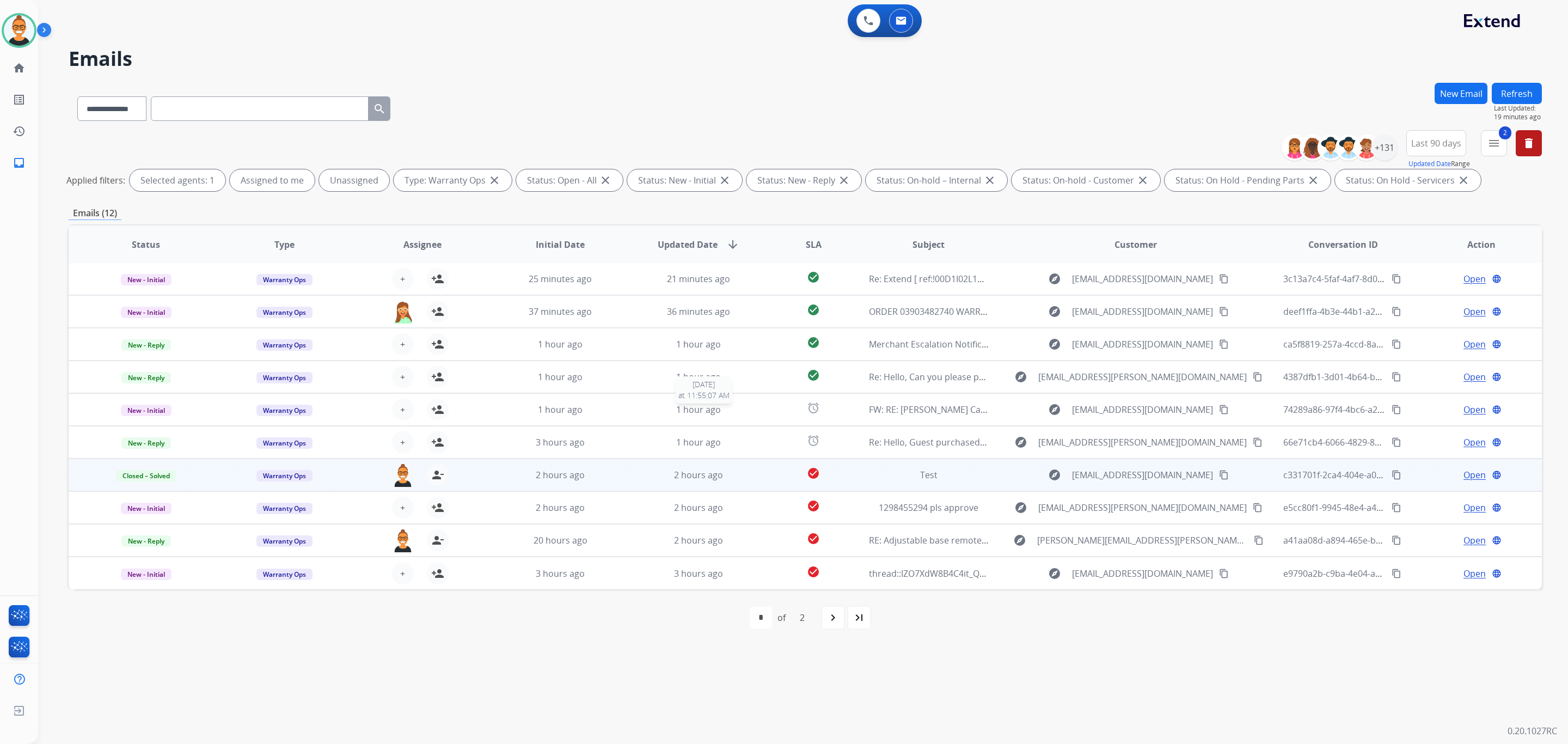
scroll to position [1, 0]
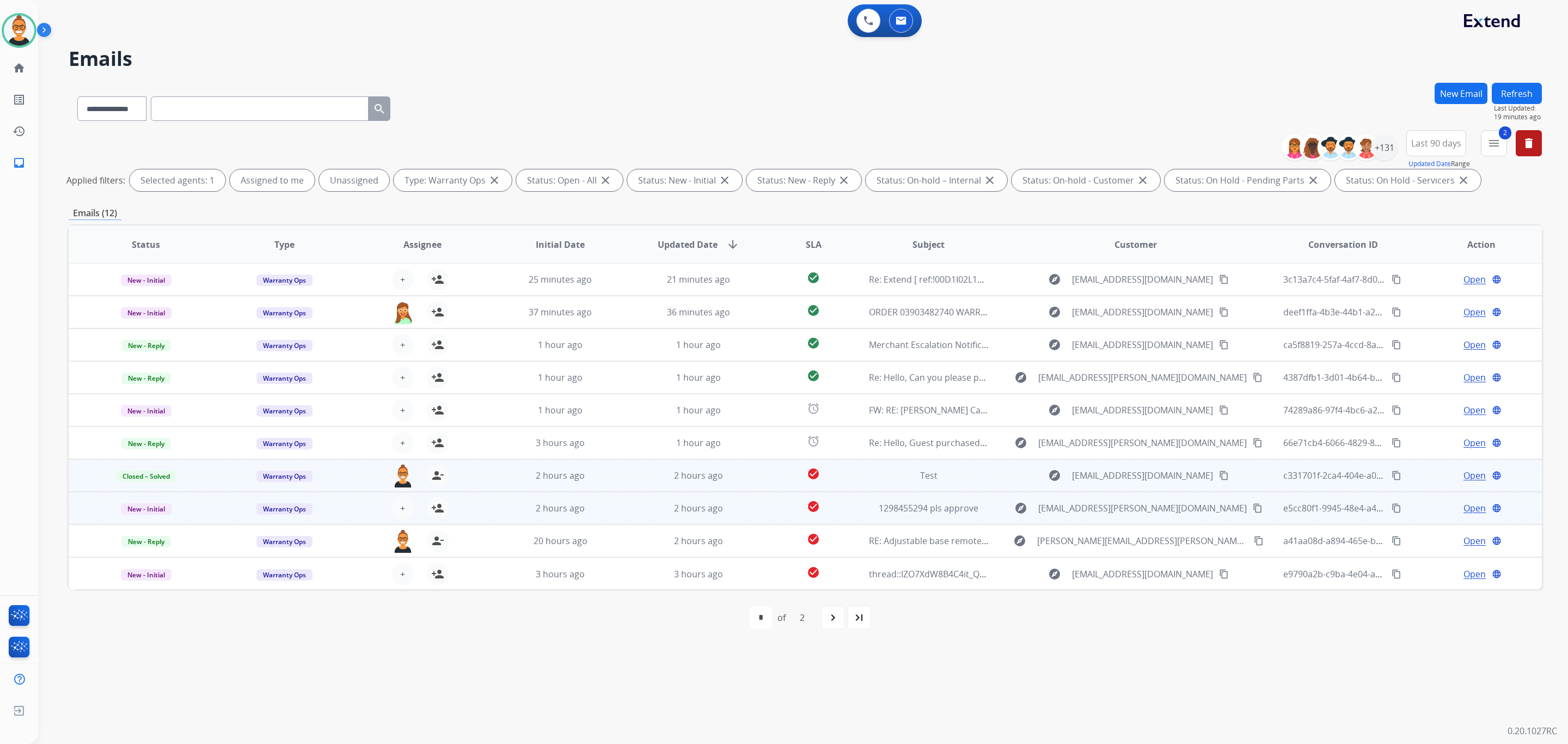
click at [737, 516] on td "2 hours ago" at bounding box center [690, 508] width 138 height 32
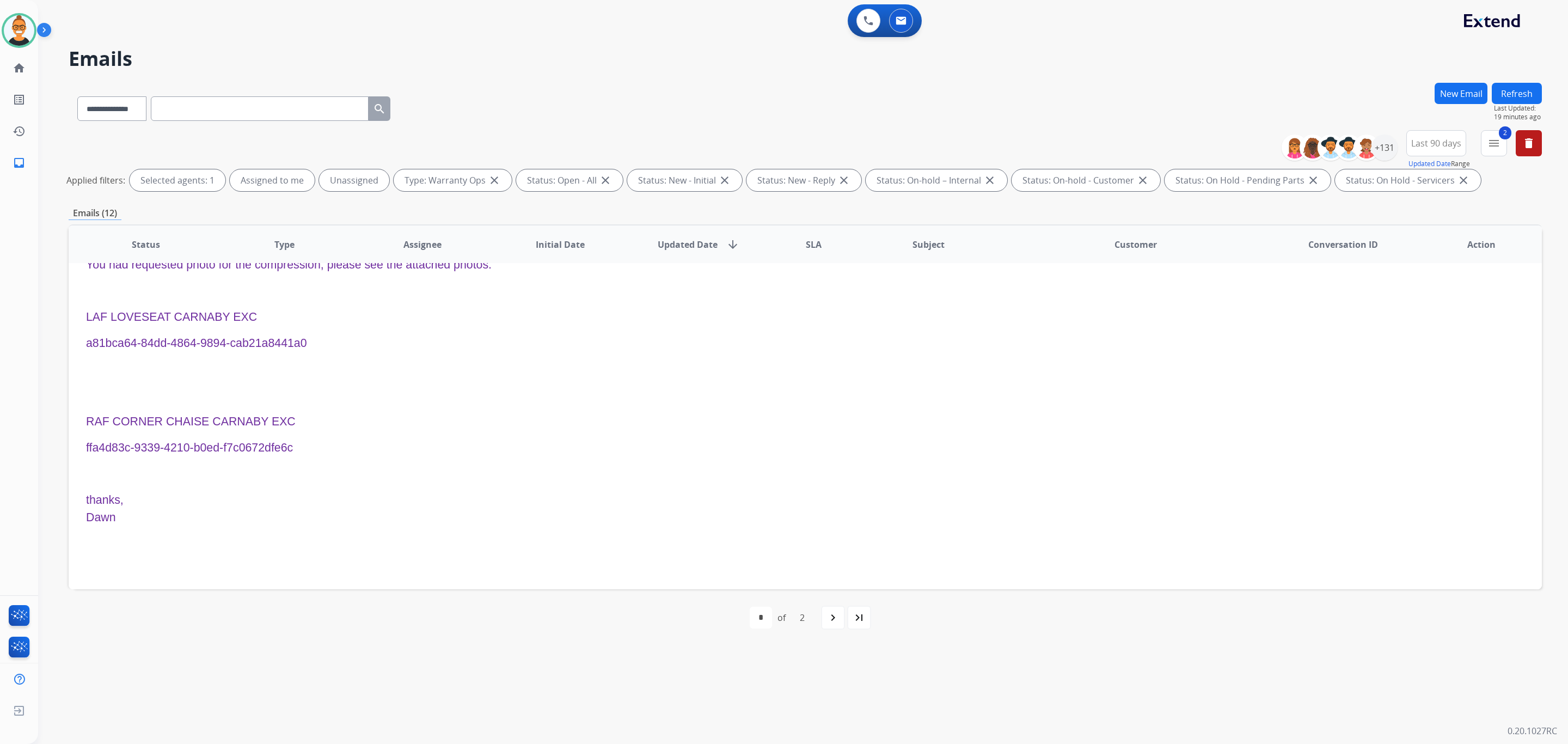
scroll to position [311, 0]
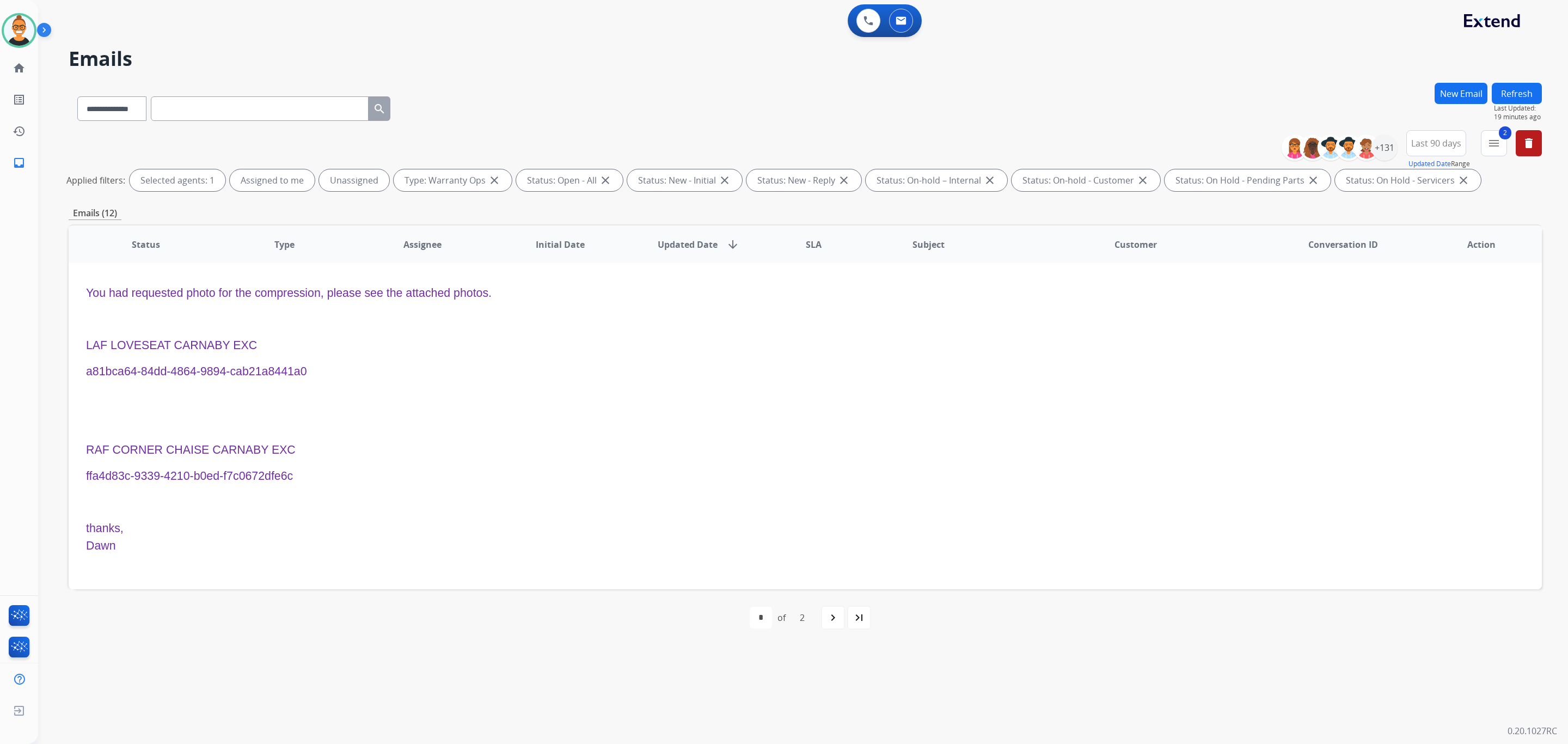
click at [300, 365] on span "a81bca64-84dd-4864-9894-cab21a8441a0" at bounding box center [197, 371] width 221 height 13
drag, startPoint x: 327, startPoint y: 369, endPoint x: 86, endPoint y: 375, distance: 241.1
click at [86, 375] on p "a81bca64-84dd-4864-9894-cab21a8441a0" at bounding box center [667, 372] width 1163 height 18
copy span "a81bca64-84dd-4864-9894-cab21a8441a0"
click at [15, 25] on img at bounding box center [19, 30] width 30 height 30
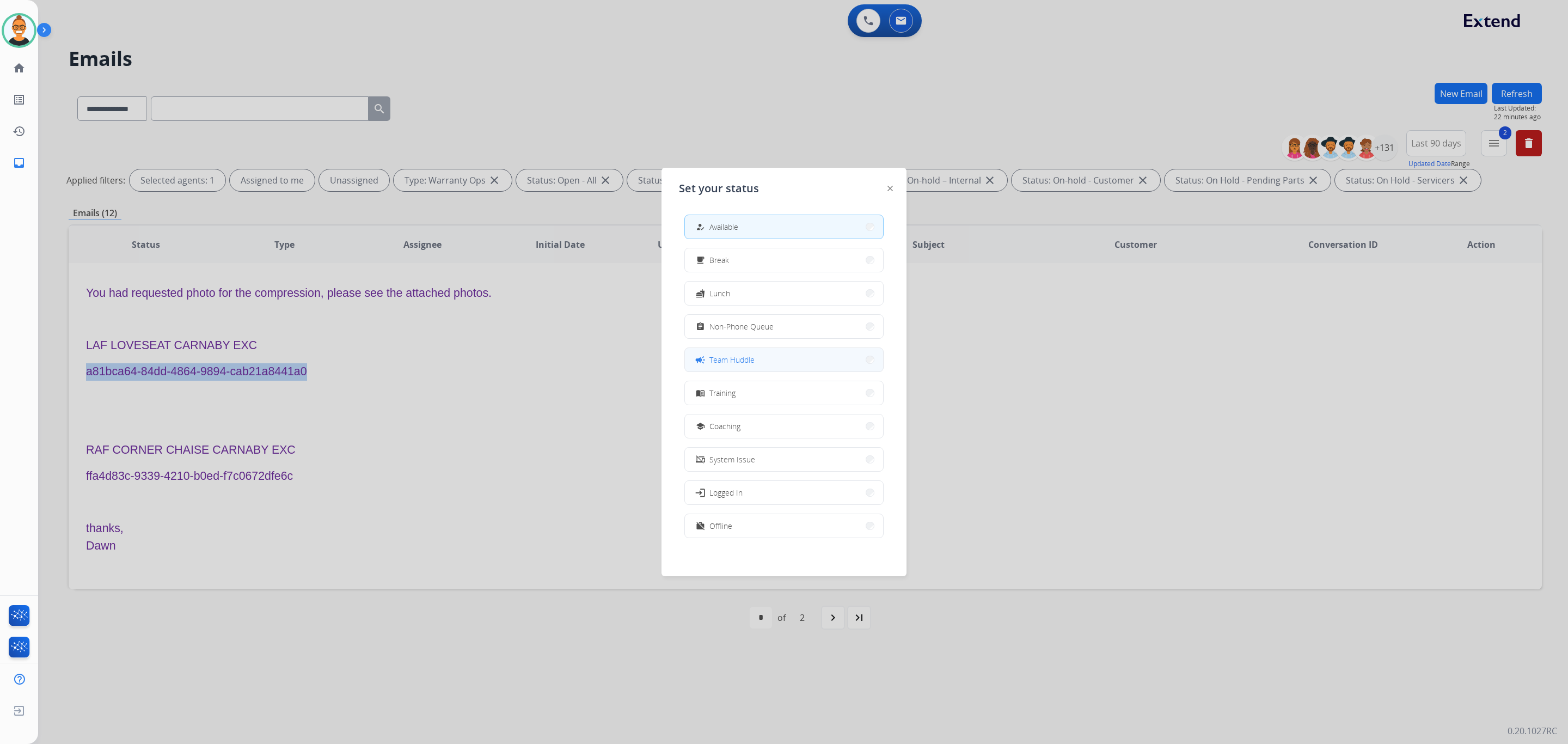
click at [766, 353] on button "campaign Team Huddle" at bounding box center [784, 360] width 198 height 24
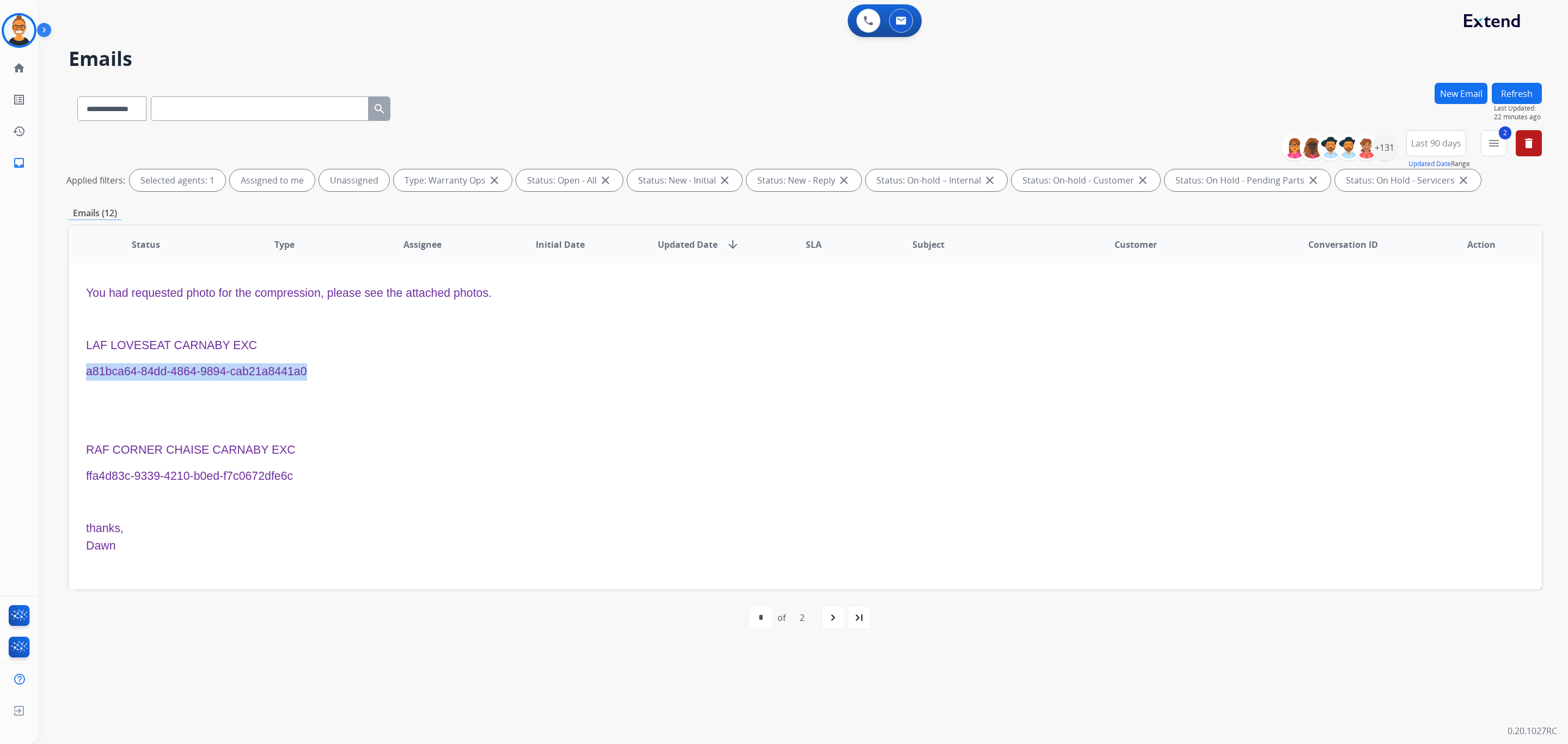
click at [698, 377] on p "a81bca64-84dd-4864-9894-cab21a8441a0" at bounding box center [667, 372] width 1163 height 18
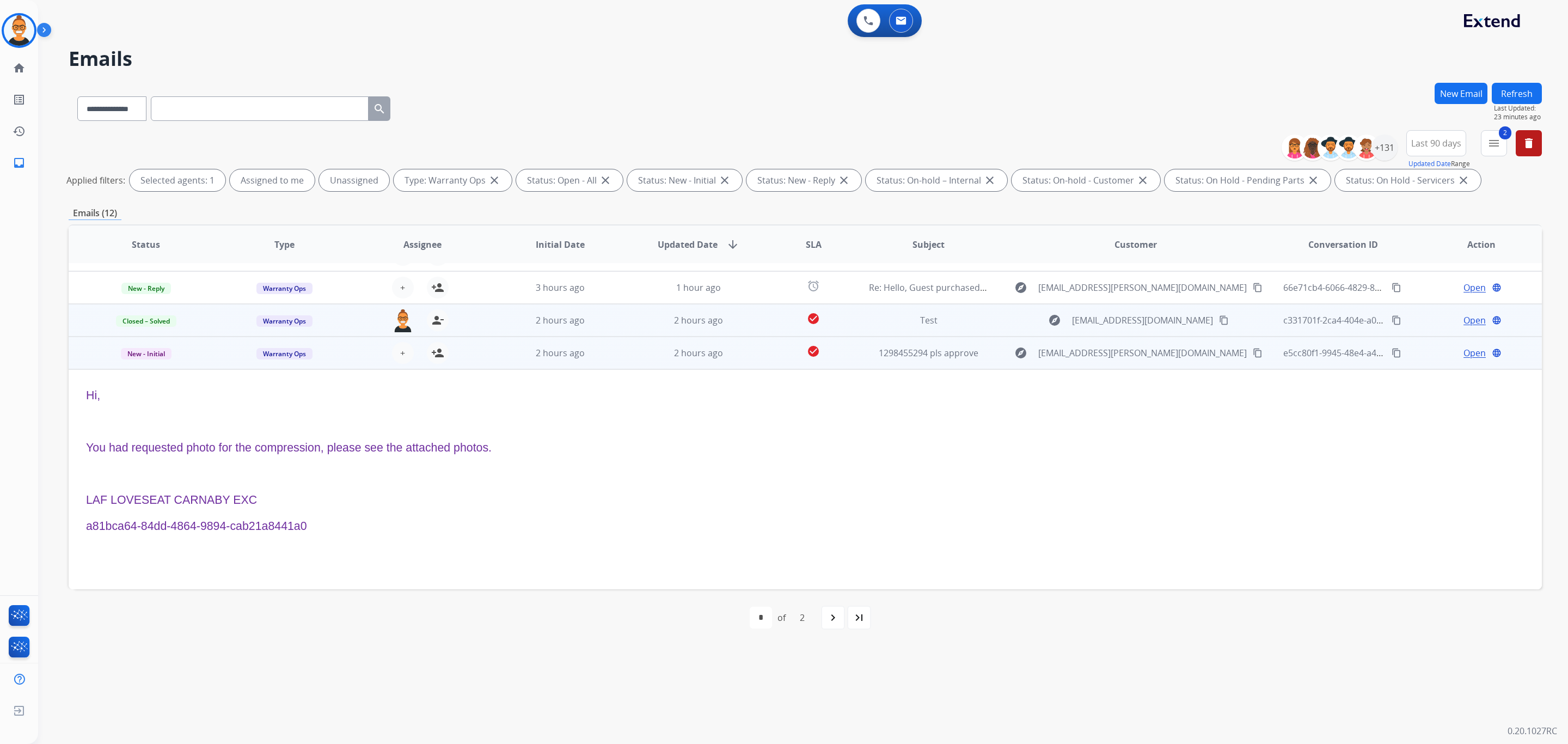
scroll to position [65, 0]
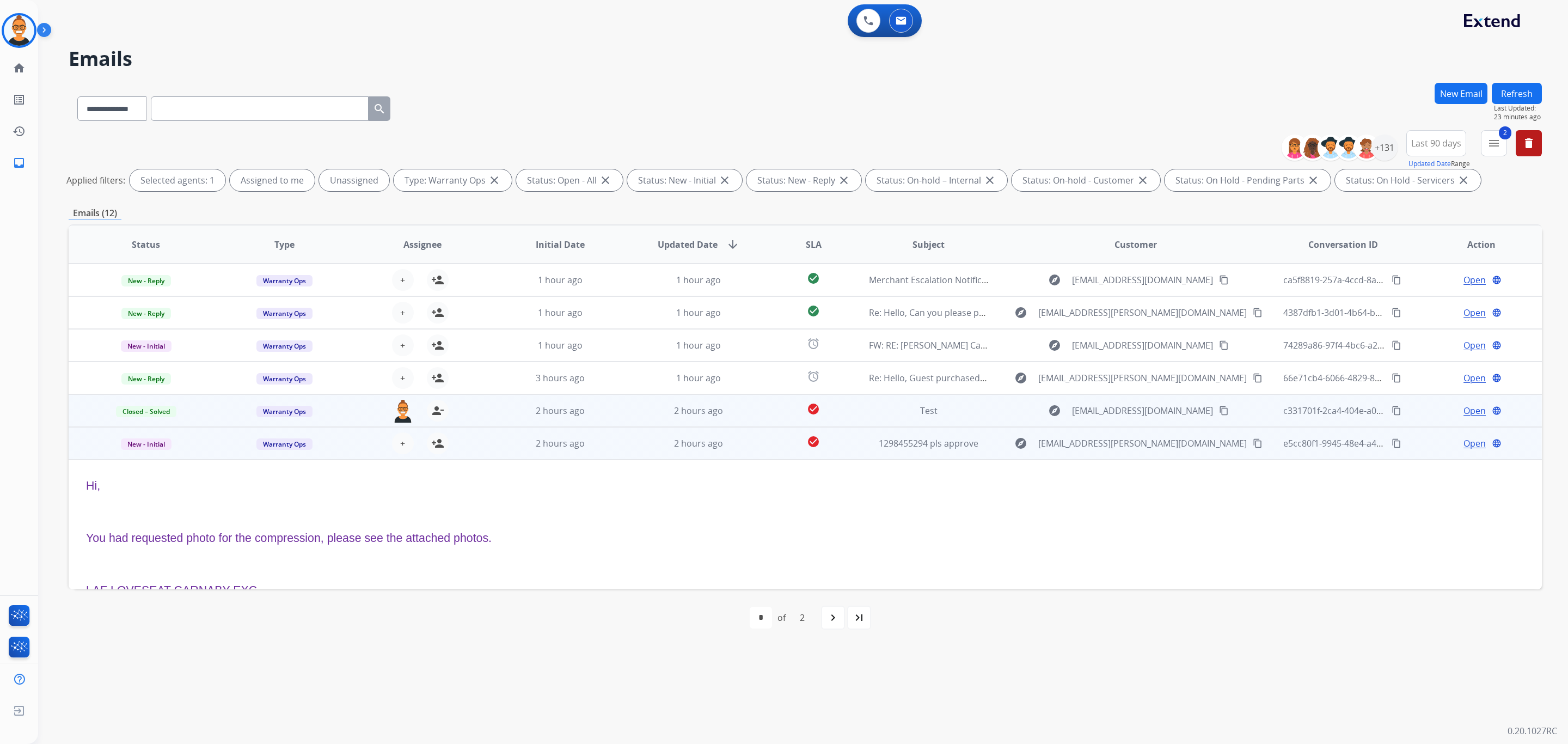
click at [603, 453] on td "2 hours ago" at bounding box center [552, 444] width 138 height 32
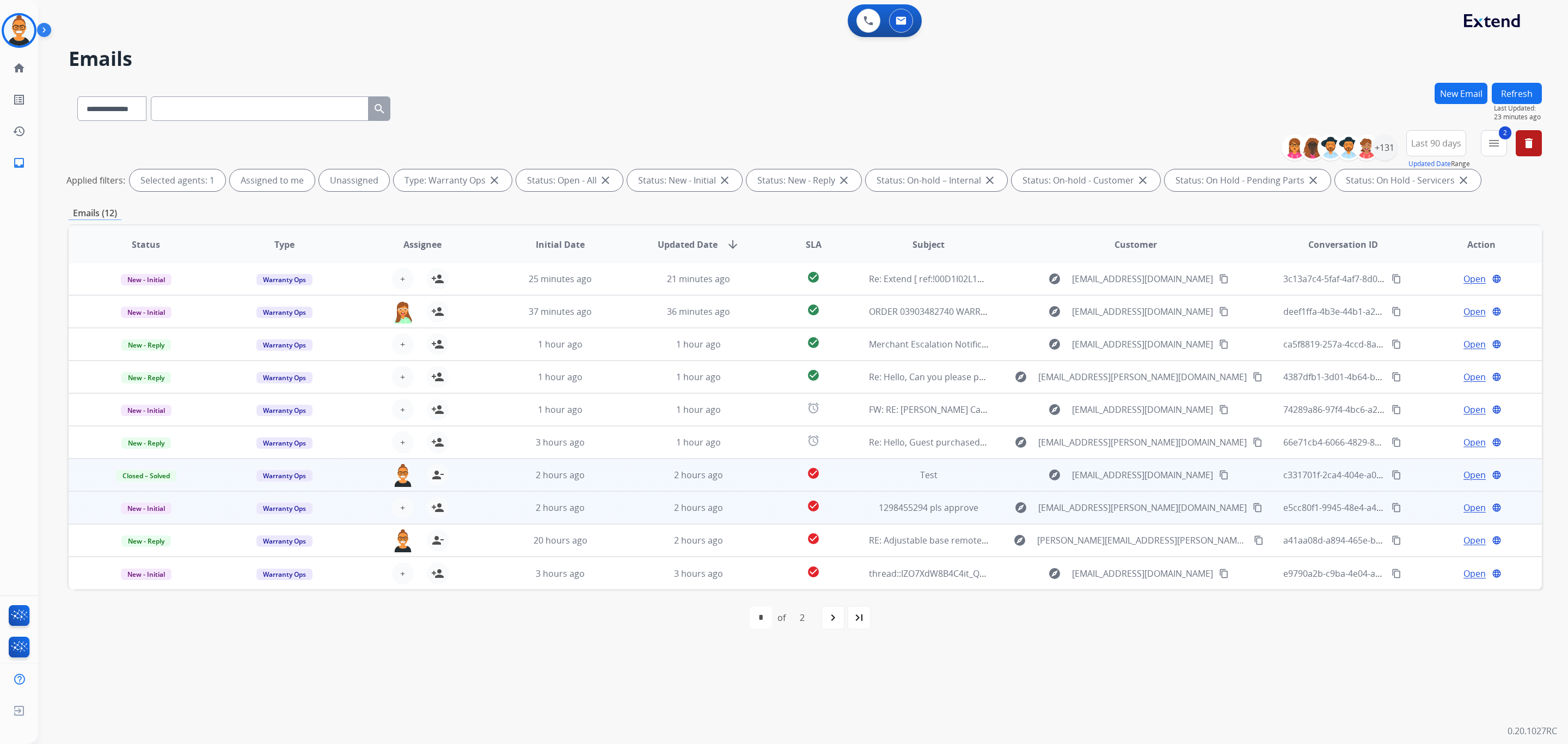
scroll to position [1, 0]
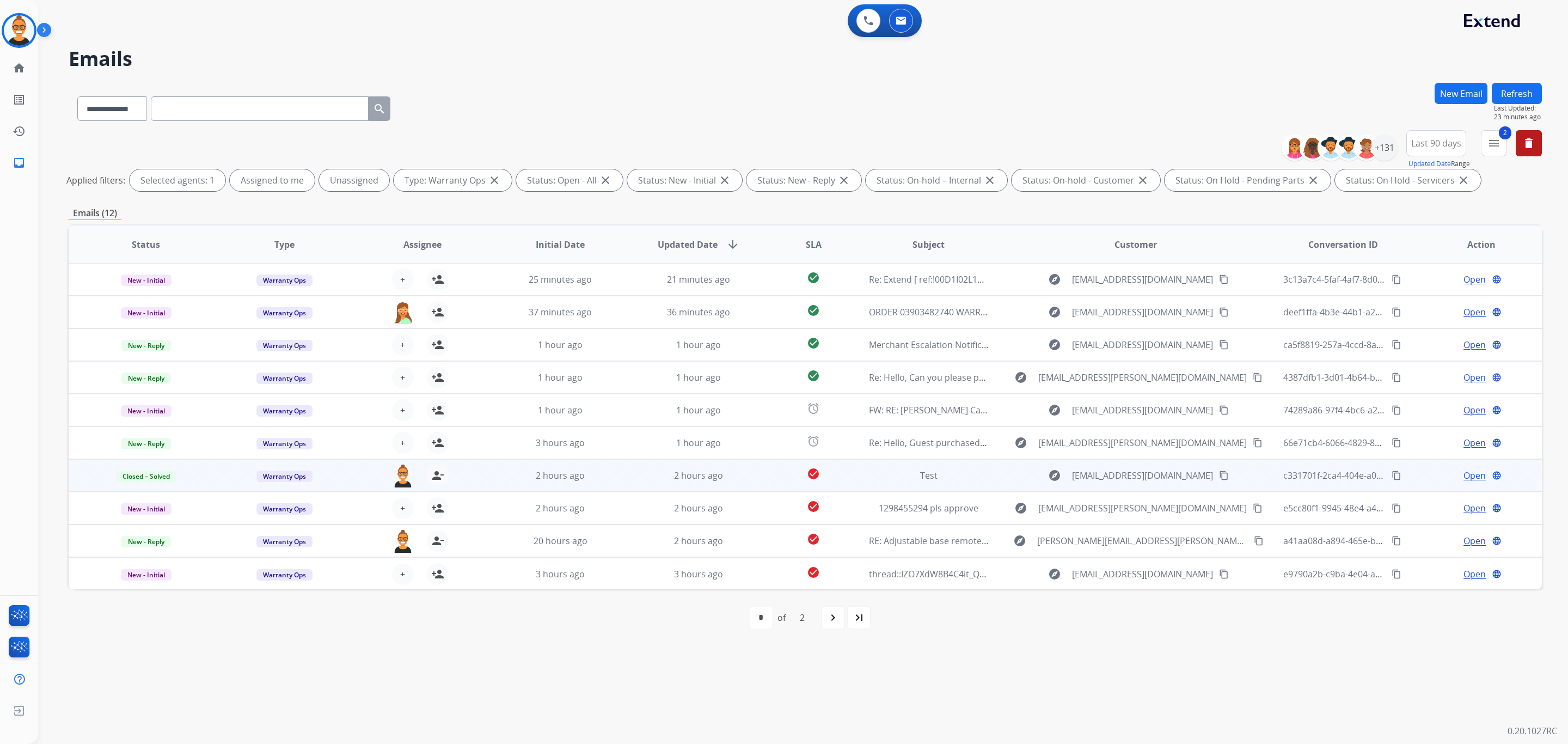
click at [1525, 87] on button "Refresh" at bounding box center [1517, 93] width 50 height 21
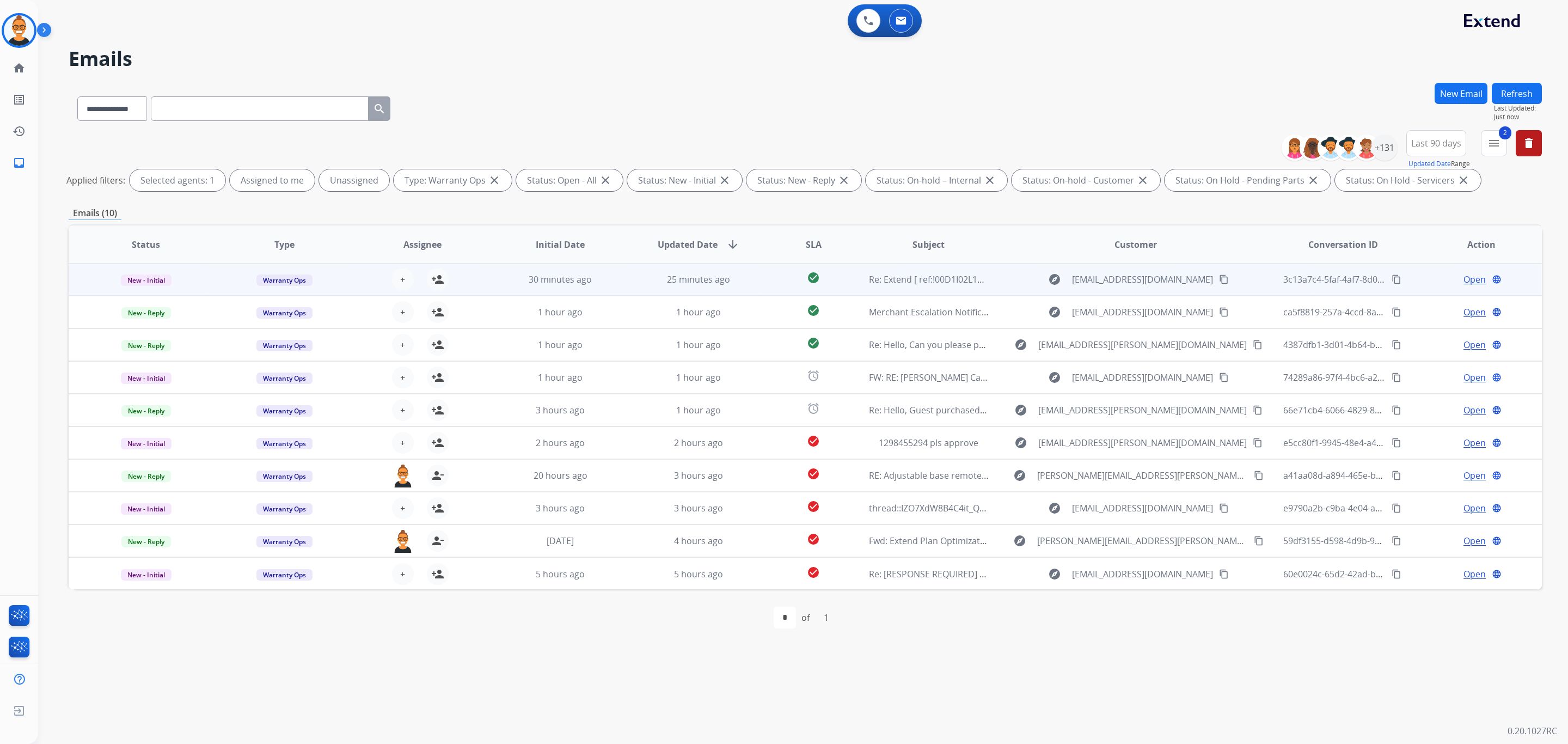
click at [750, 270] on td "25 minutes ago" at bounding box center [690, 280] width 138 height 32
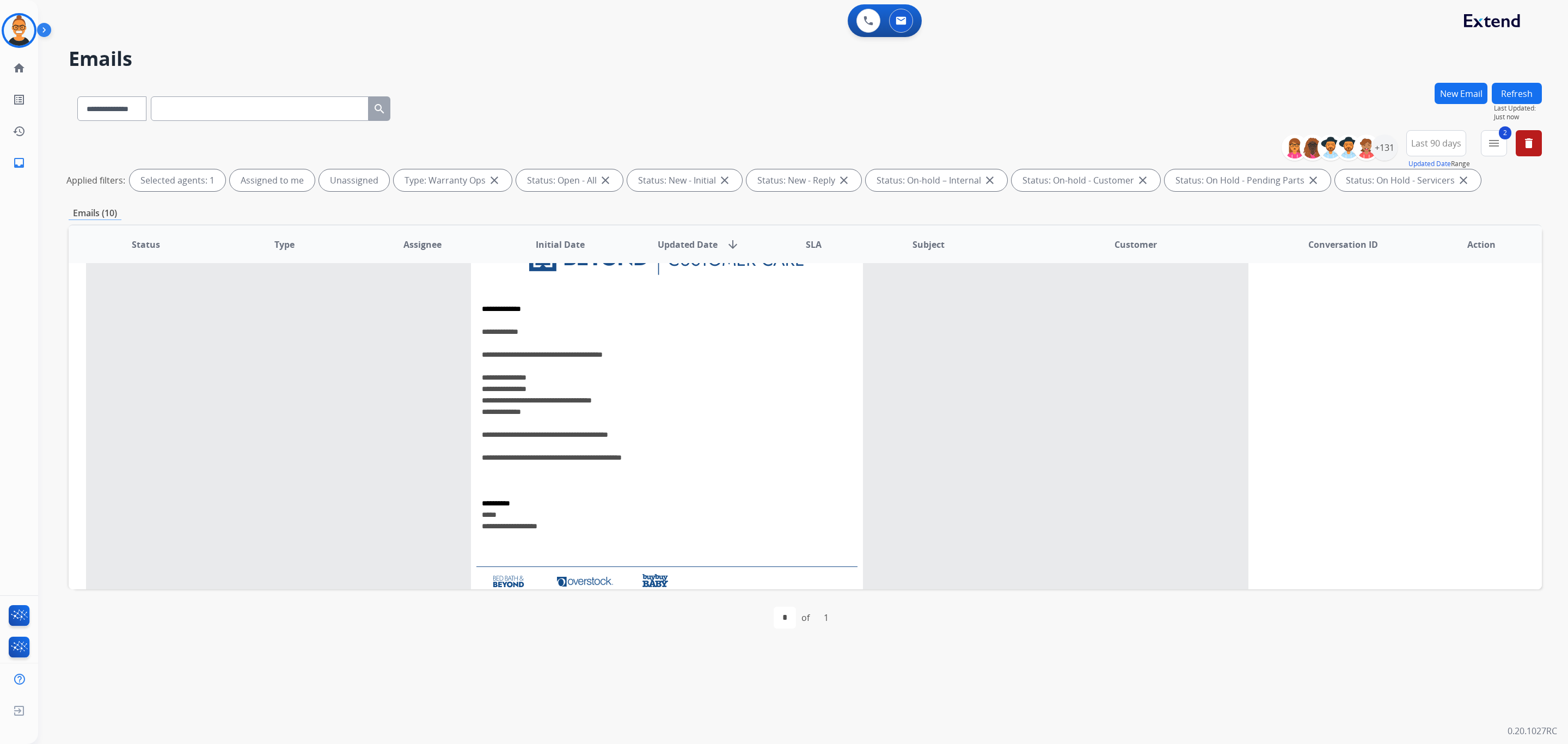
scroll to position [0, 0]
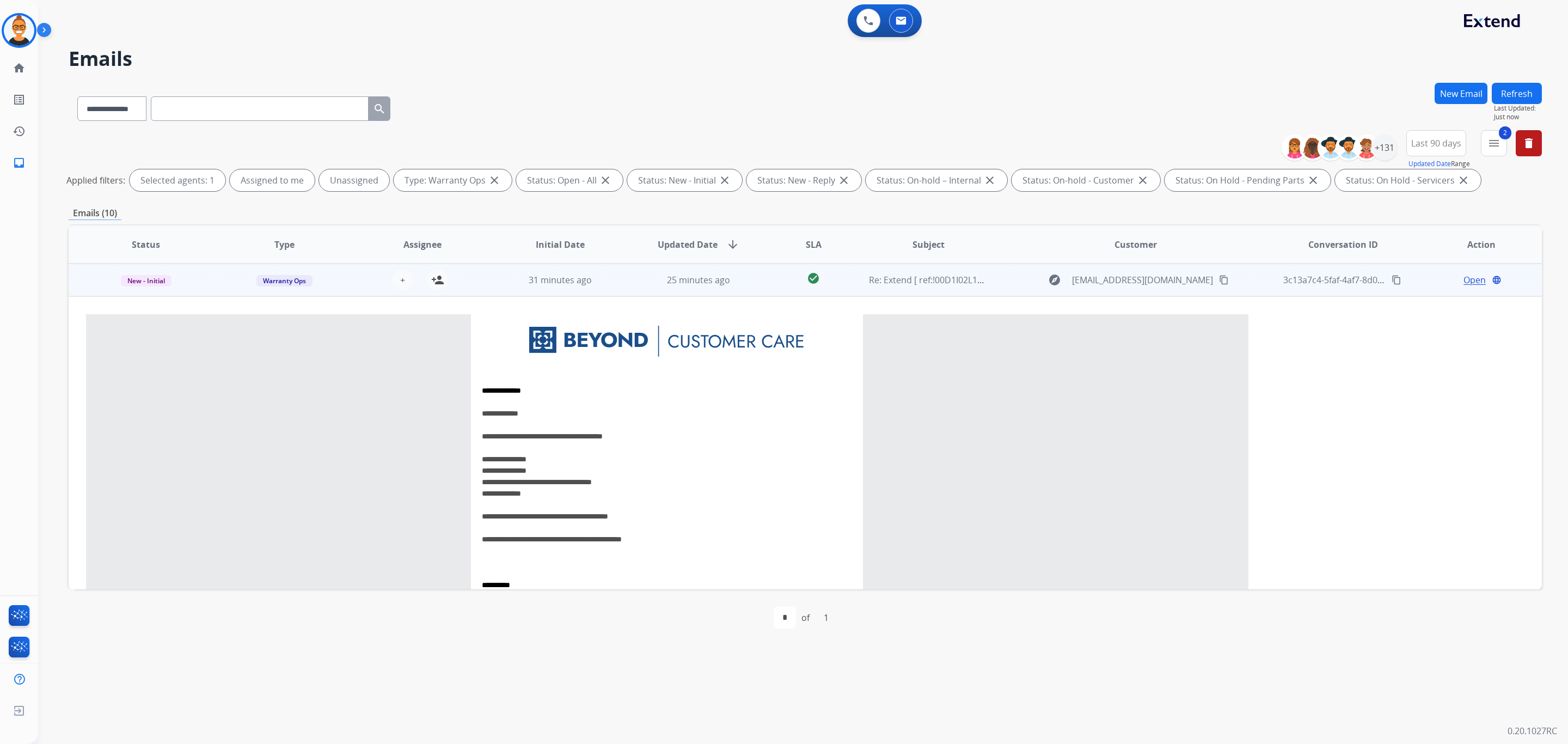
click at [1463, 284] on span "Open" at bounding box center [1474, 280] width 22 height 13
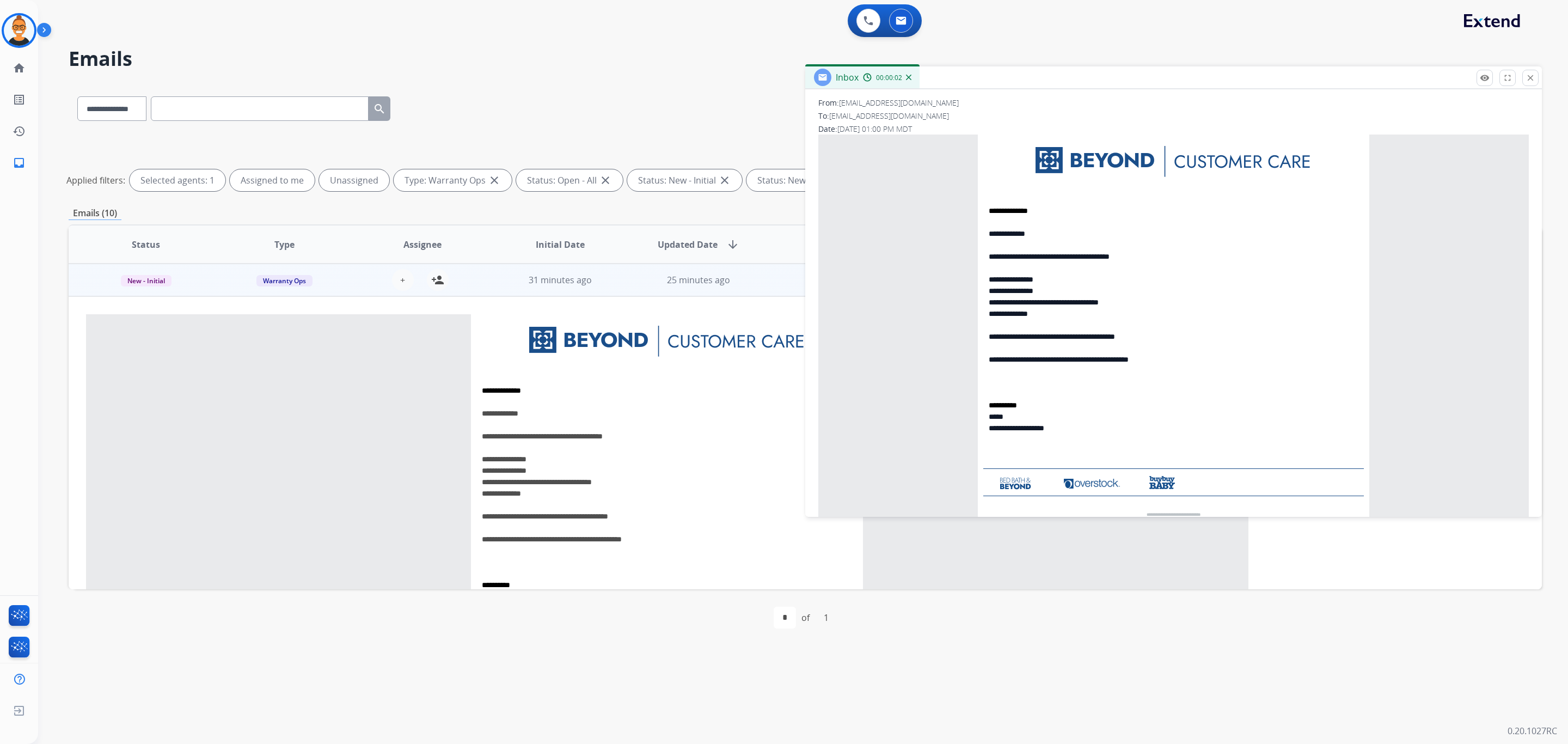
scroll to position [125, 0]
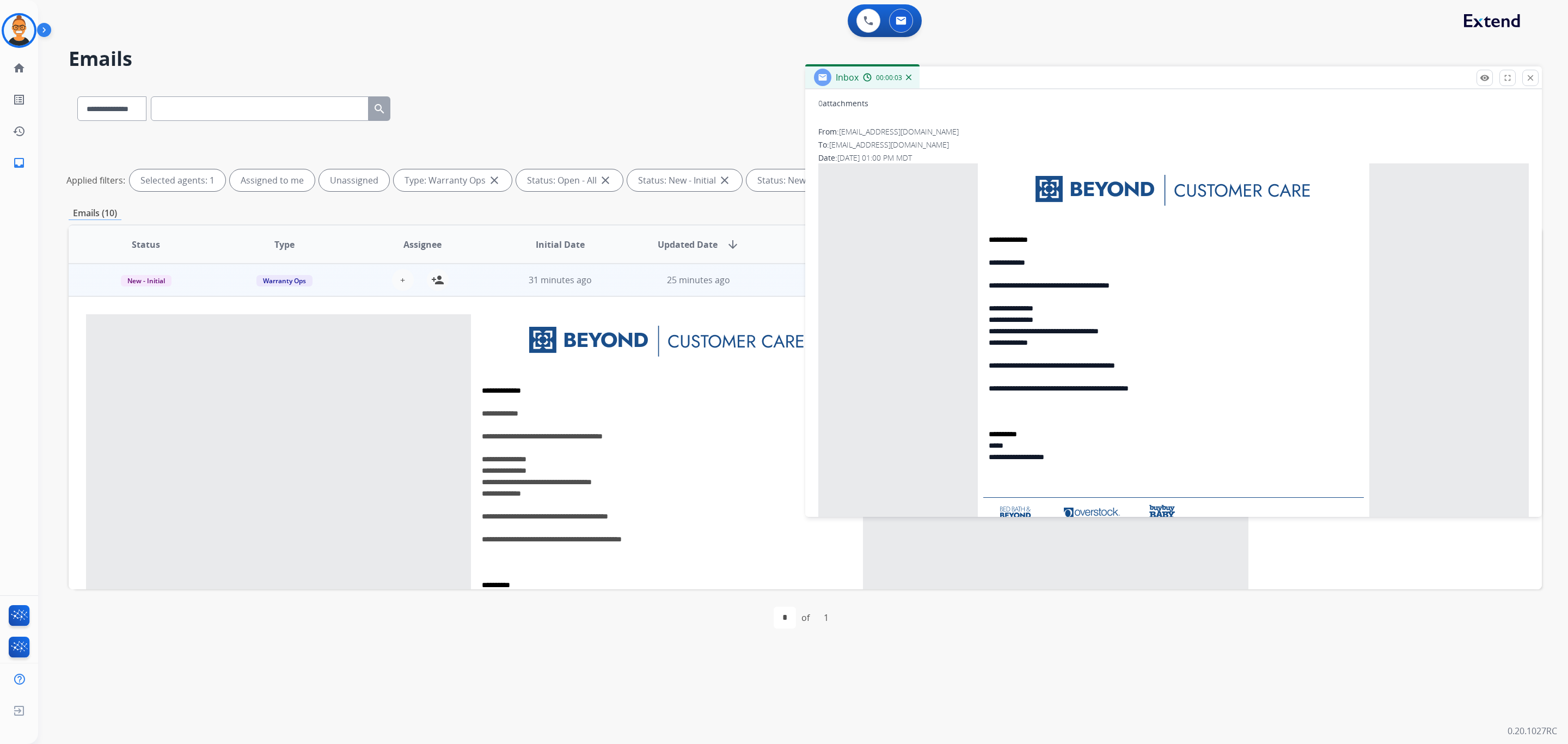
click at [1029, 322] on span "**********" at bounding box center [1059, 348] width 140 height 88
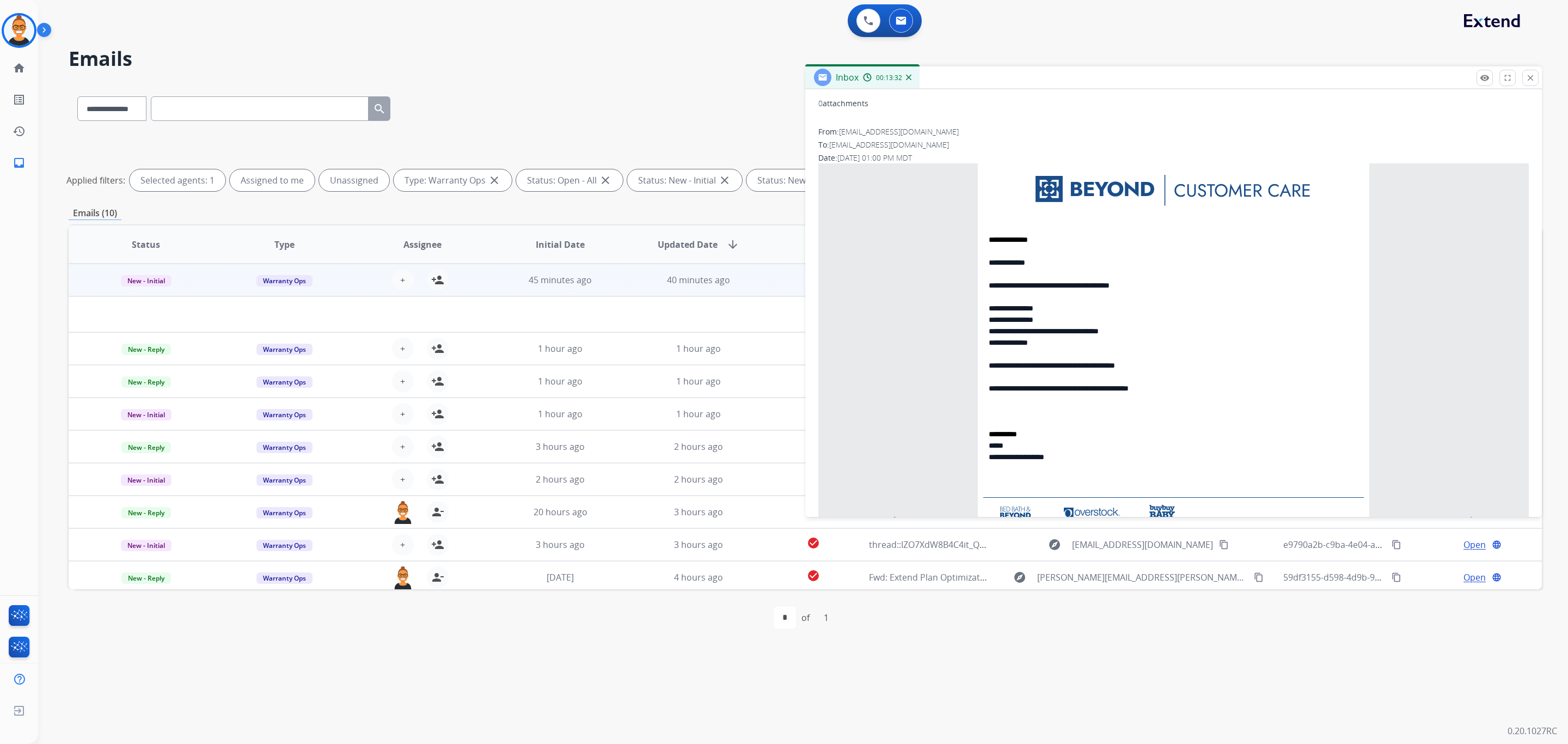
click at [213, 68] on h2 "Emails" at bounding box center [806, 59] width 1474 height 22
click at [1533, 70] on p "Close" at bounding box center [1531, 62] width 24 height 16
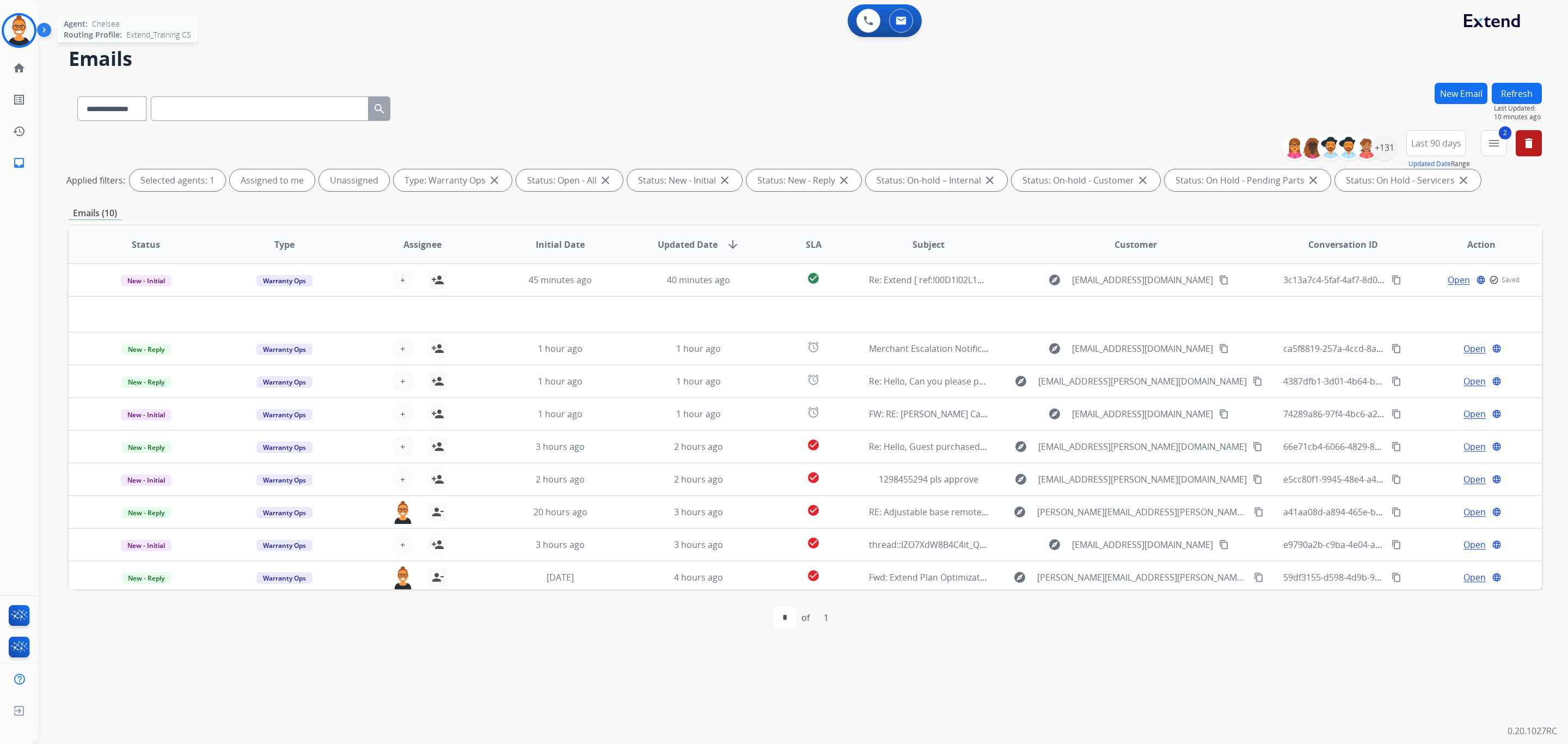
click at [20, 32] on img at bounding box center [19, 30] width 30 height 30
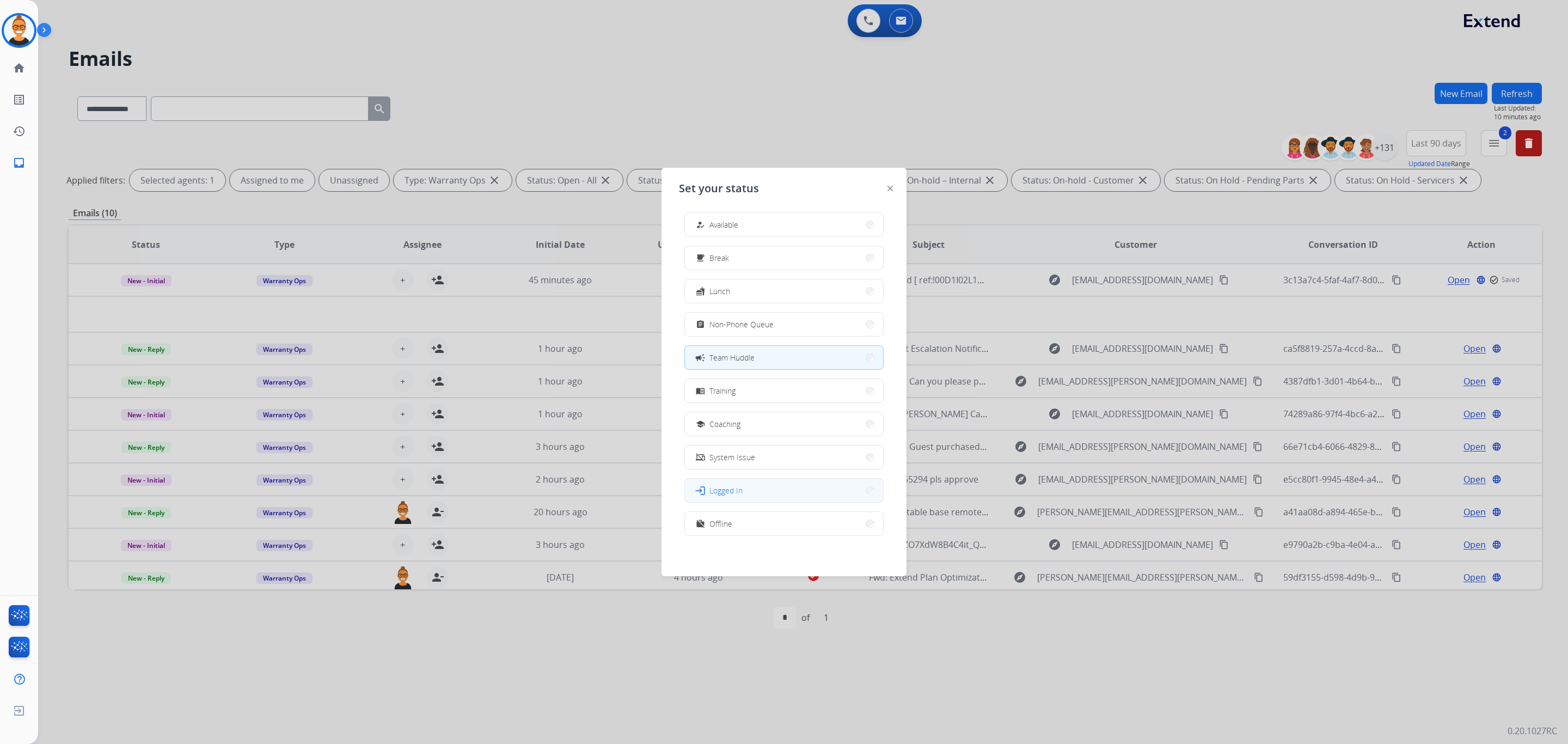
scroll to position [3, 0]
click at [738, 519] on button "work_off Offline" at bounding box center [784, 523] width 198 height 24
